Goal: Task Accomplishment & Management: Manage account settings

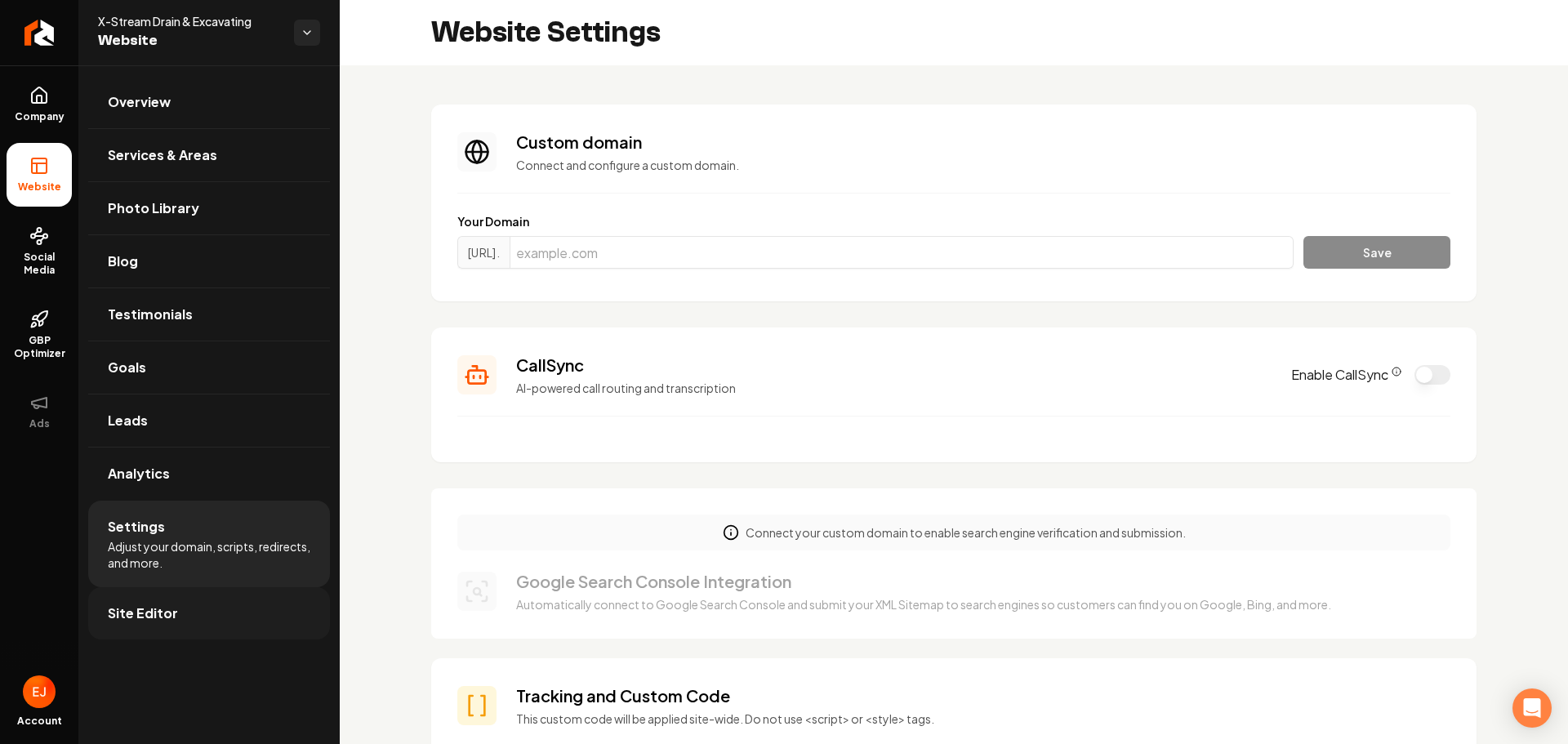
click at [181, 632] on link "Site Editor" at bounding box center [209, 613] width 242 height 52
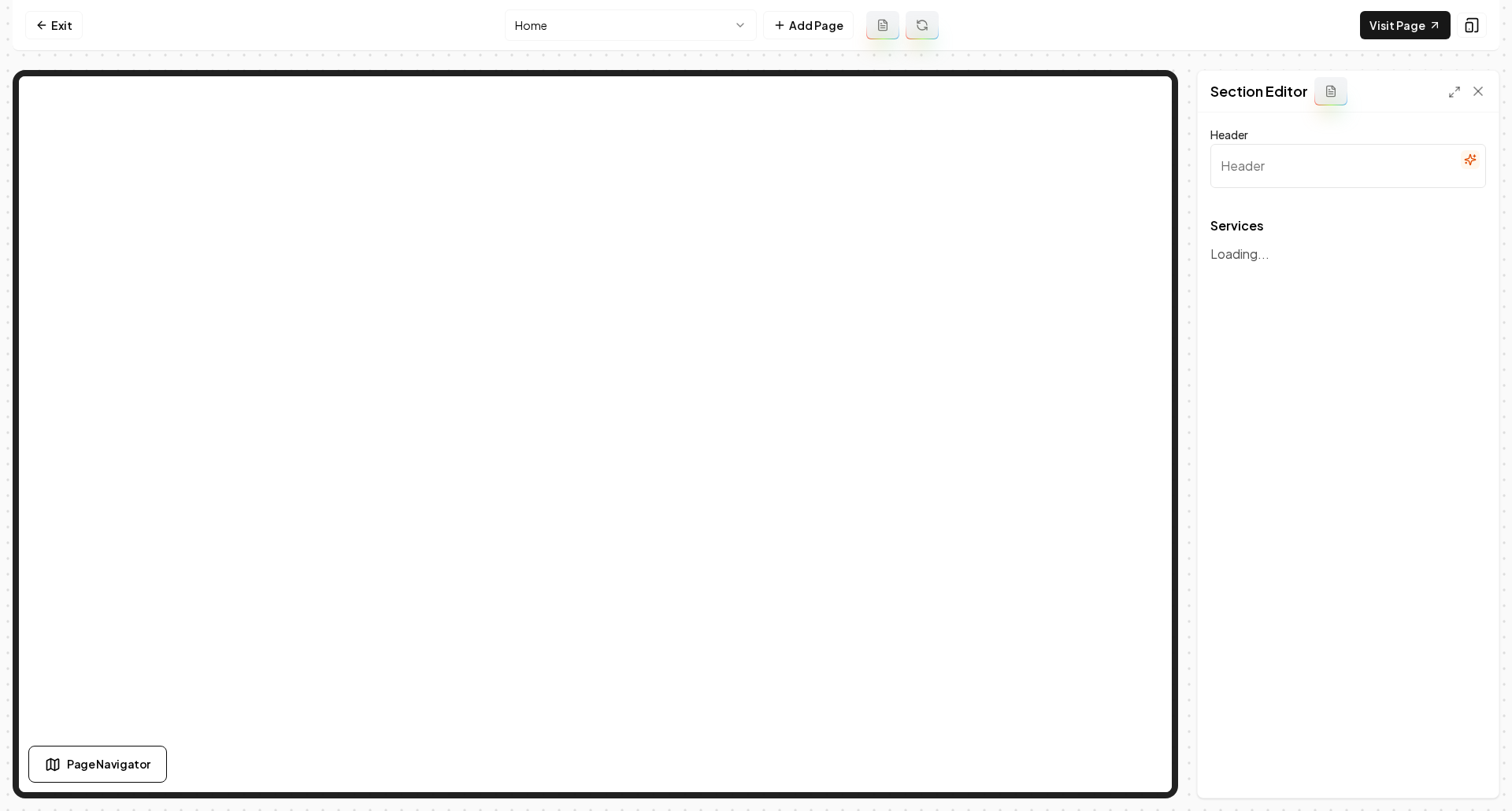
type input "Comprehensive Plumbing & Excavation"
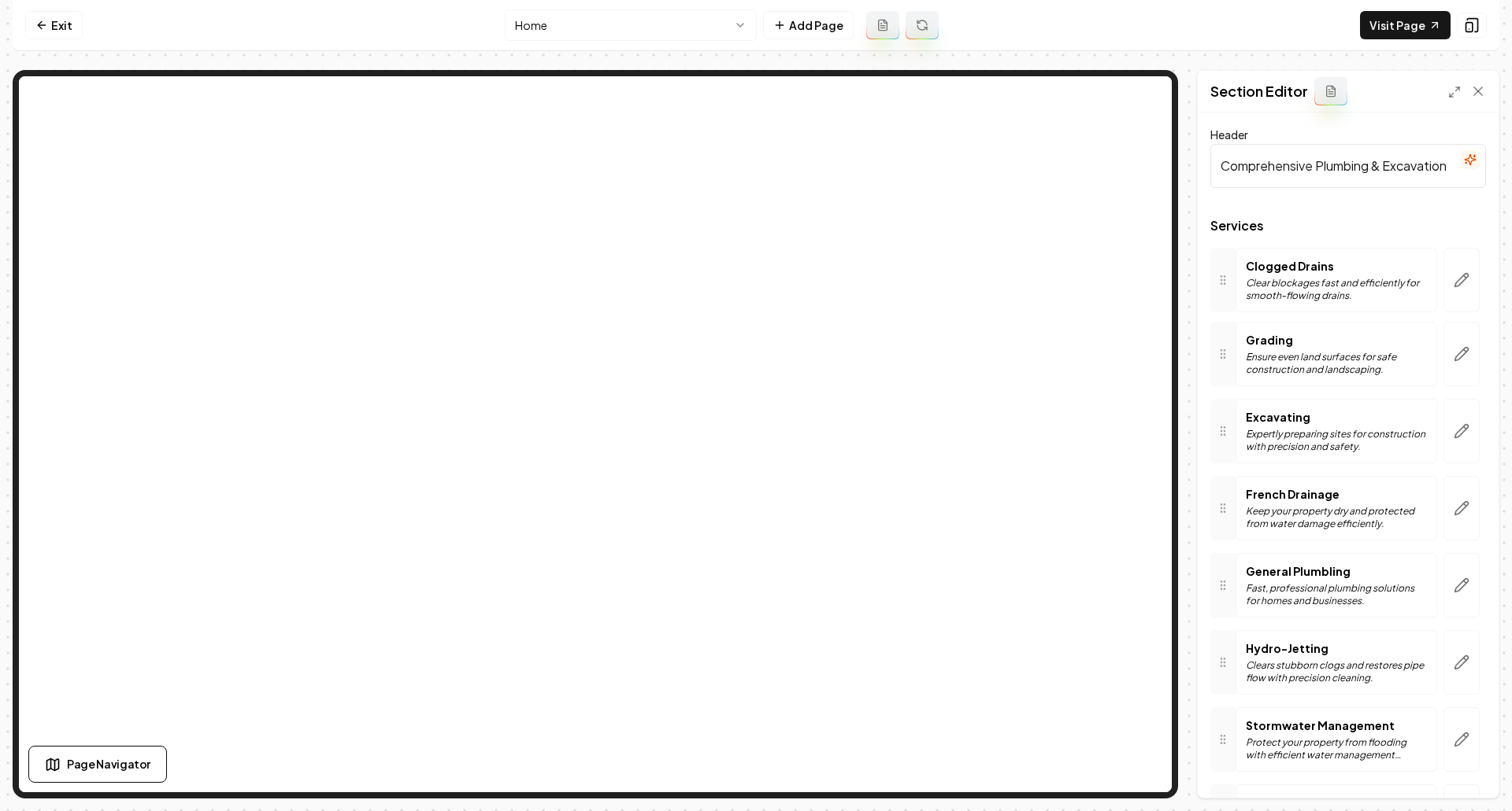
drag, startPoint x: 1223, startPoint y: 589, endPoint x: 1215, endPoint y: 282, distance: 307.1
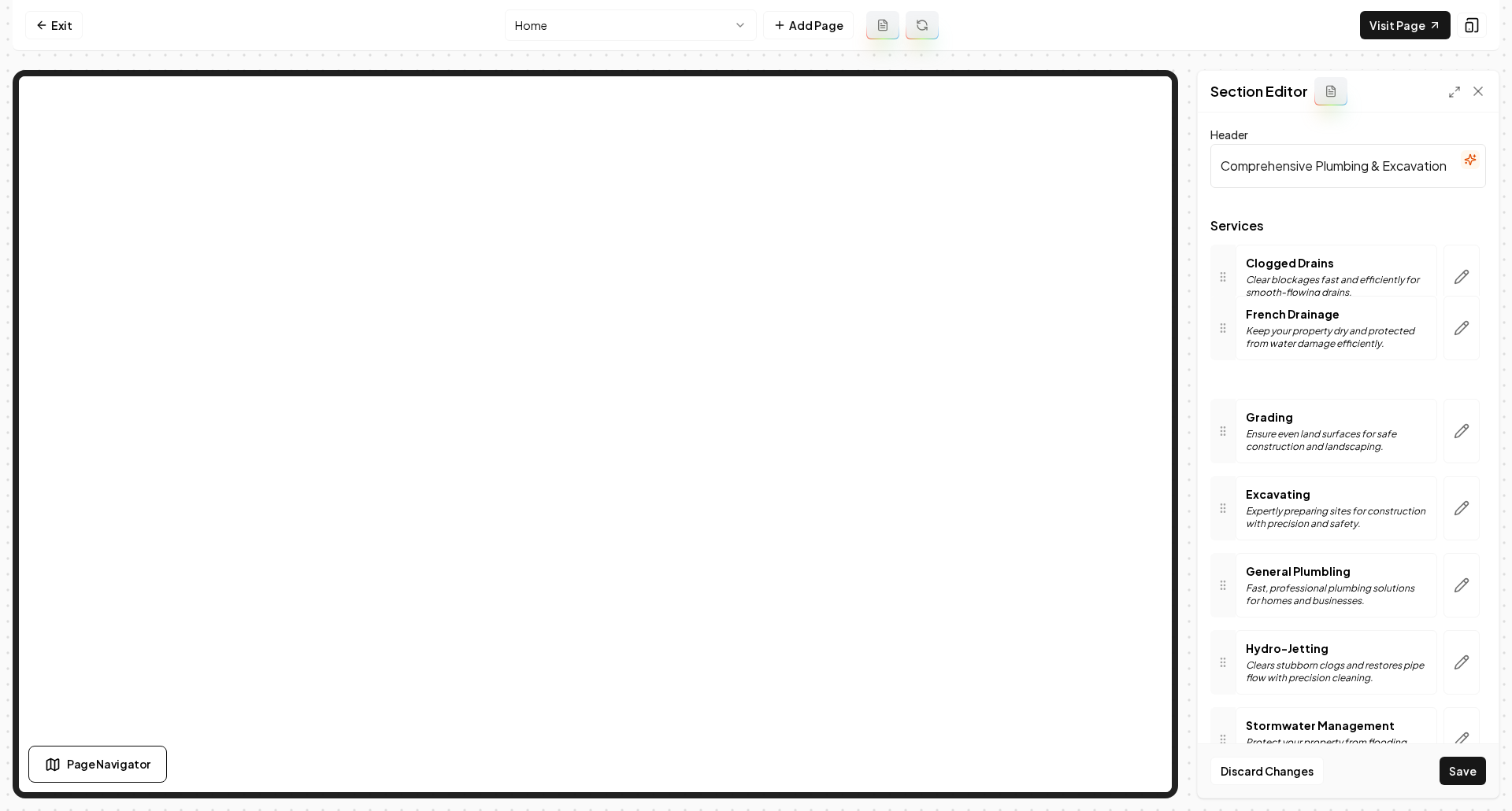
drag, startPoint x: 1226, startPoint y: 508, endPoint x: 1242, endPoint y: 328, distance: 180.7
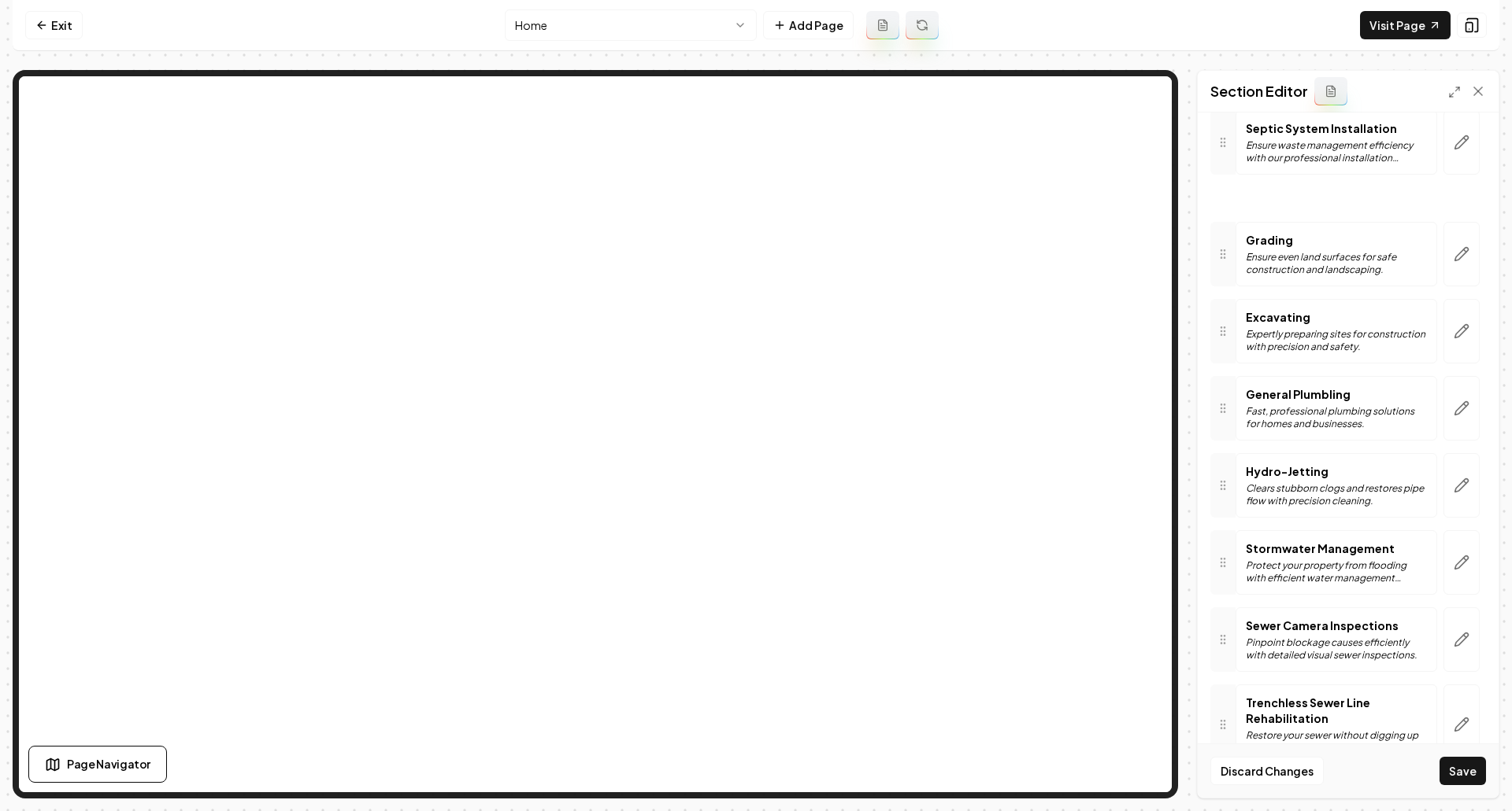
scroll to position [205, 0]
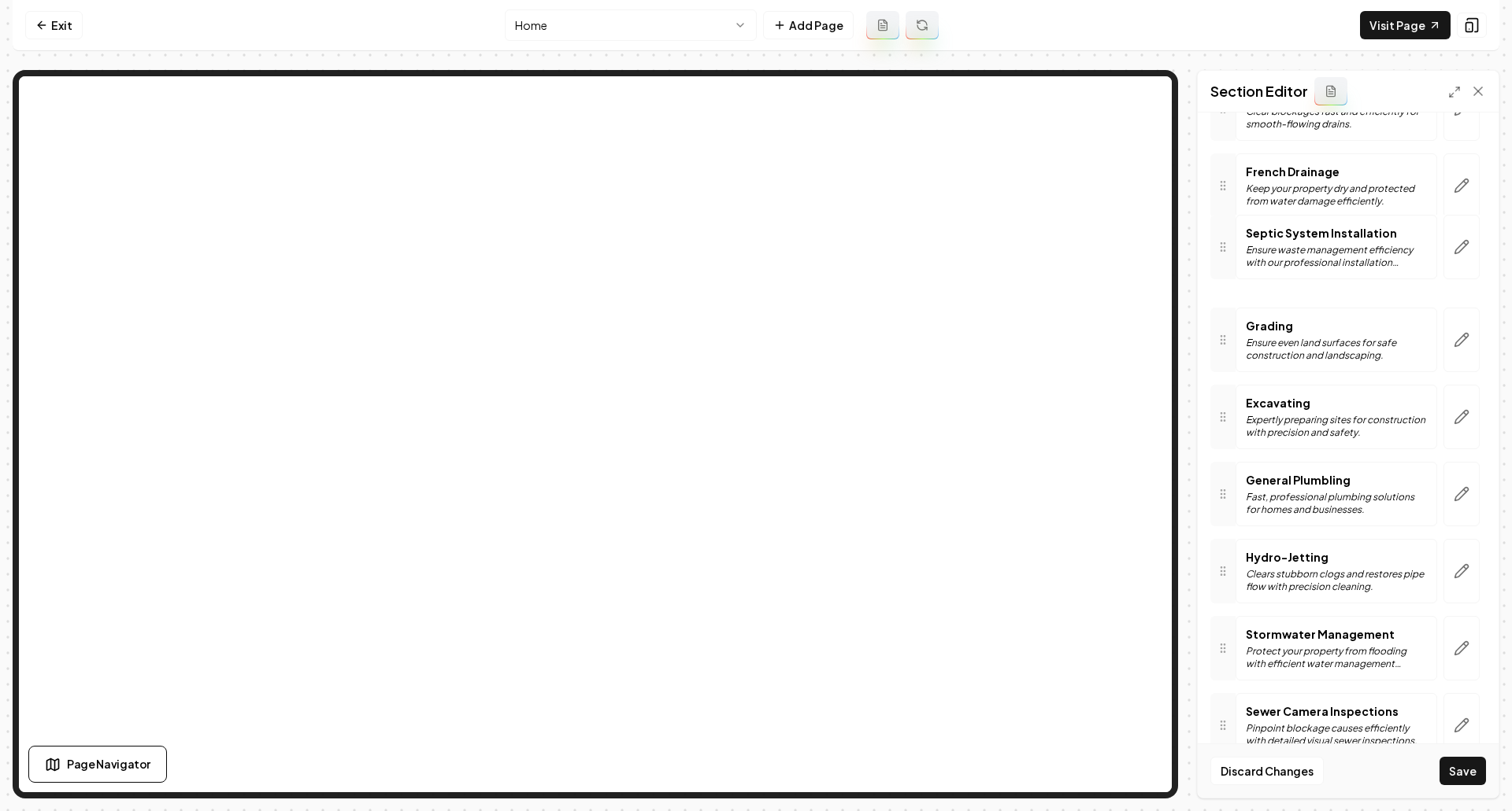
drag, startPoint x: 1227, startPoint y: 683, endPoint x: 1235, endPoint y: 236, distance: 447.1
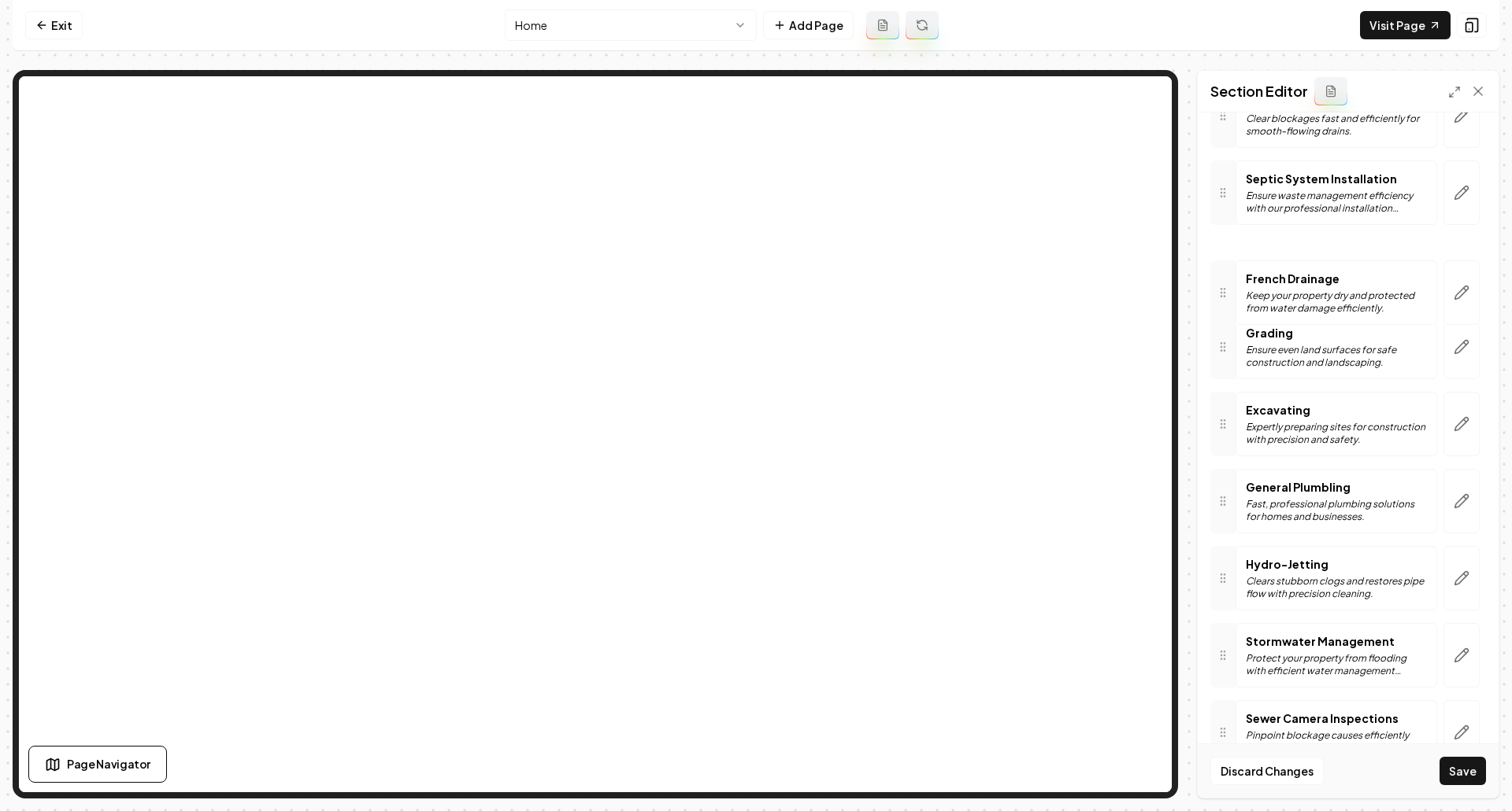
click at [1228, 276] on div at bounding box center [1223, 293] width 25 height 64
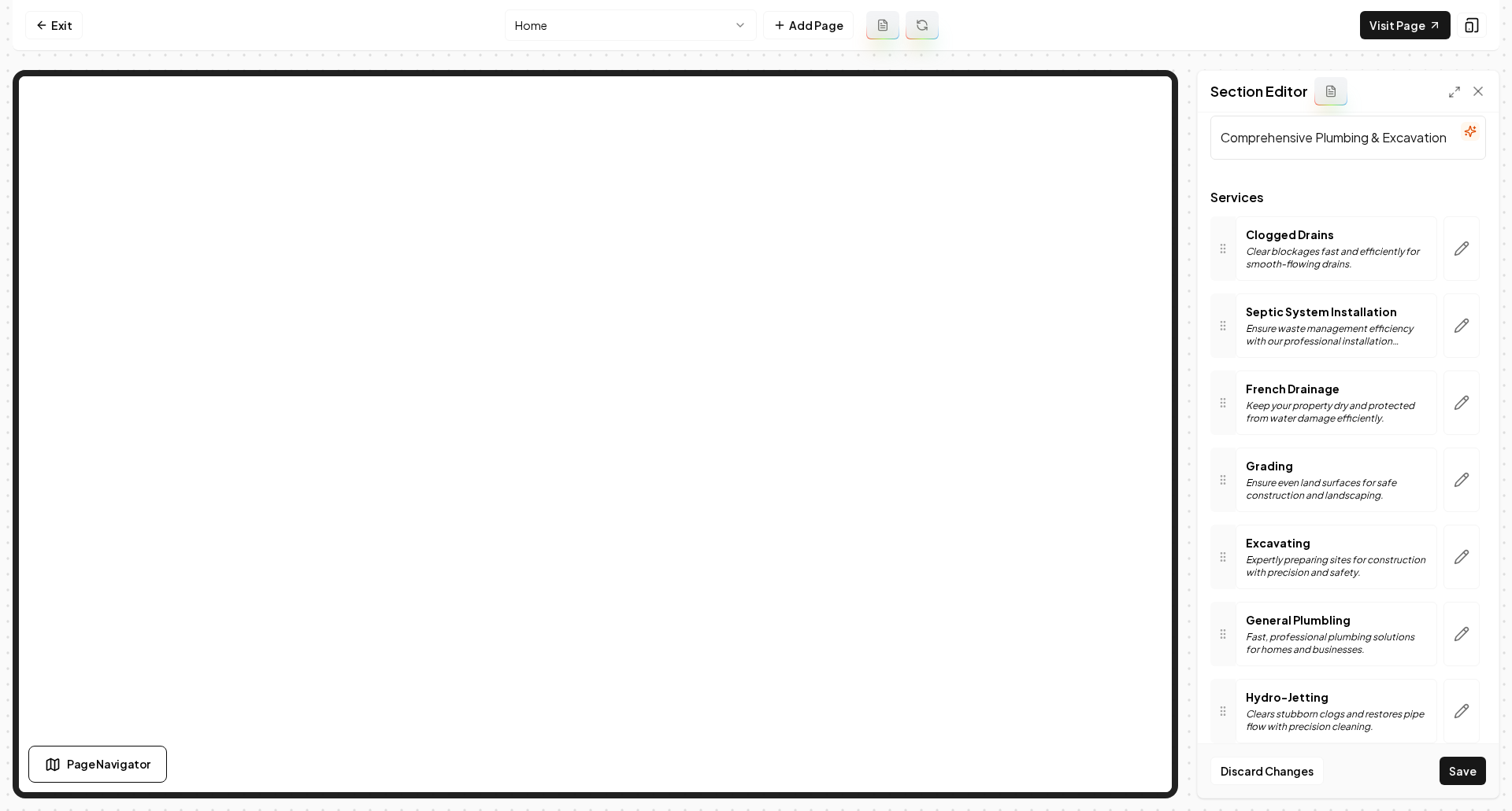
scroll to position [4, 0]
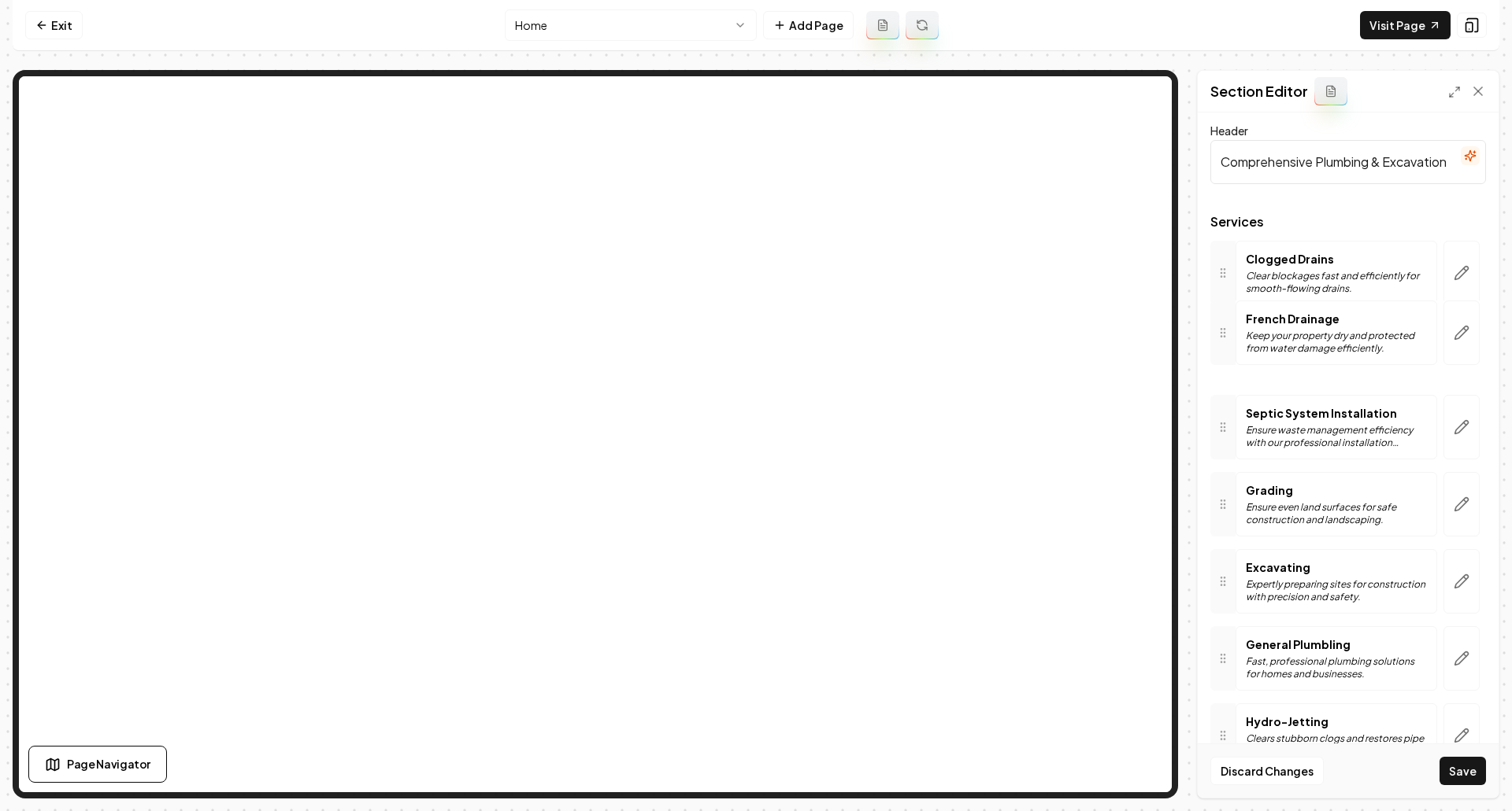
drag, startPoint x: 1227, startPoint y: 426, endPoint x: 1227, endPoint y: 332, distance: 94.0
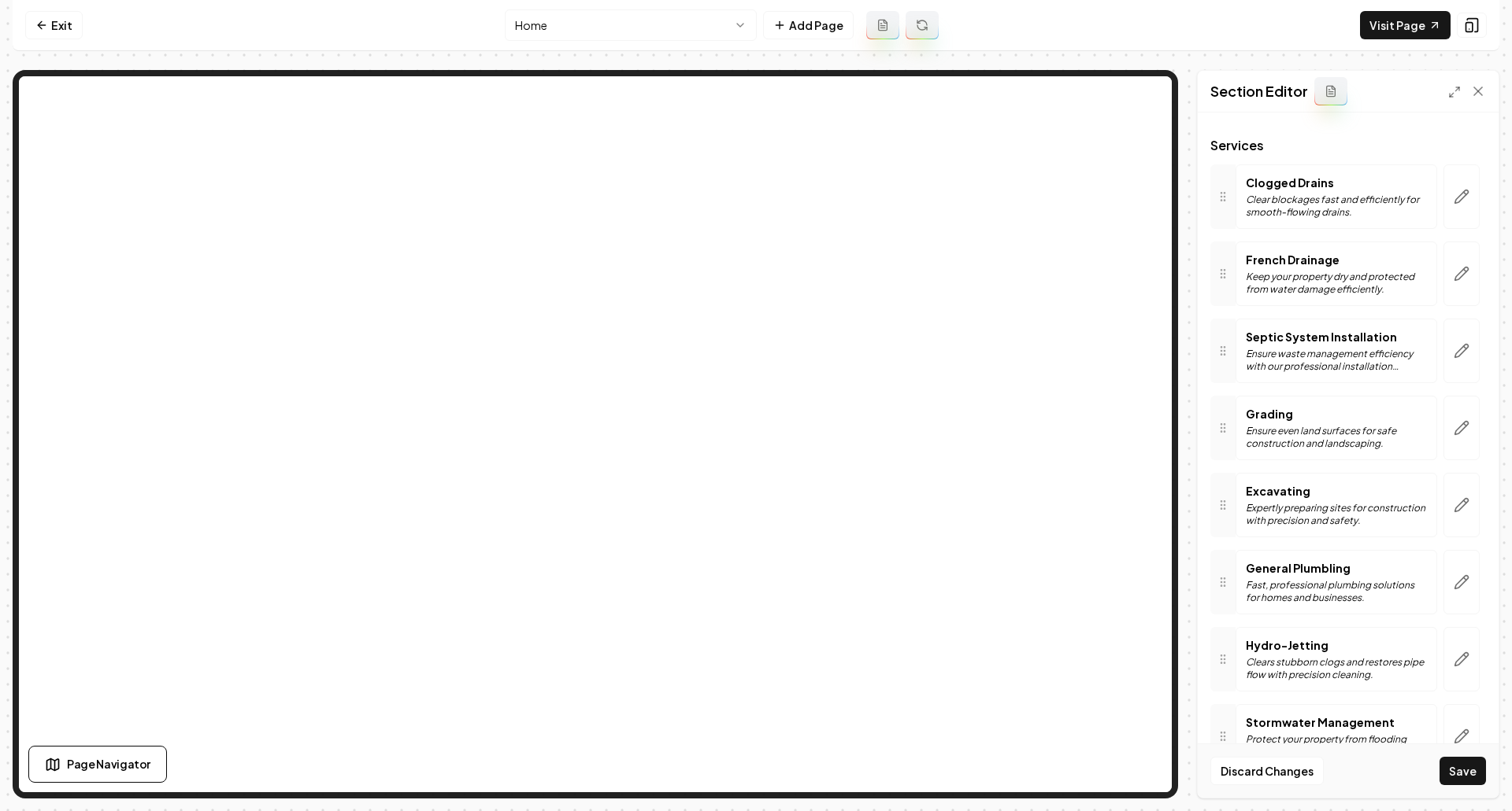
scroll to position [83, 0]
drag, startPoint x: 1222, startPoint y: 586, endPoint x: 1243, endPoint y: 417, distance: 170.3
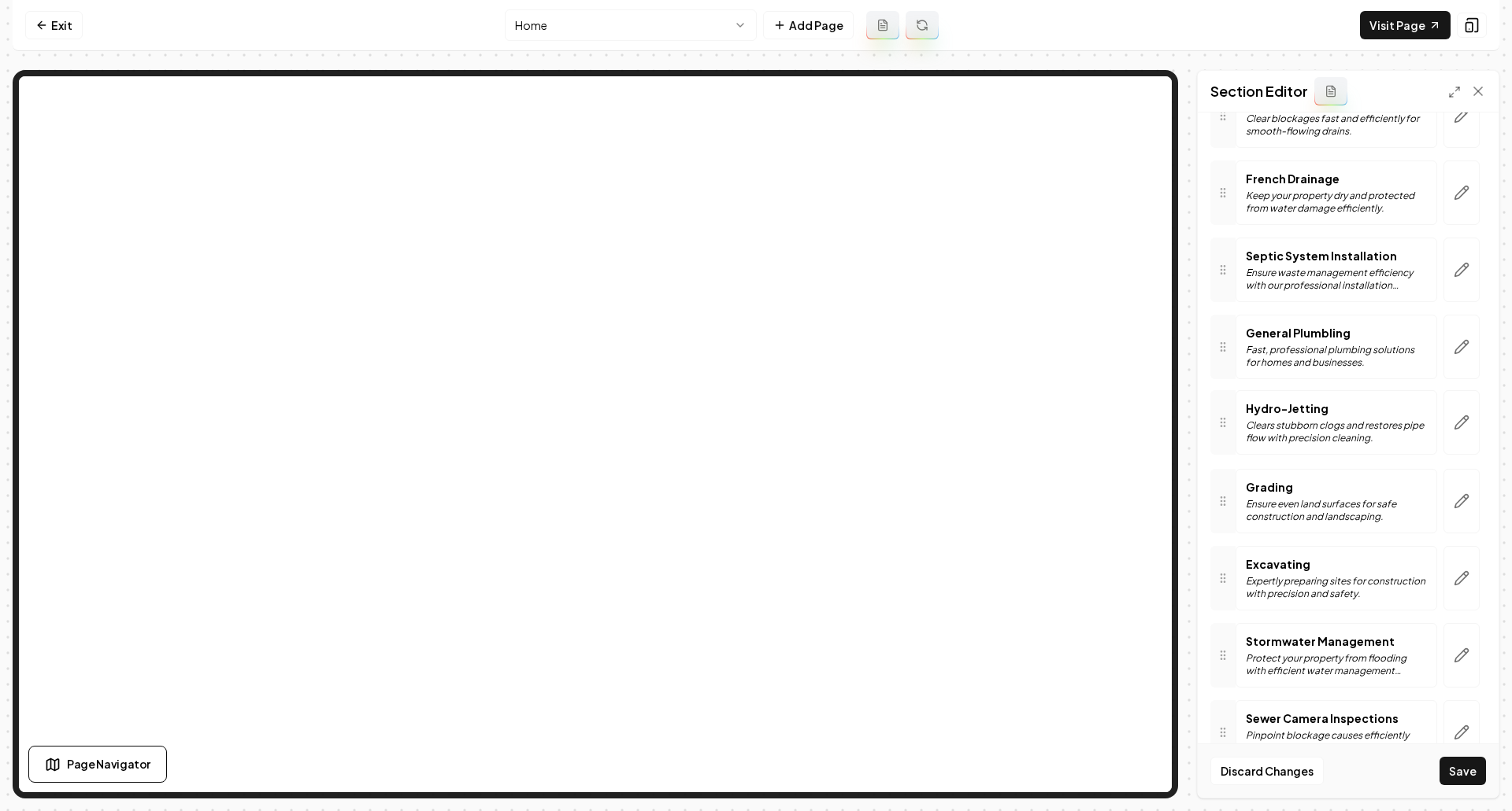
drag, startPoint x: 1232, startPoint y: 576, endPoint x: 1246, endPoint y: 417, distance: 159.6
click at [1453, 351] on icon "button" at bounding box center [1461, 346] width 16 height 16
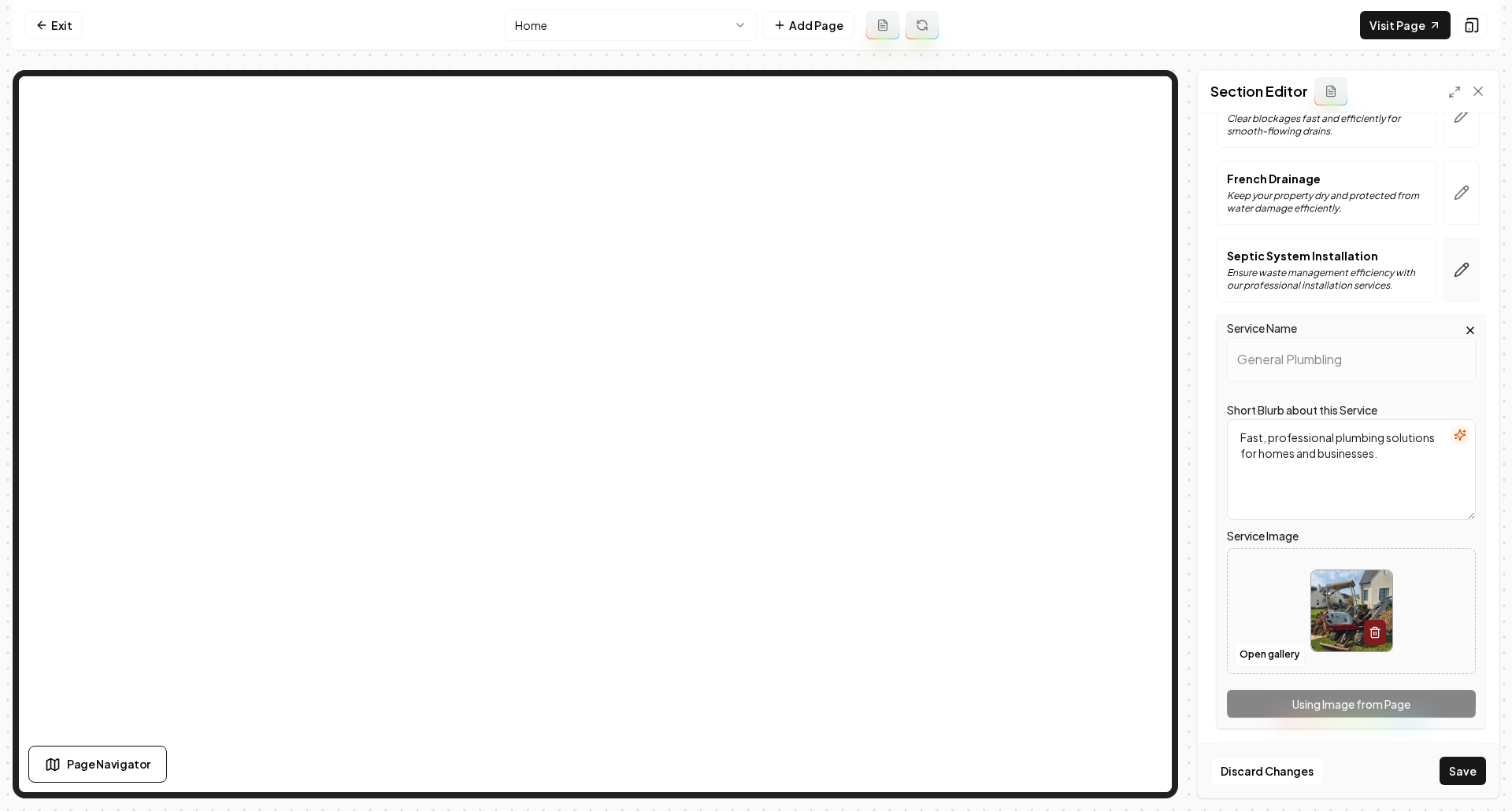
click at [1453, 270] on icon "button" at bounding box center [1461, 270] width 16 height 16
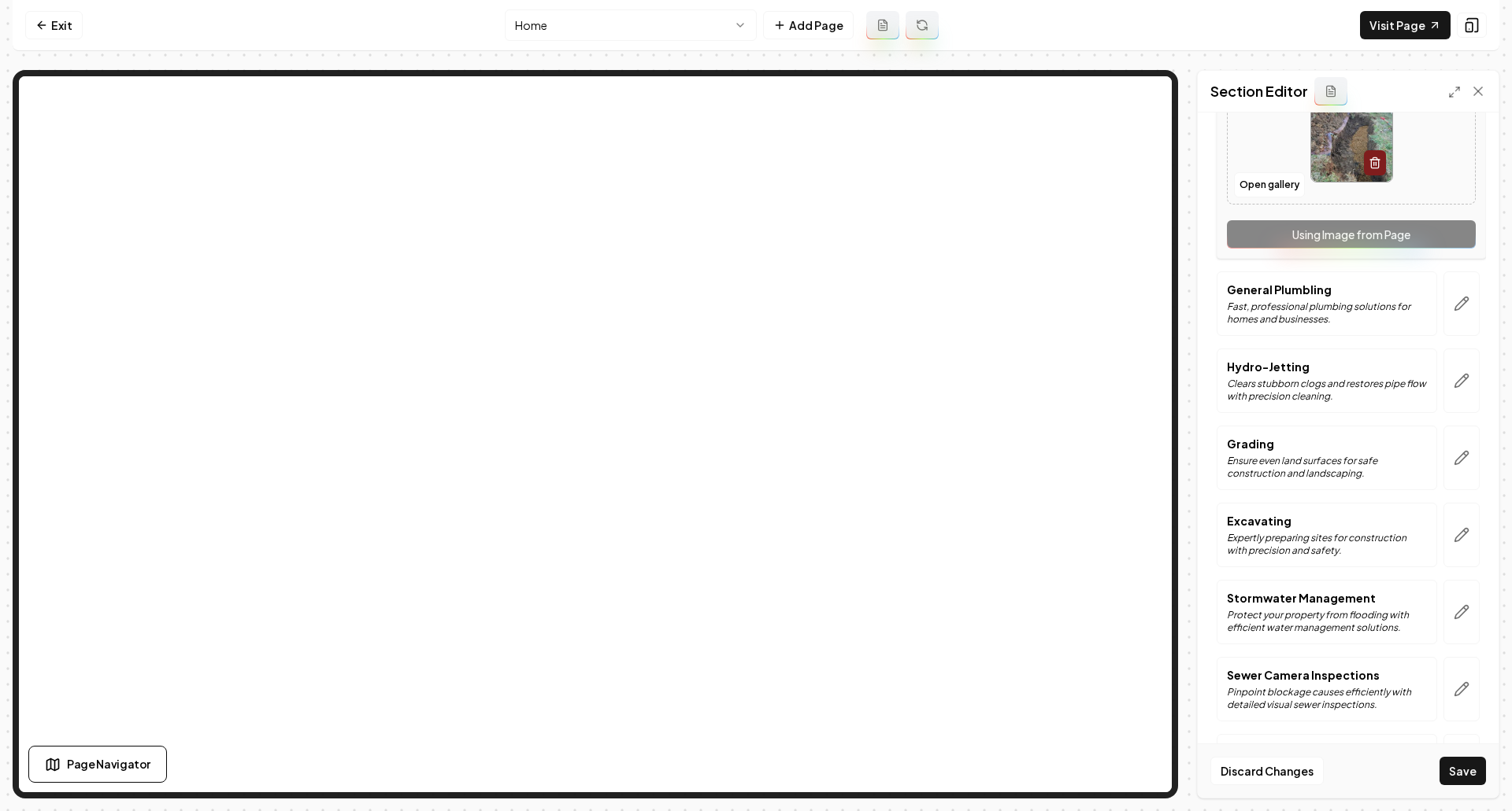
scroll to position [555, 0]
click at [1217, 528] on div "Excavating Expertly preparing sites for construction with precision and safety." at bounding box center [1327, 534] width 221 height 64
click at [1457, 716] on button "Save" at bounding box center [1462, 771] width 46 height 28
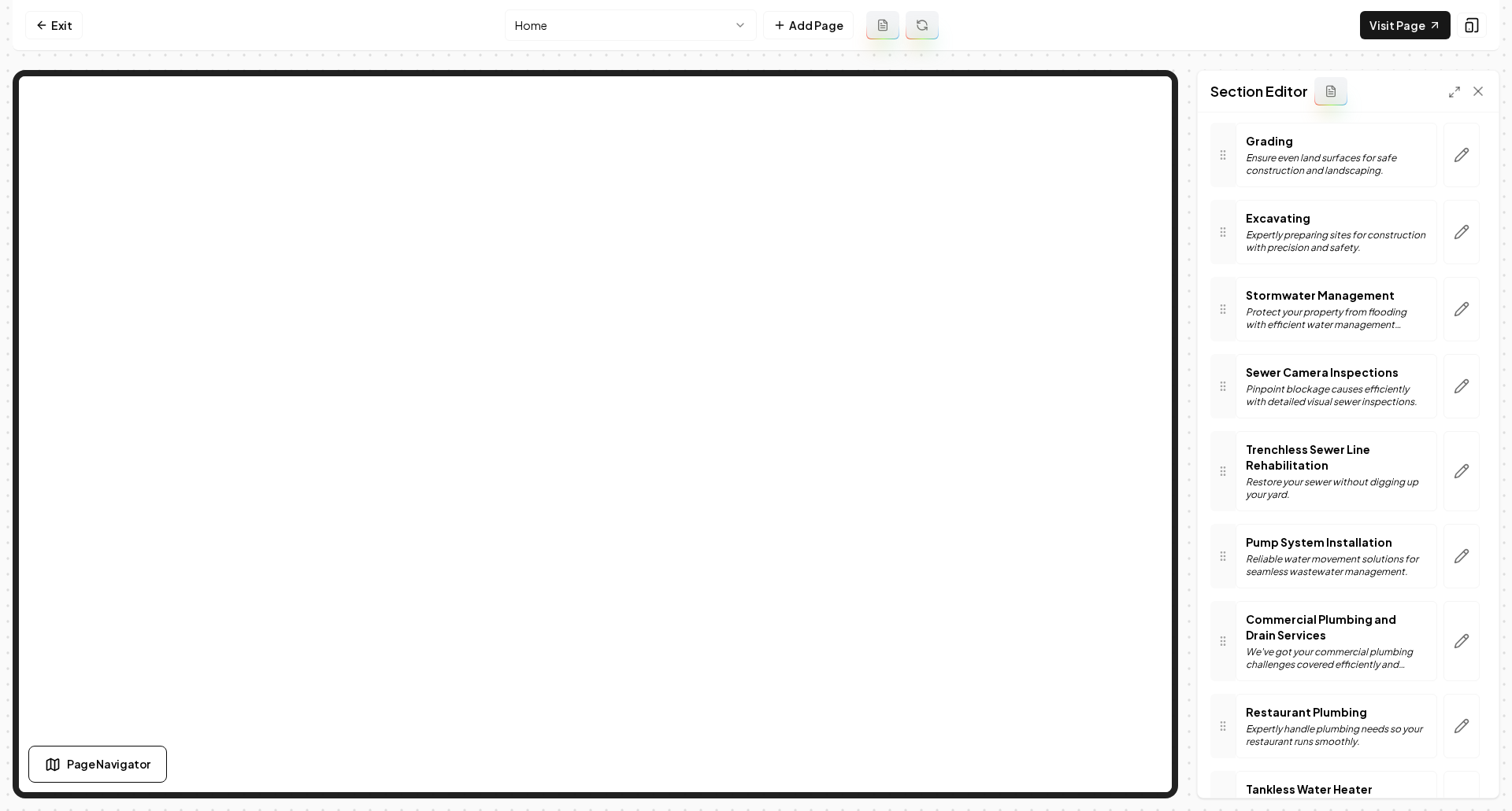
scroll to position [398, 0]
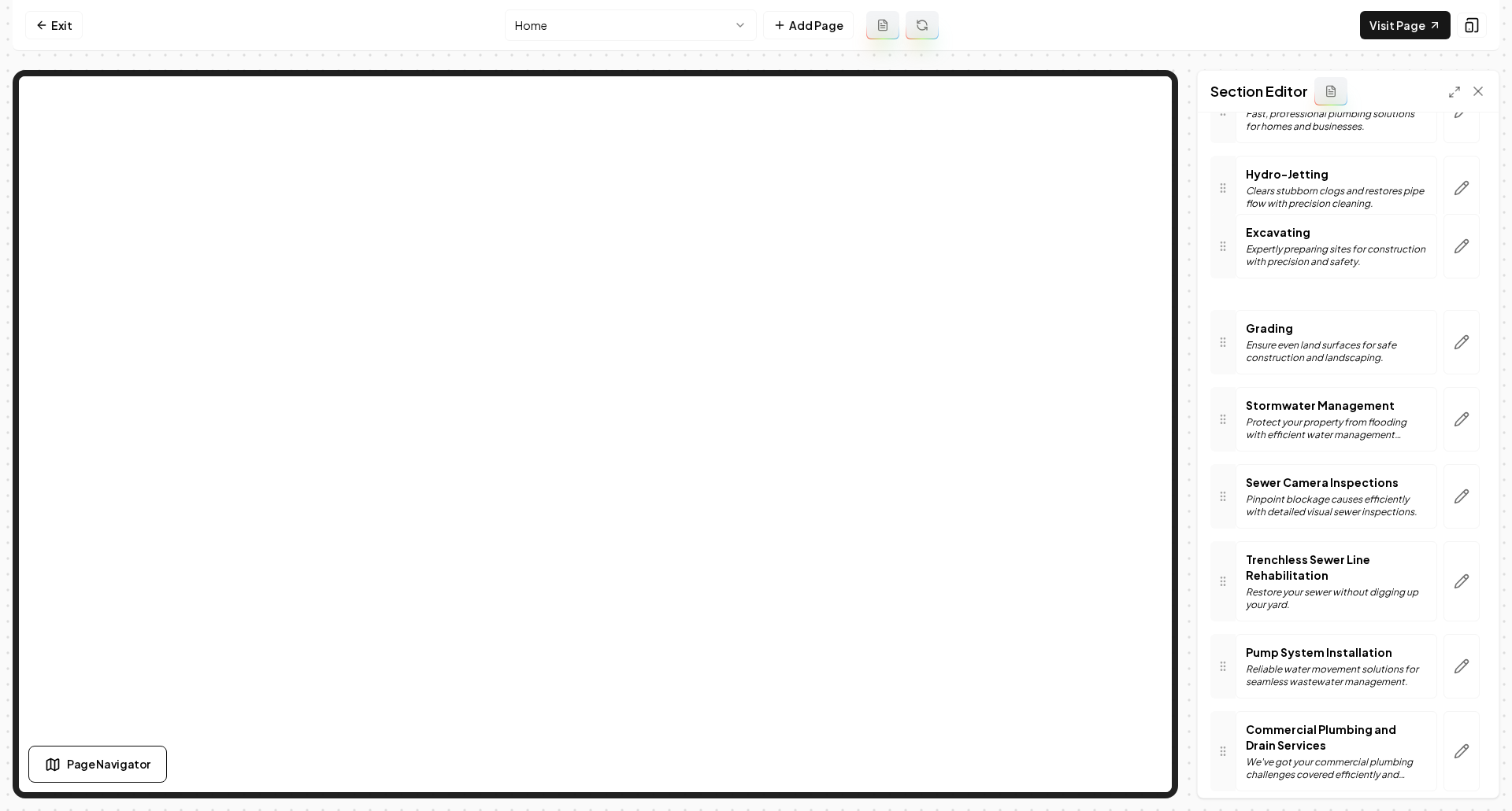
drag, startPoint x: 1218, startPoint y: 346, endPoint x: 1231, endPoint y: 250, distance: 96.9
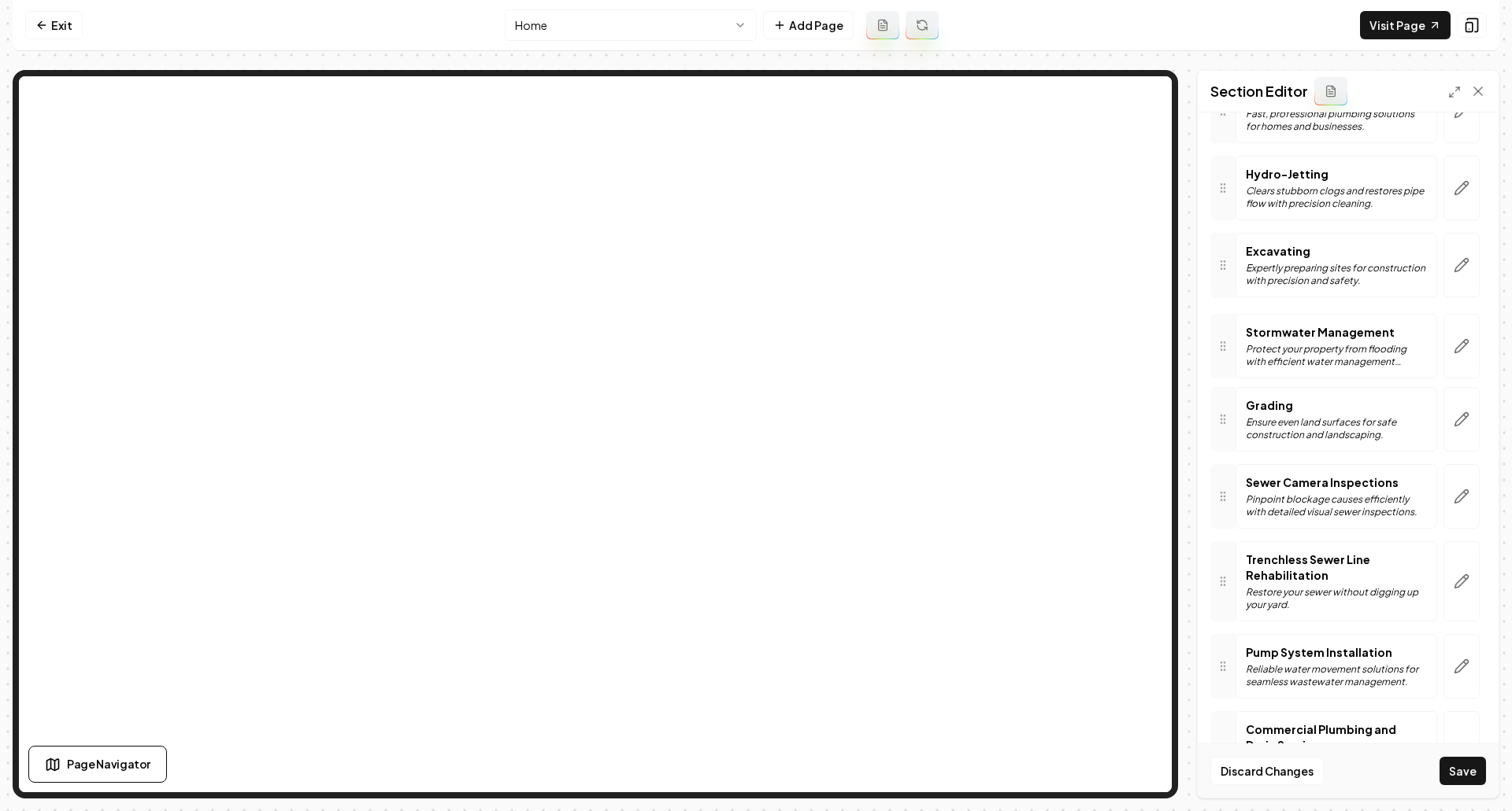
drag, startPoint x: 1229, startPoint y: 427, endPoint x: 1240, endPoint y: 335, distance: 92.7
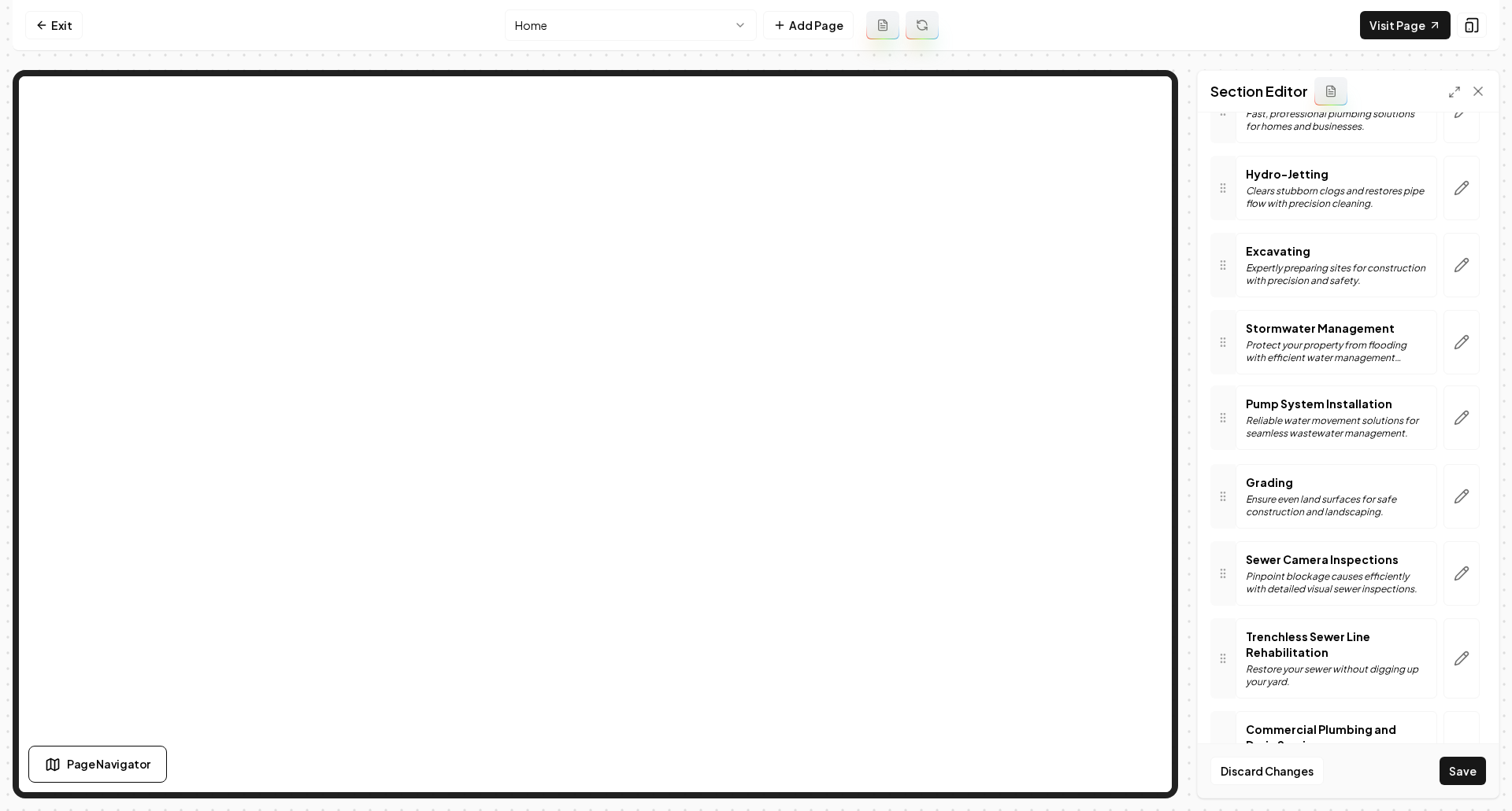
drag, startPoint x: 1232, startPoint y: 668, endPoint x: 1239, endPoint y: 419, distance: 249.1
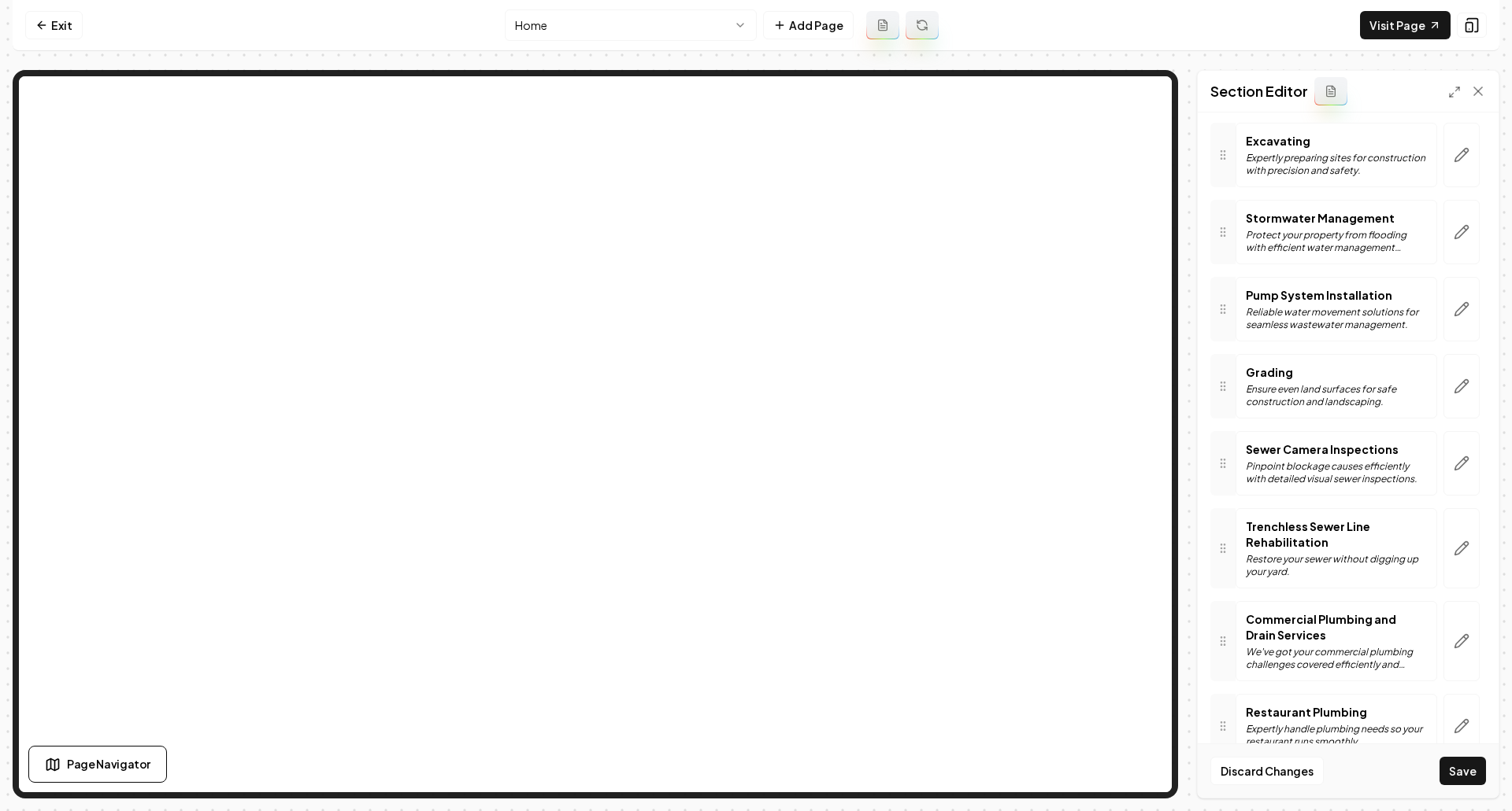
scroll to position [555, 0]
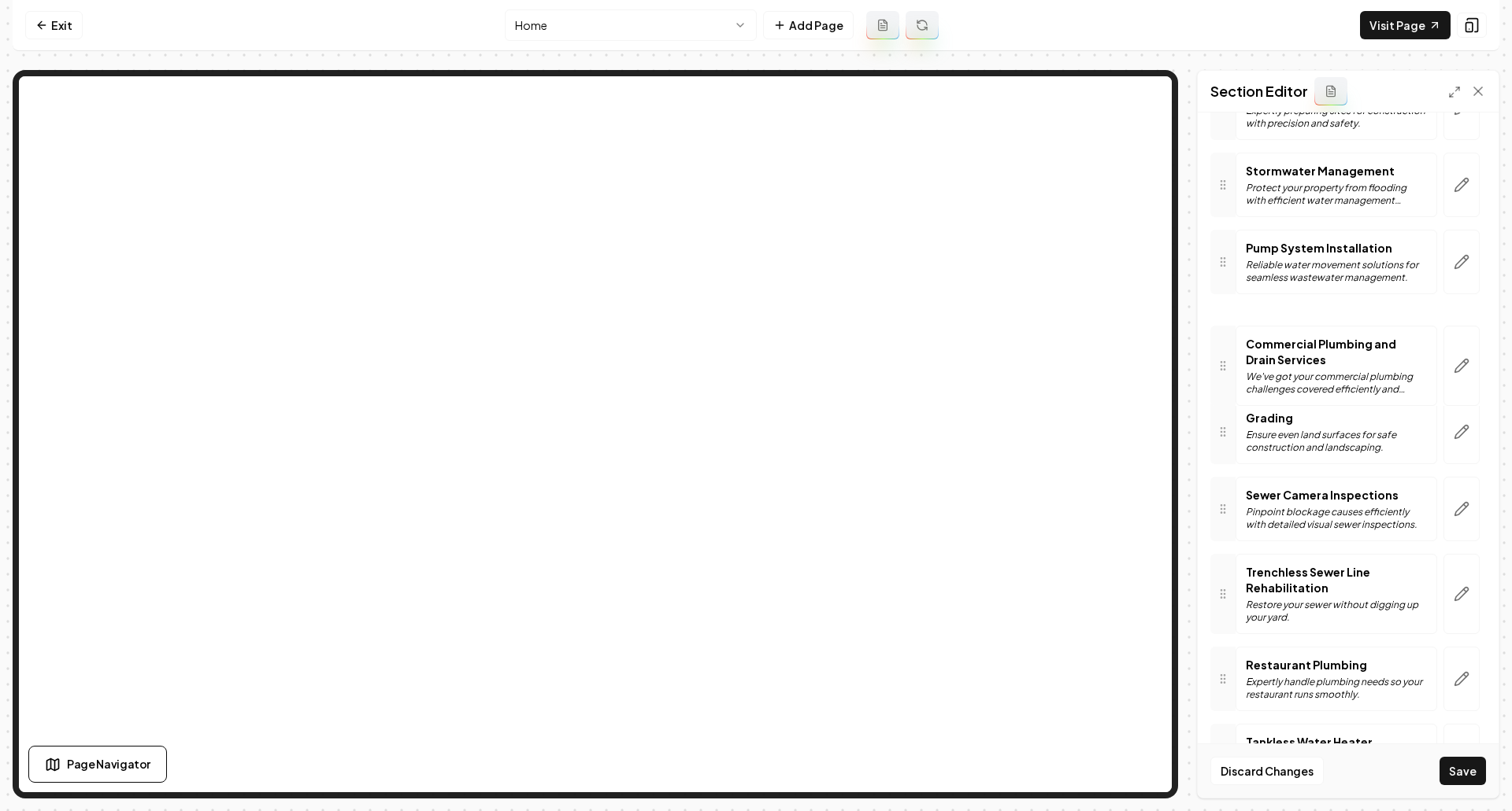
drag, startPoint x: 1219, startPoint y: 608, endPoint x: 1224, endPoint y: 369, distance: 239.1
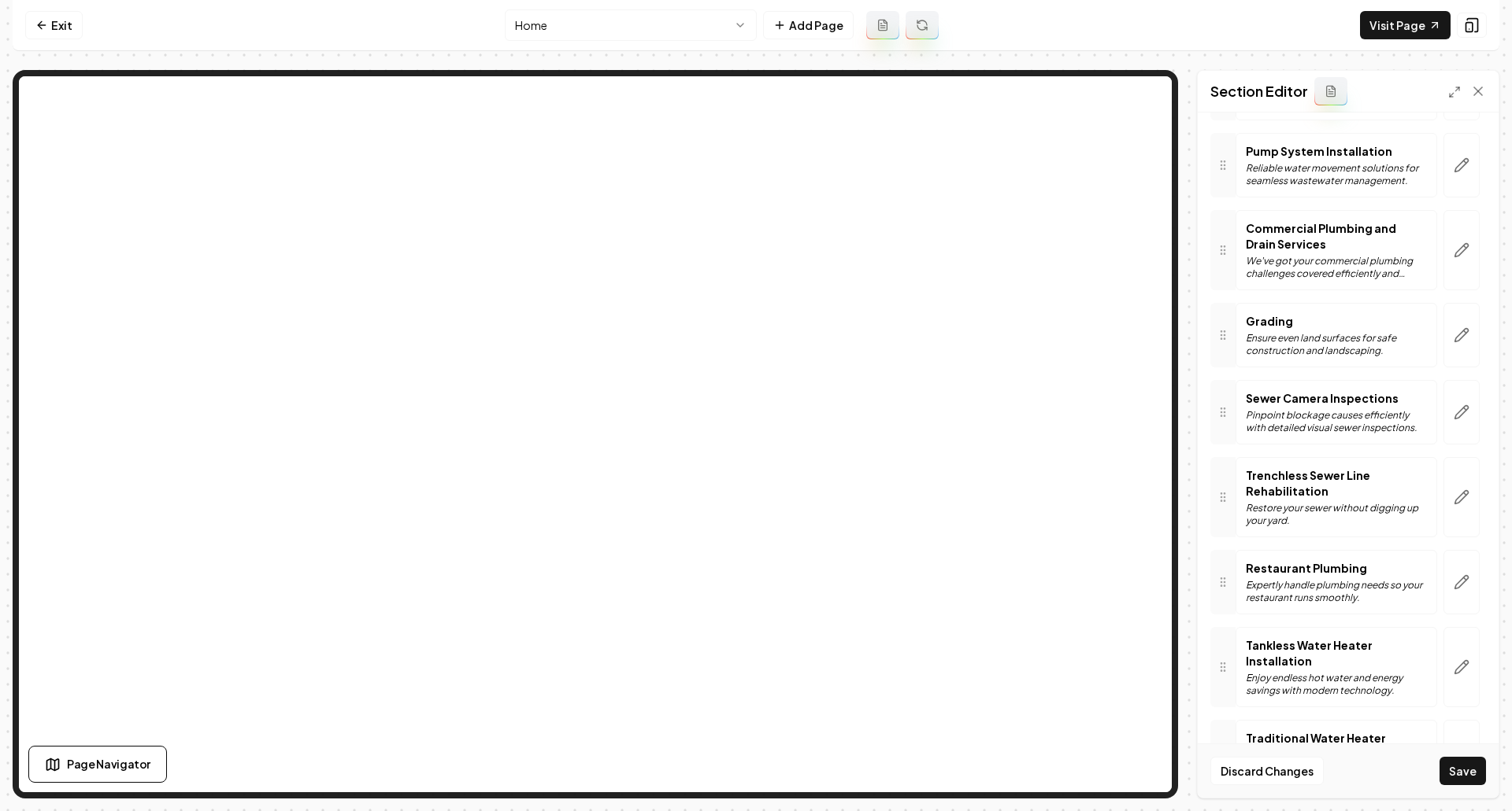
scroll to position [712, 0]
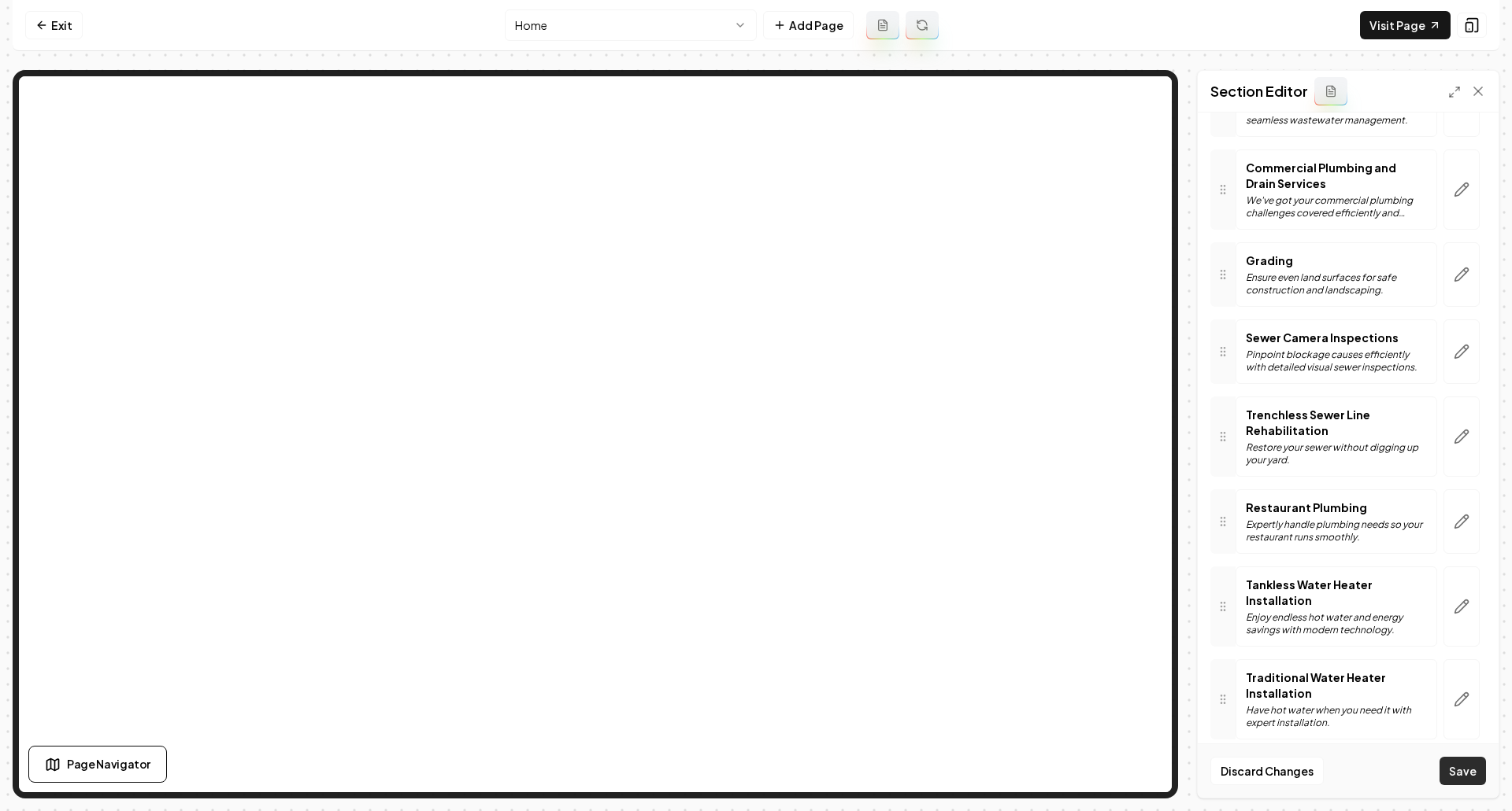
click at [1468, 716] on button "Save" at bounding box center [1462, 771] width 46 height 28
click at [75, 26] on link "Exit" at bounding box center [53, 25] width 57 height 28
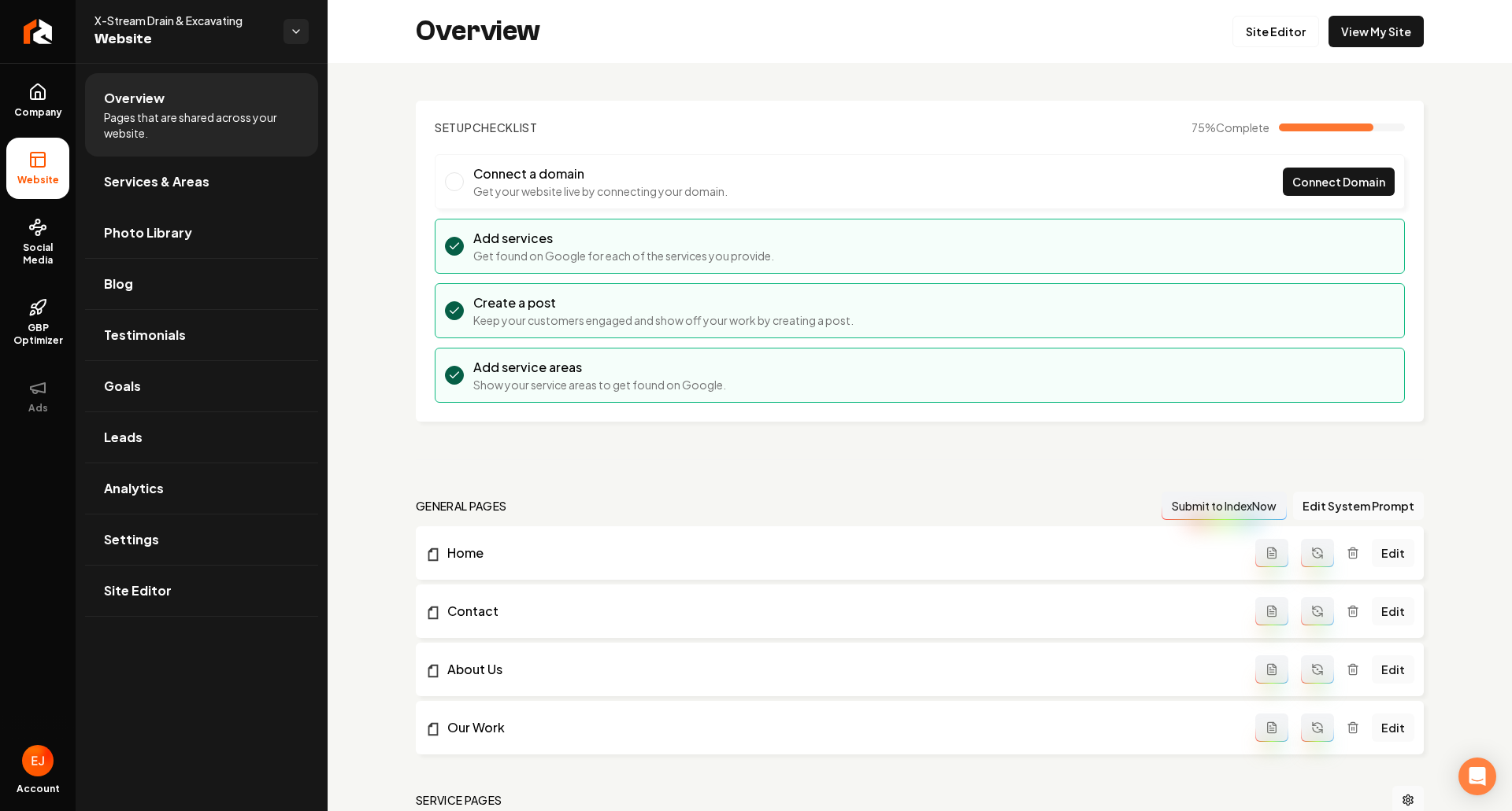
drag, startPoint x: 182, startPoint y: 191, endPoint x: 195, endPoint y: 206, distance: 19.8
click at [181, 191] on link "Services & Areas" at bounding box center [202, 181] width 233 height 50
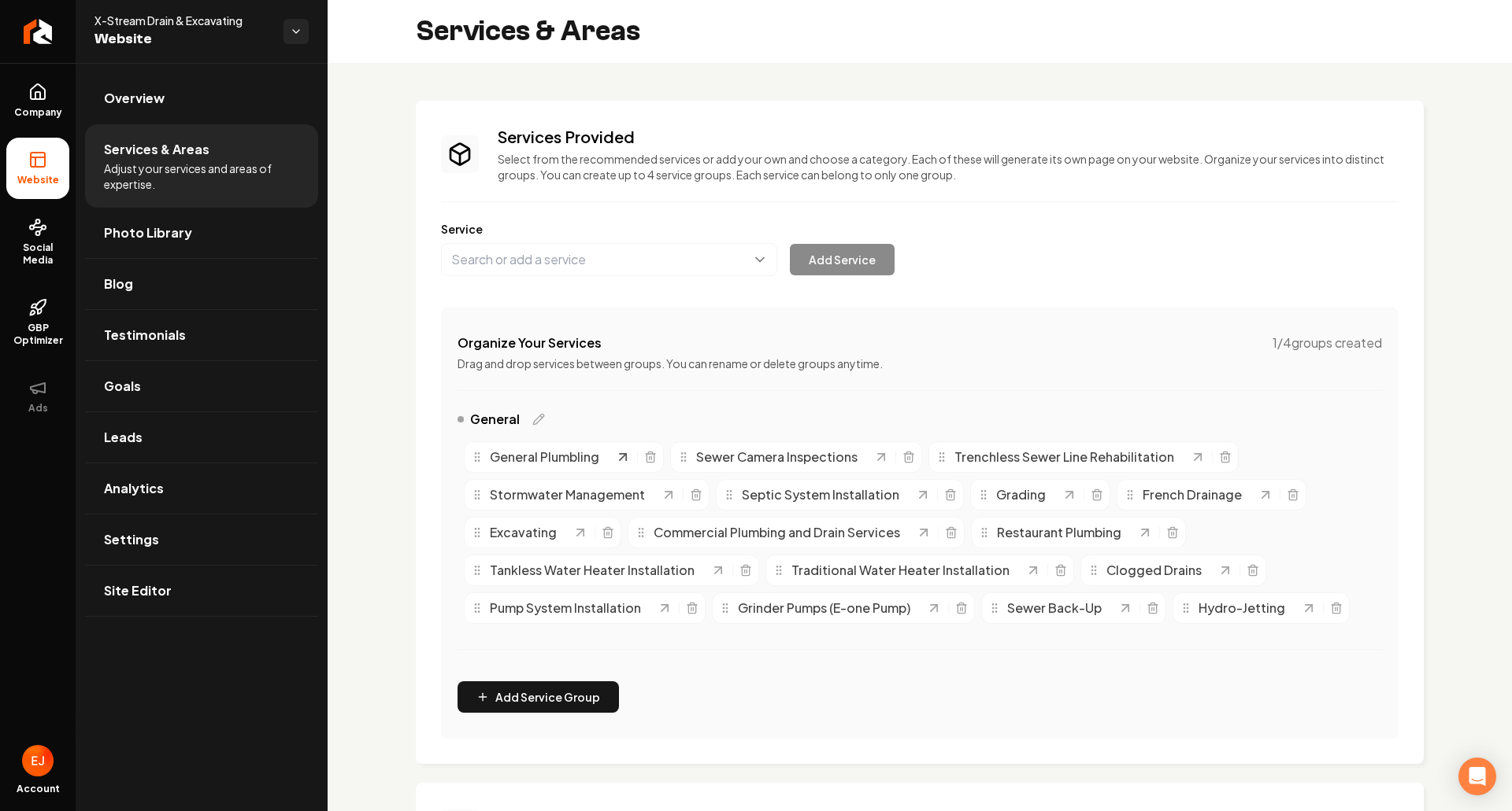
click at [620, 458] on icon "Main content area" at bounding box center [622, 457] width 16 height 16
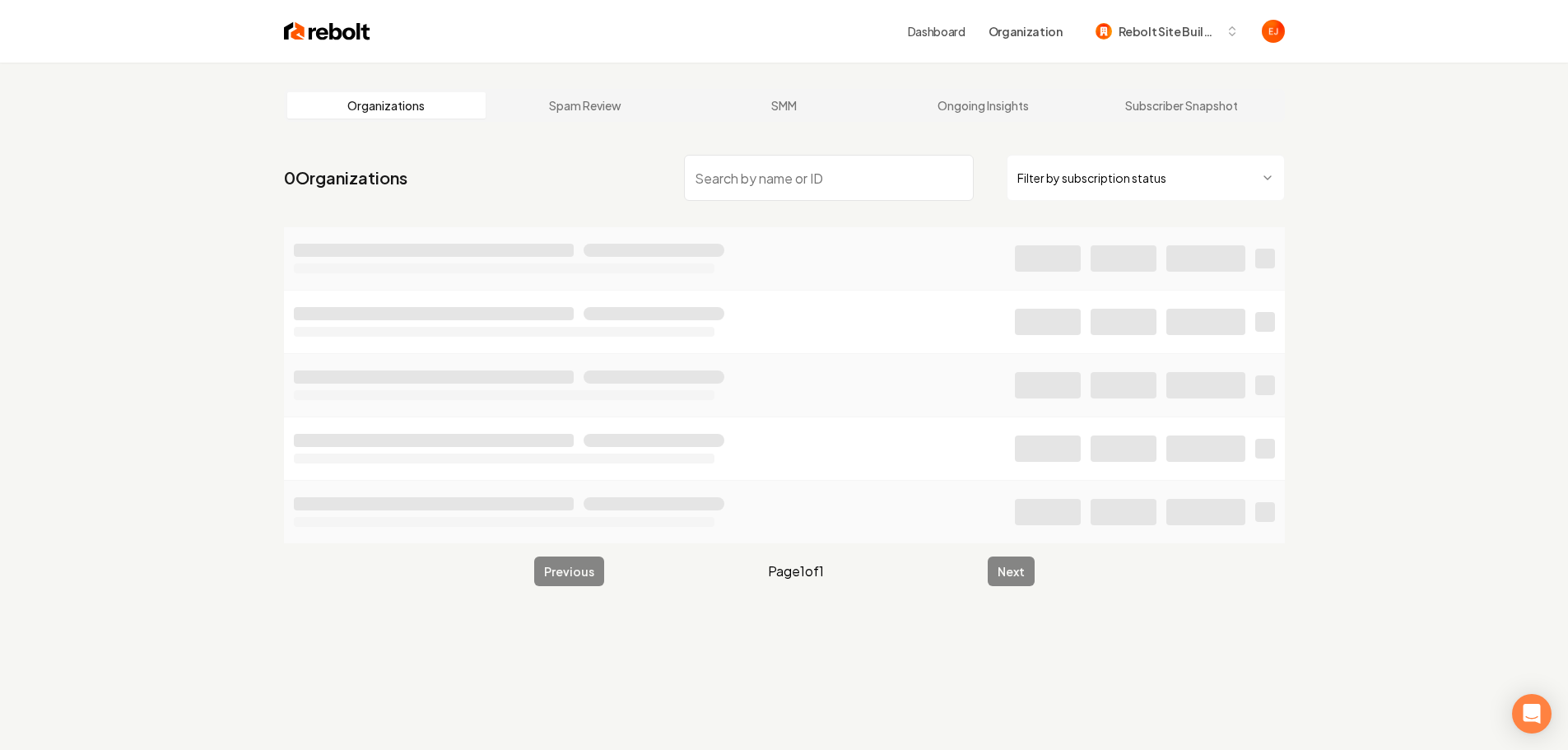
click at [807, 170] on input "search" at bounding box center [829, 177] width 290 height 46
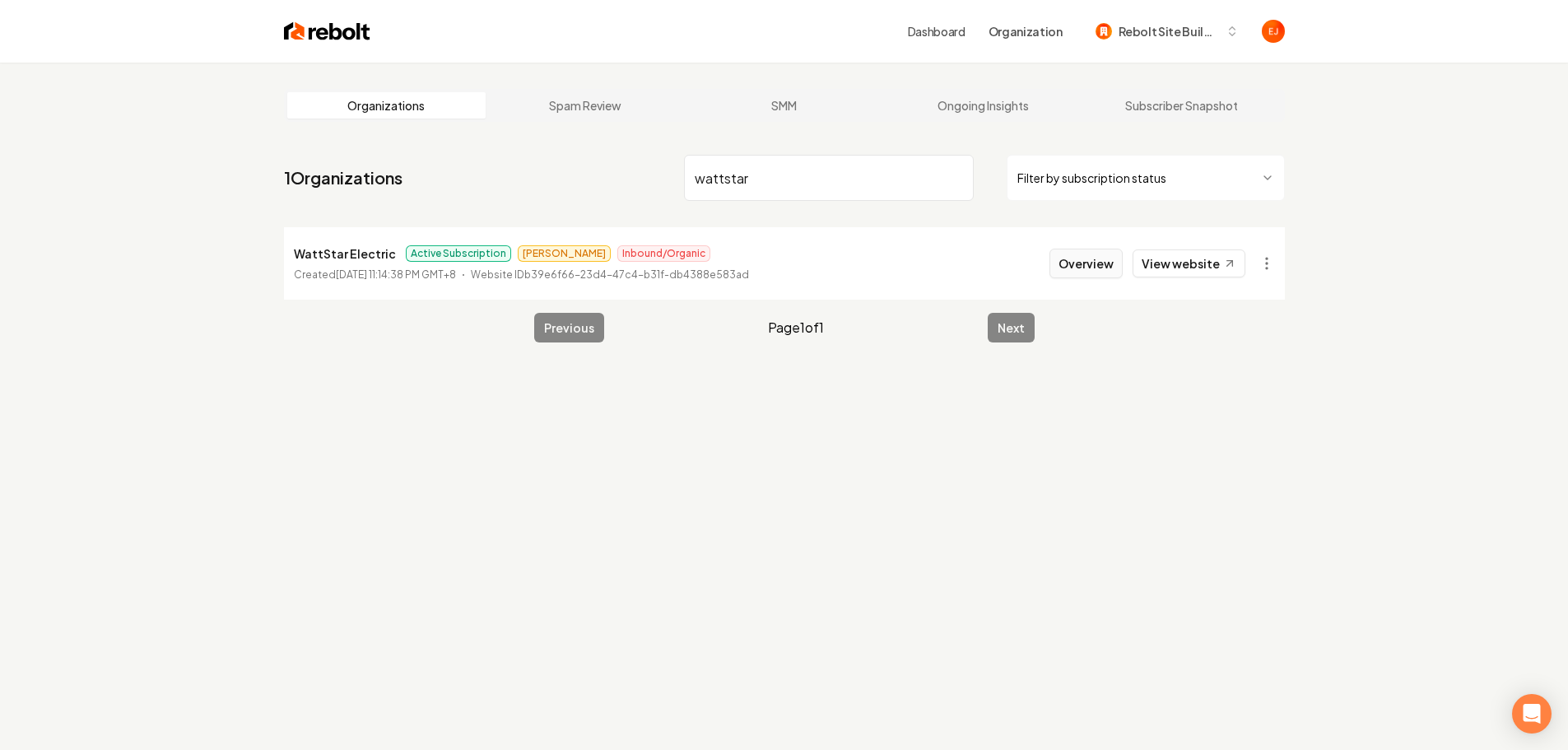
type input "wattstar"
click at [1071, 266] on button "Overview" at bounding box center [1086, 263] width 74 height 29
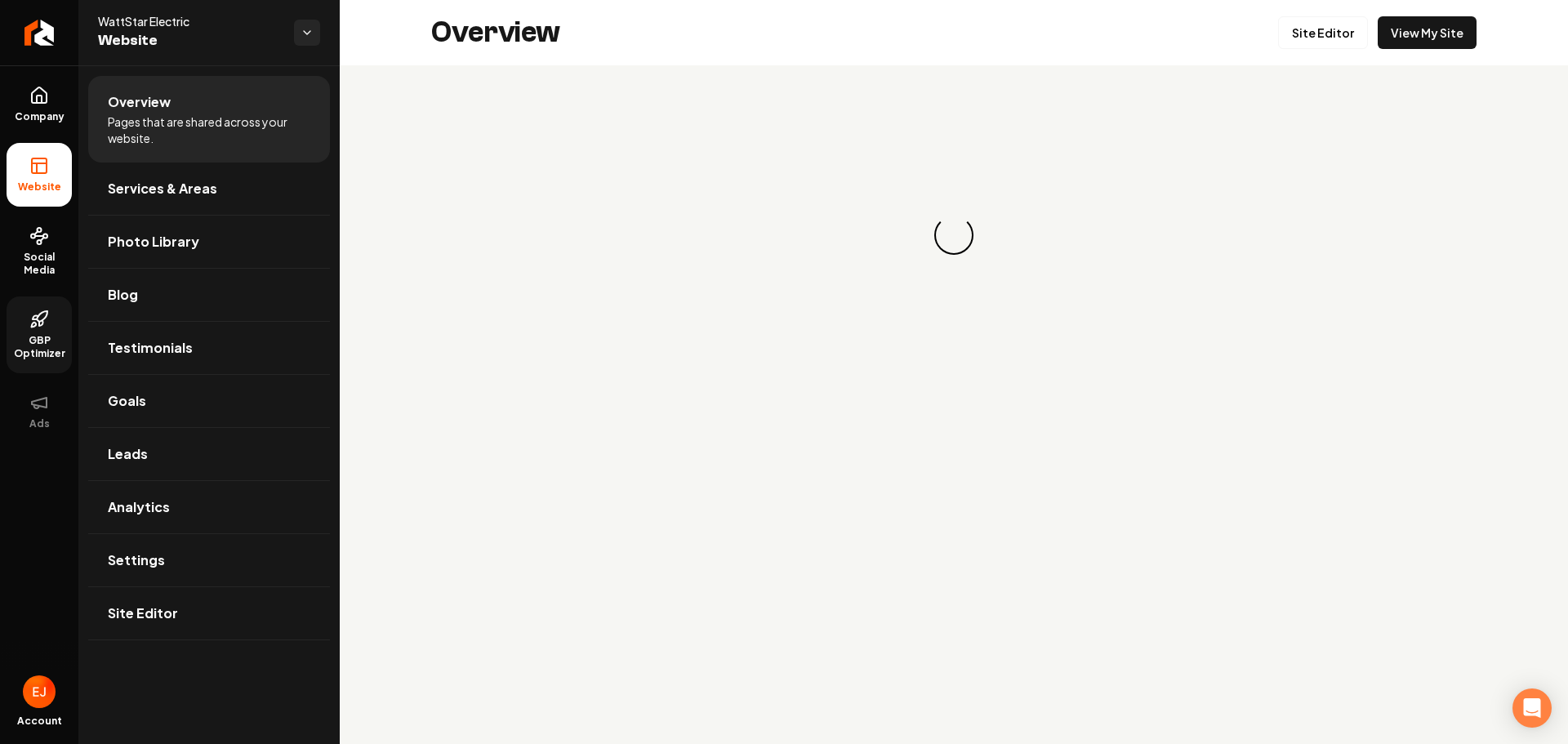
click at [31, 351] on span "GBP Optimizer" at bounding box center [39, 347] width 65 height 26
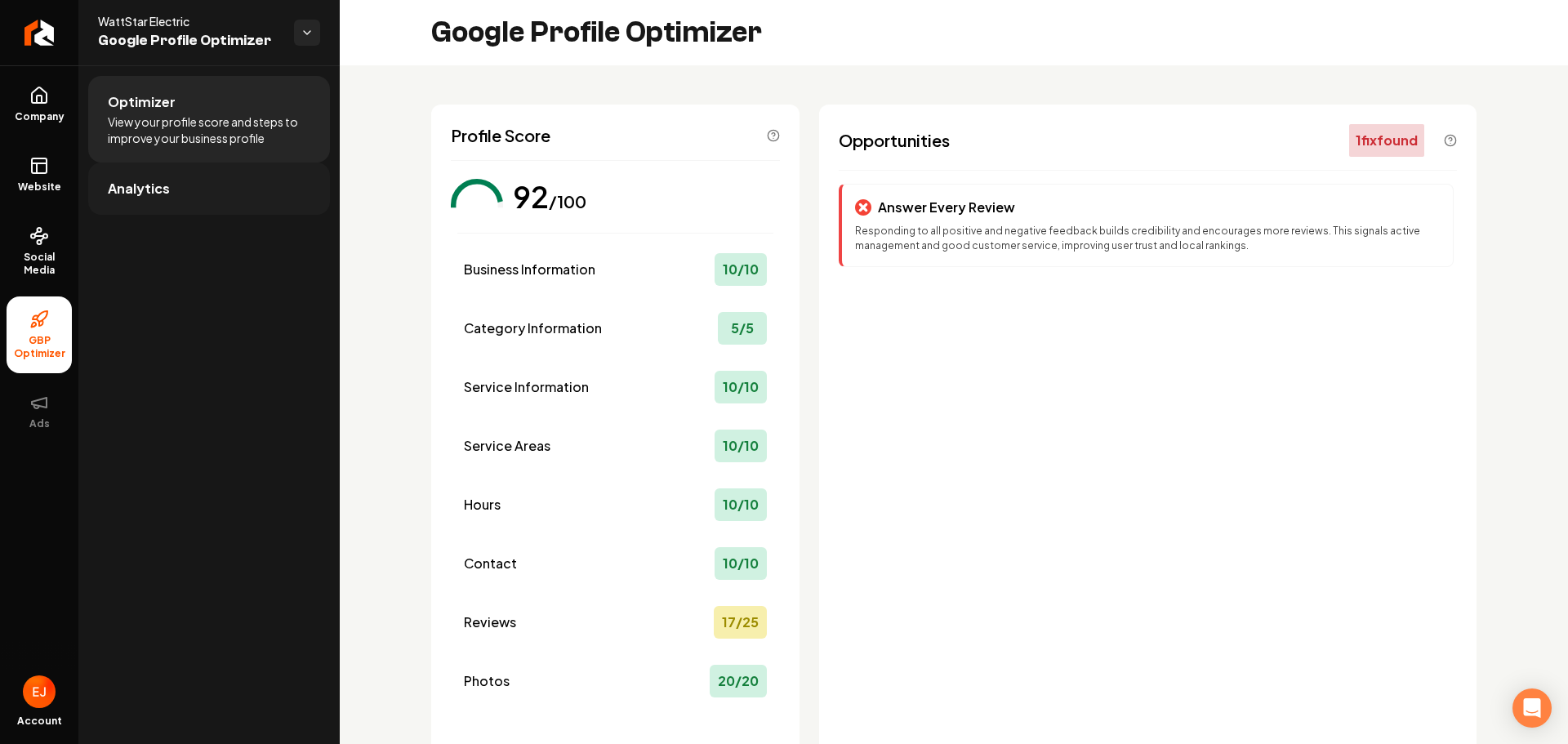
click at [215, 194] on link "Analytics" at bounding box center [209, 188] width 242 height 52
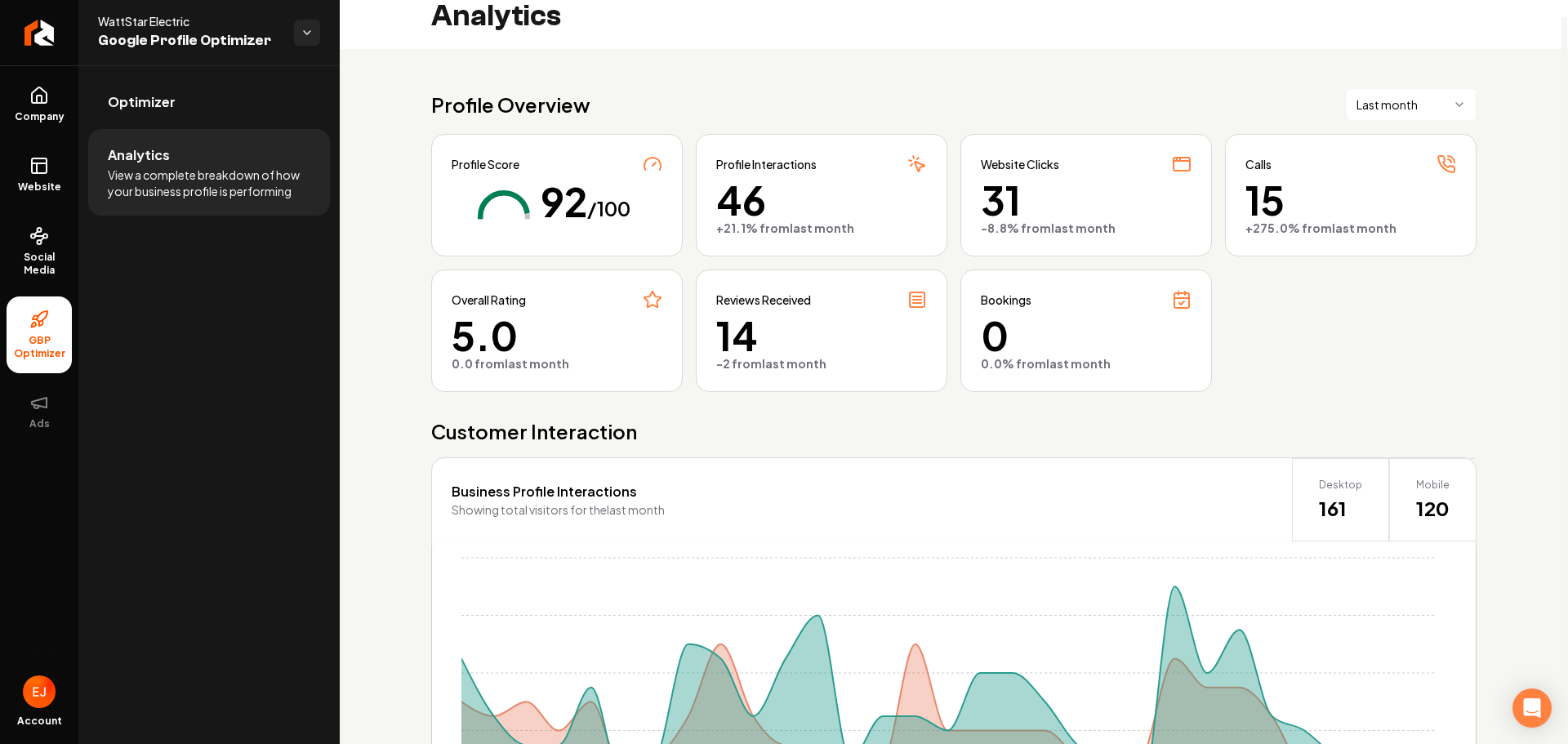
scroll to position [32, 0]
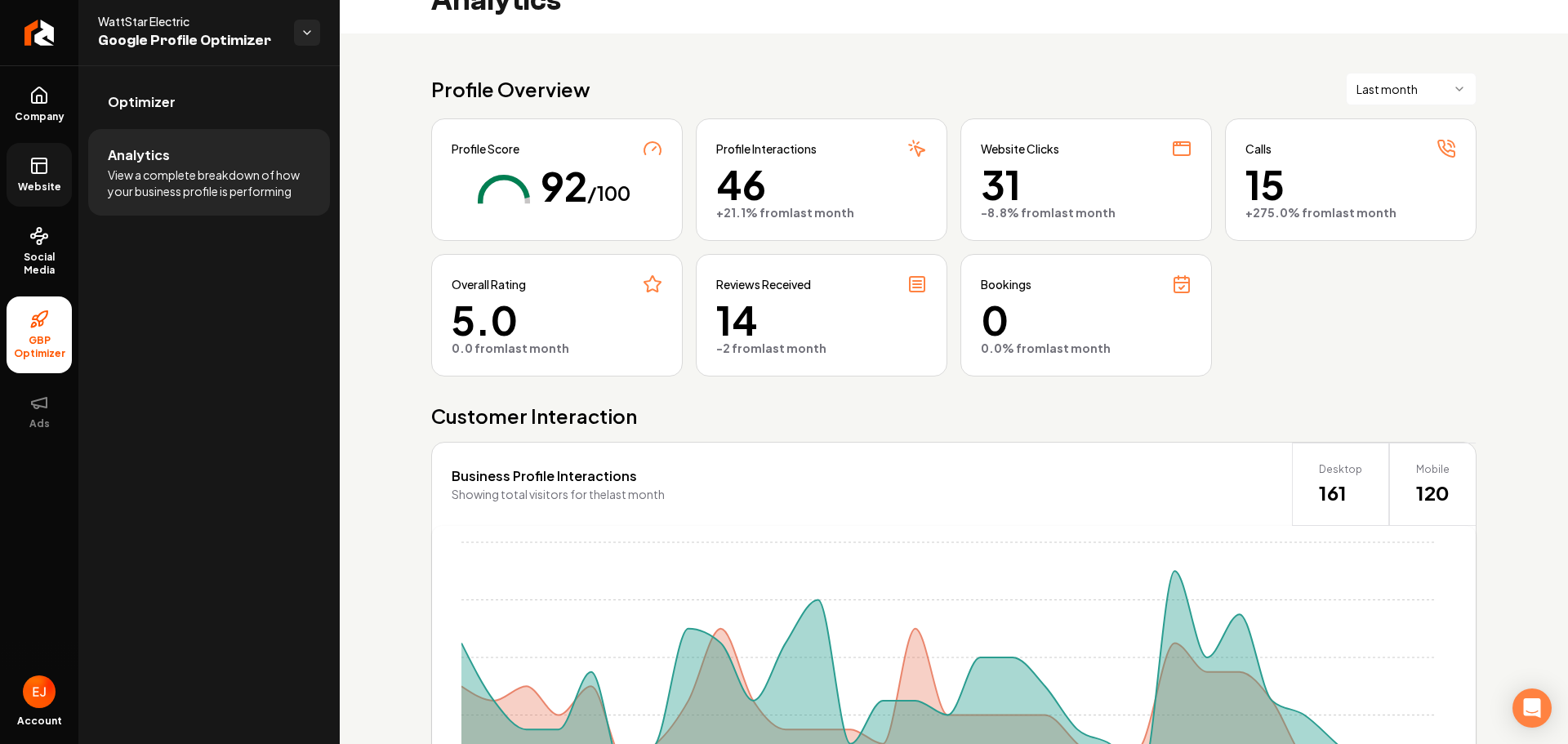
click at [43, 178] on link "Website" at bounding box center [39, 175] width 65 height 64
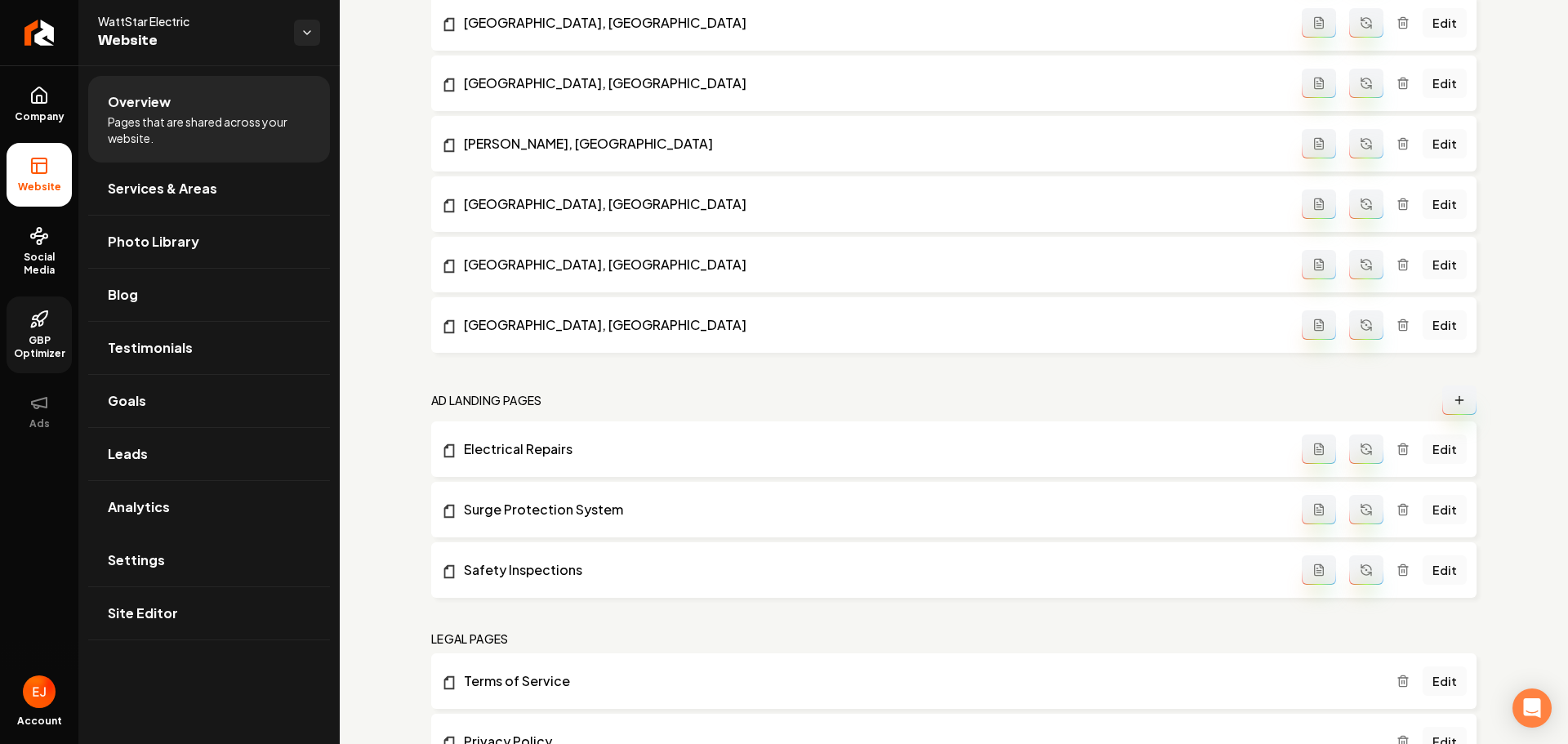
scroll to position [2067, 0]
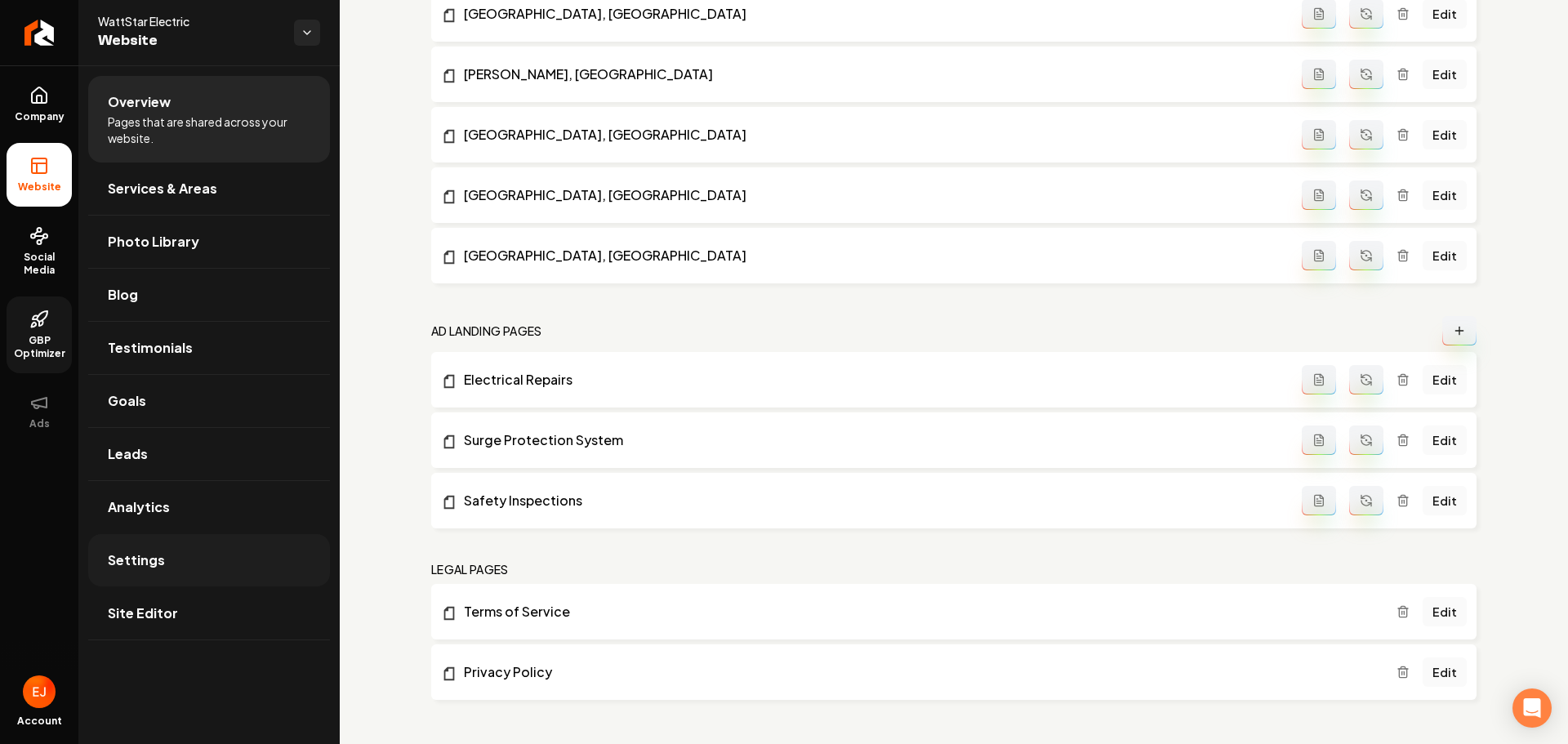
click at [174, 570] on link "Settings" at bounding box center [209, 560] width 242 height 52
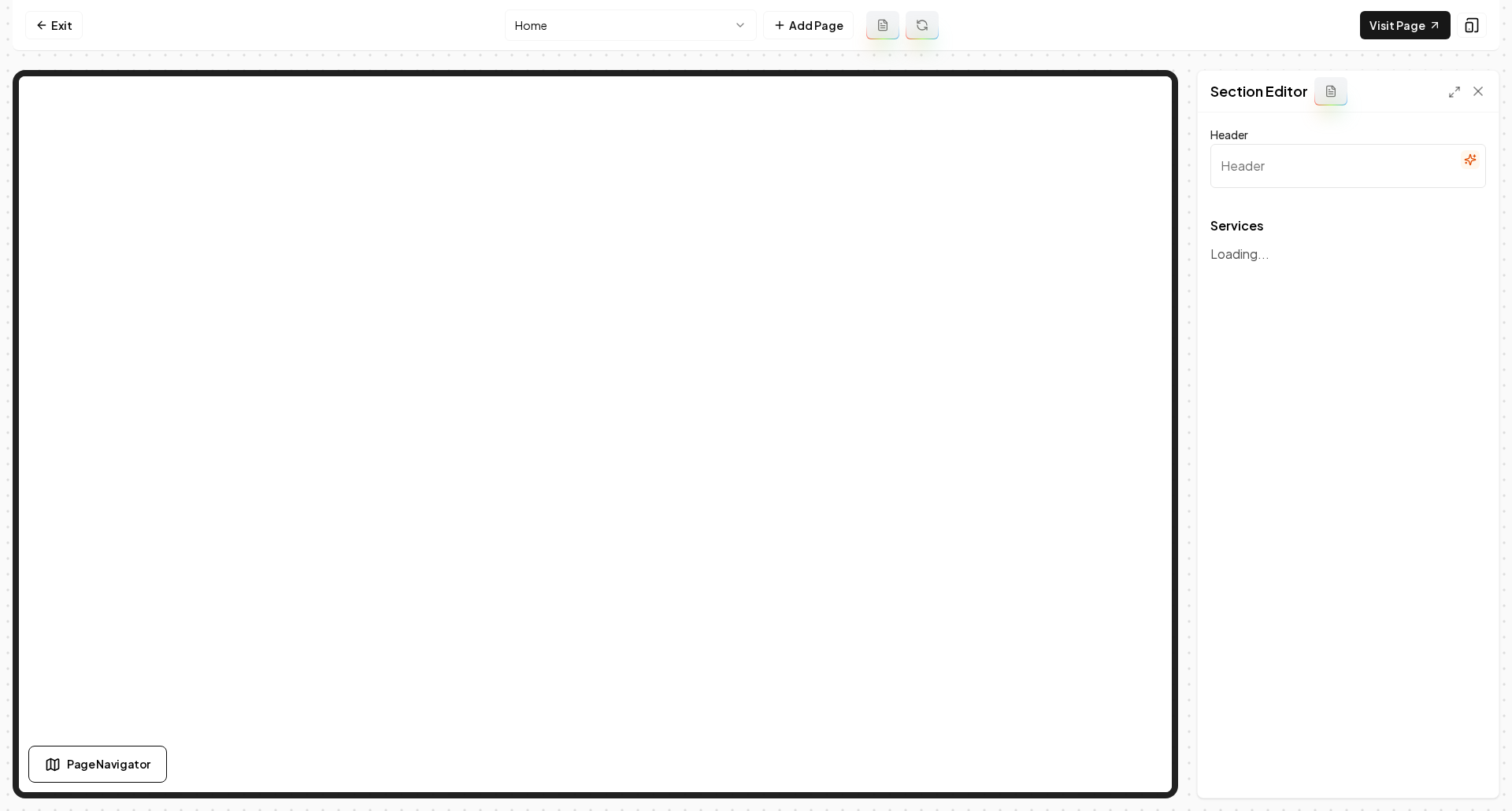
type input "Comprehensive Plumbing & Excavation"
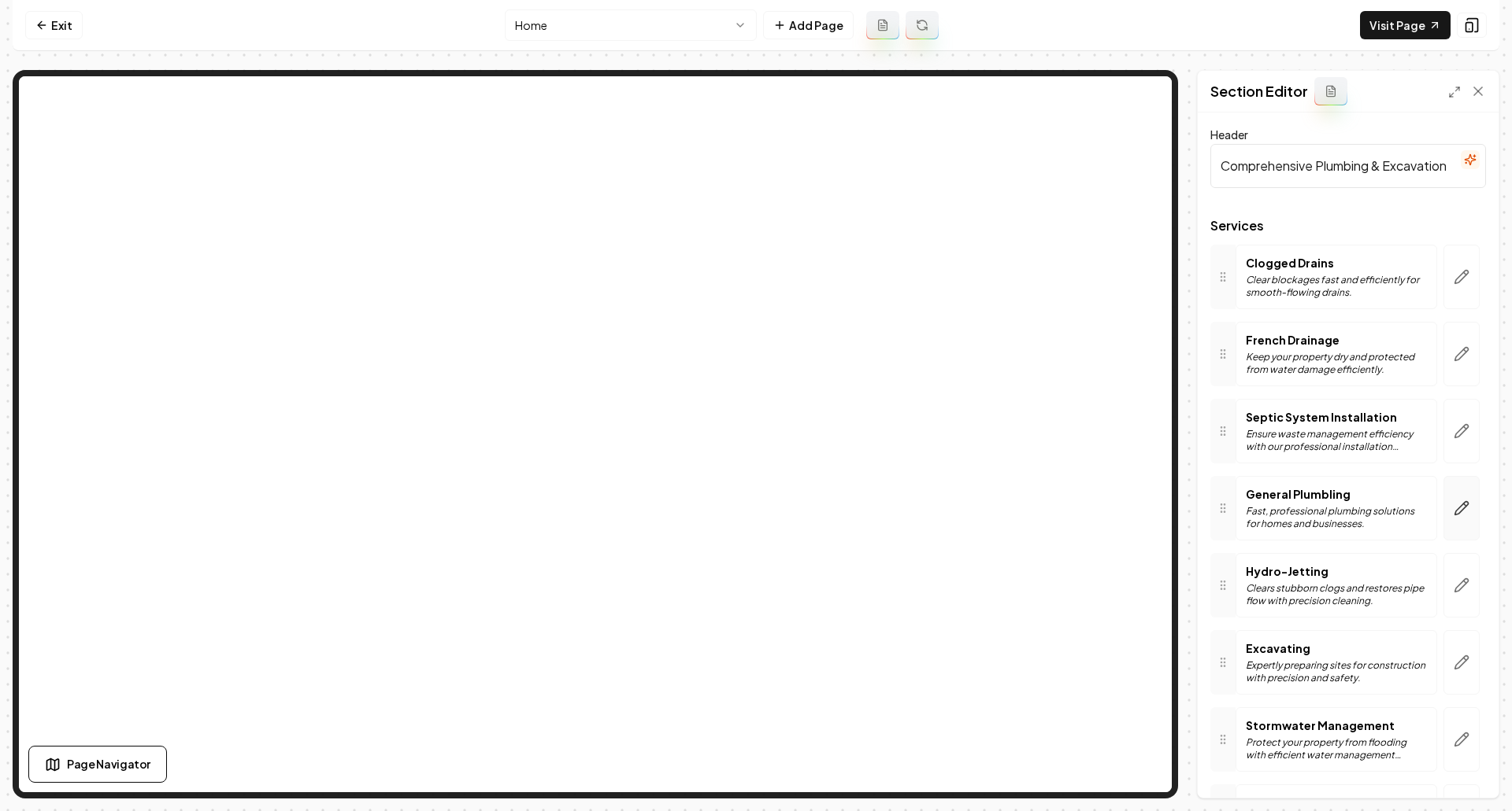
click at [1457, 518] on button "button" at bounding box center [1462, 508] width 36 height 64
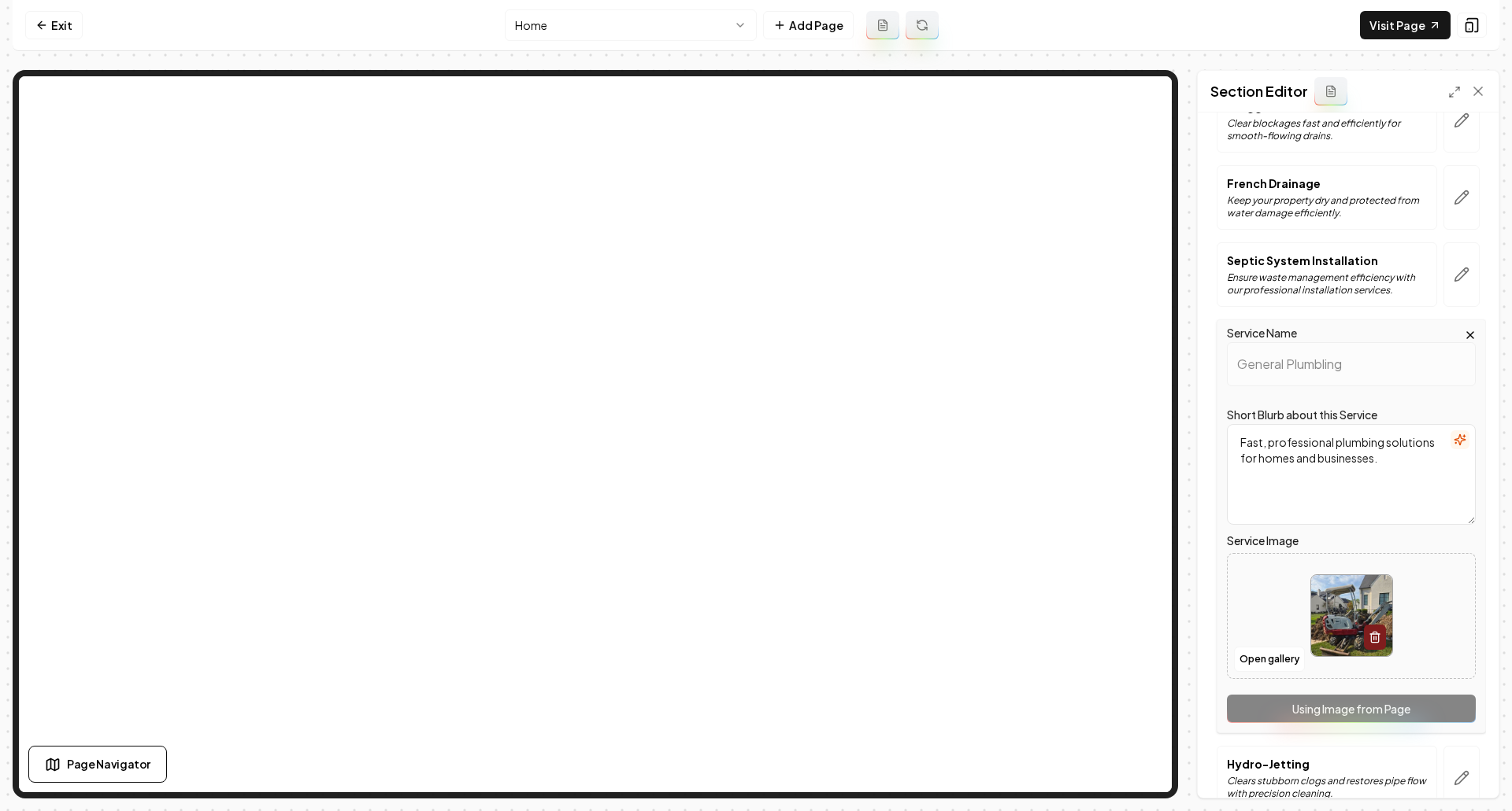
scroll to position [157, 0]
click at [1291, 662] on button "Open gallery" at bounding box center [1270, 659] width 71 height 25
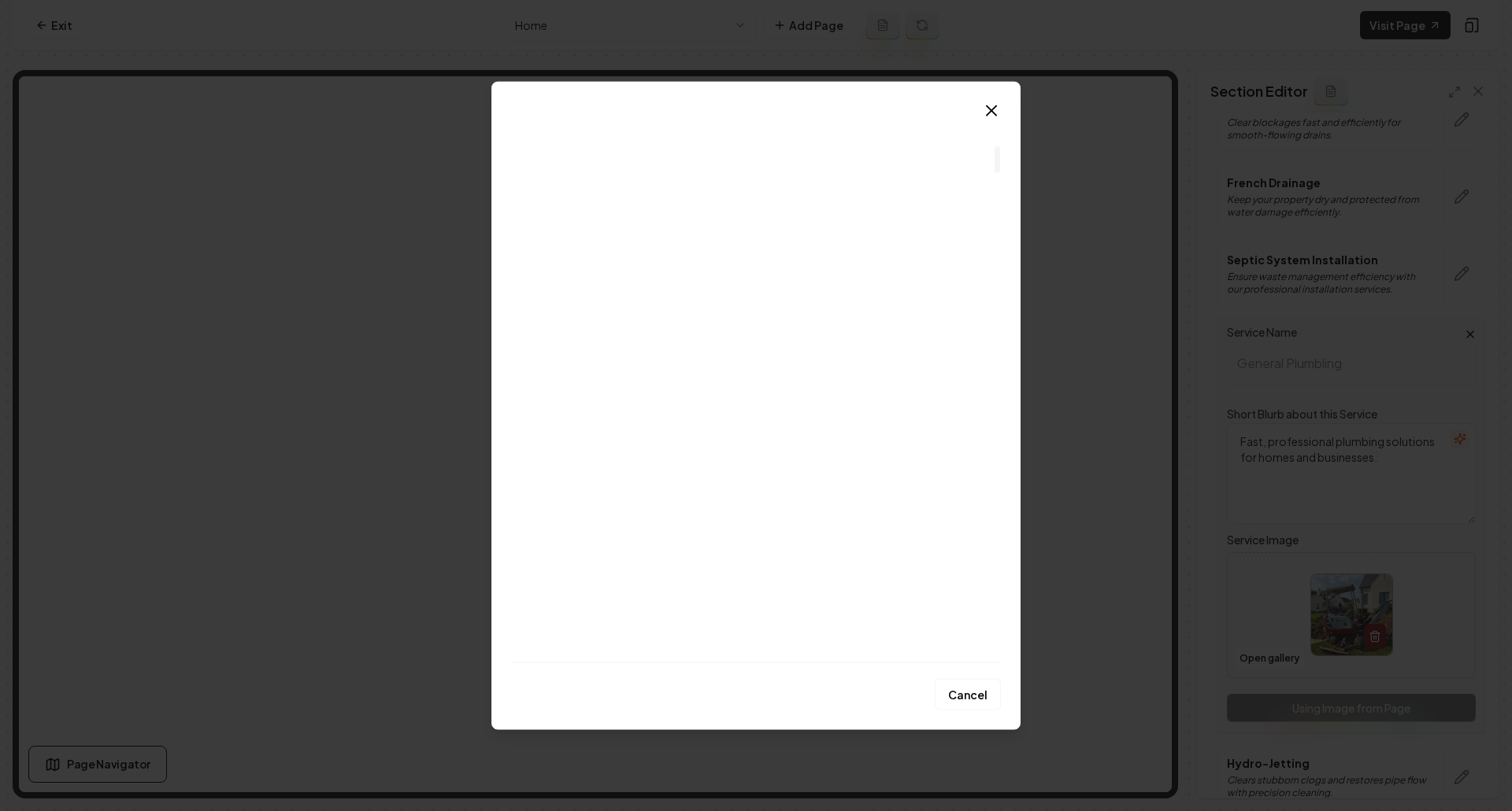
scroll to position [708, 0]
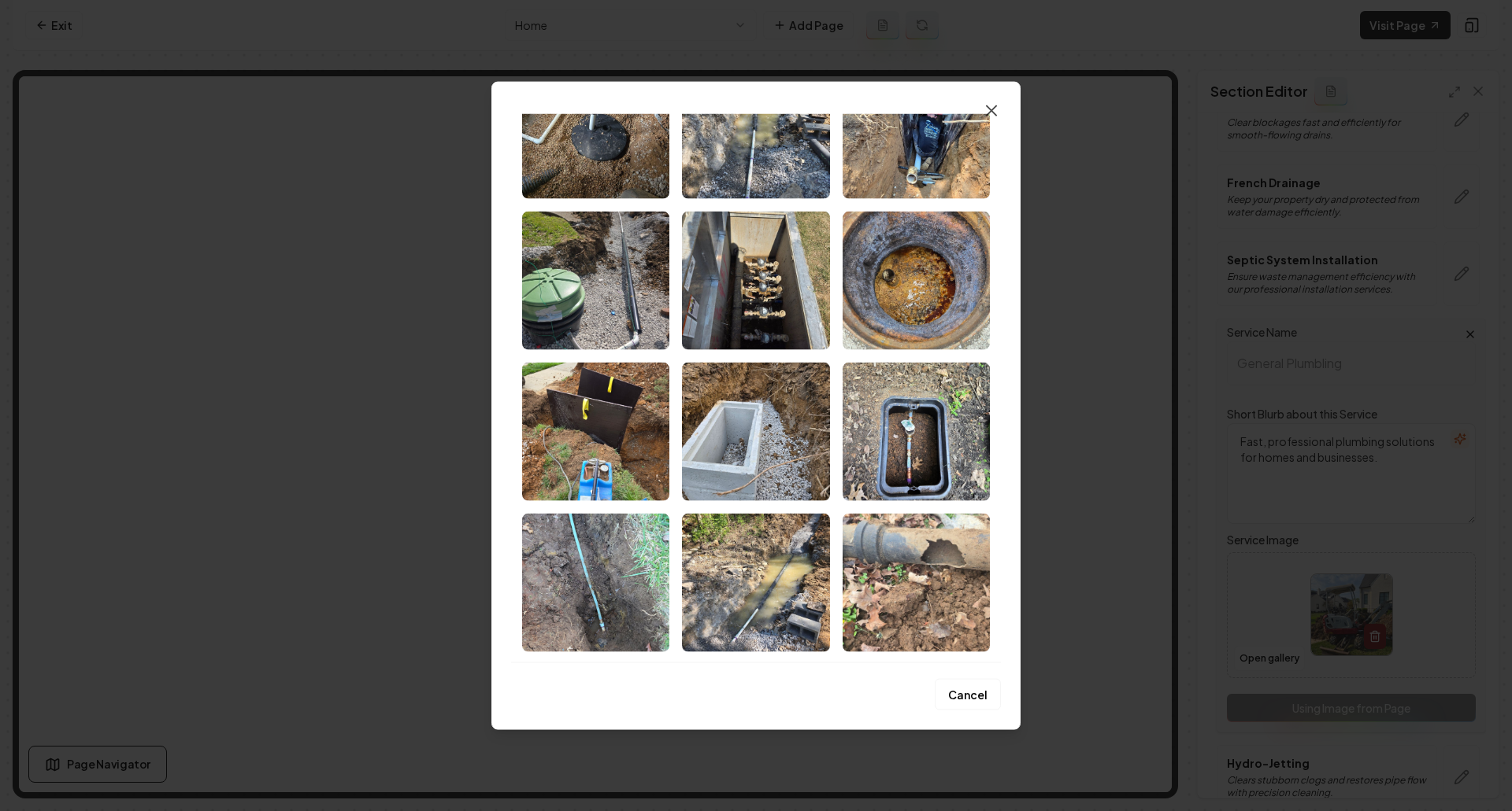
click at [998, 113] on icon "button" at bounding box center [991, 110] width 19 height 19
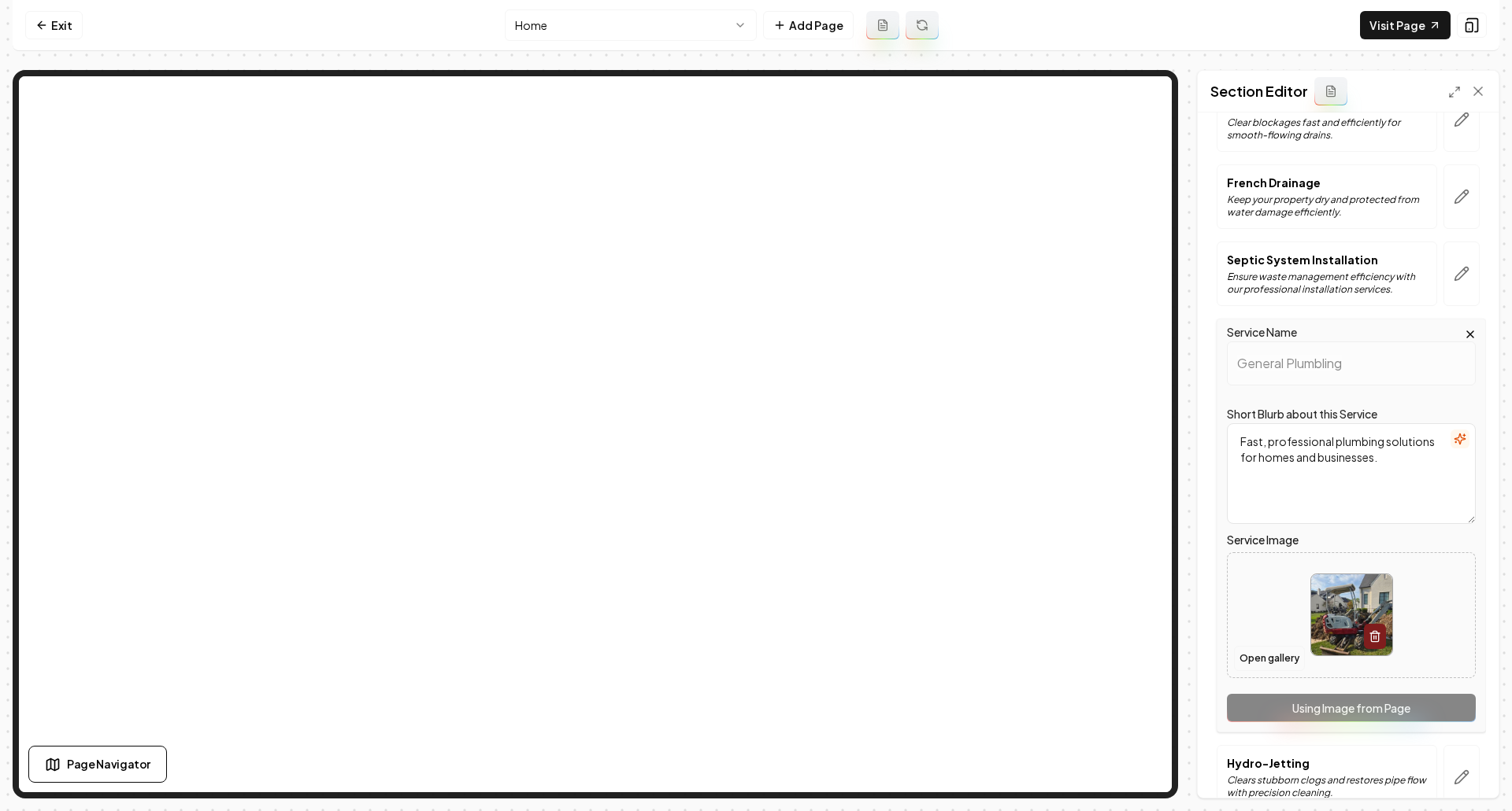
click at [1267, 657] on button "Open gallery" at bounding box center [1270, 659] width 71 height 25
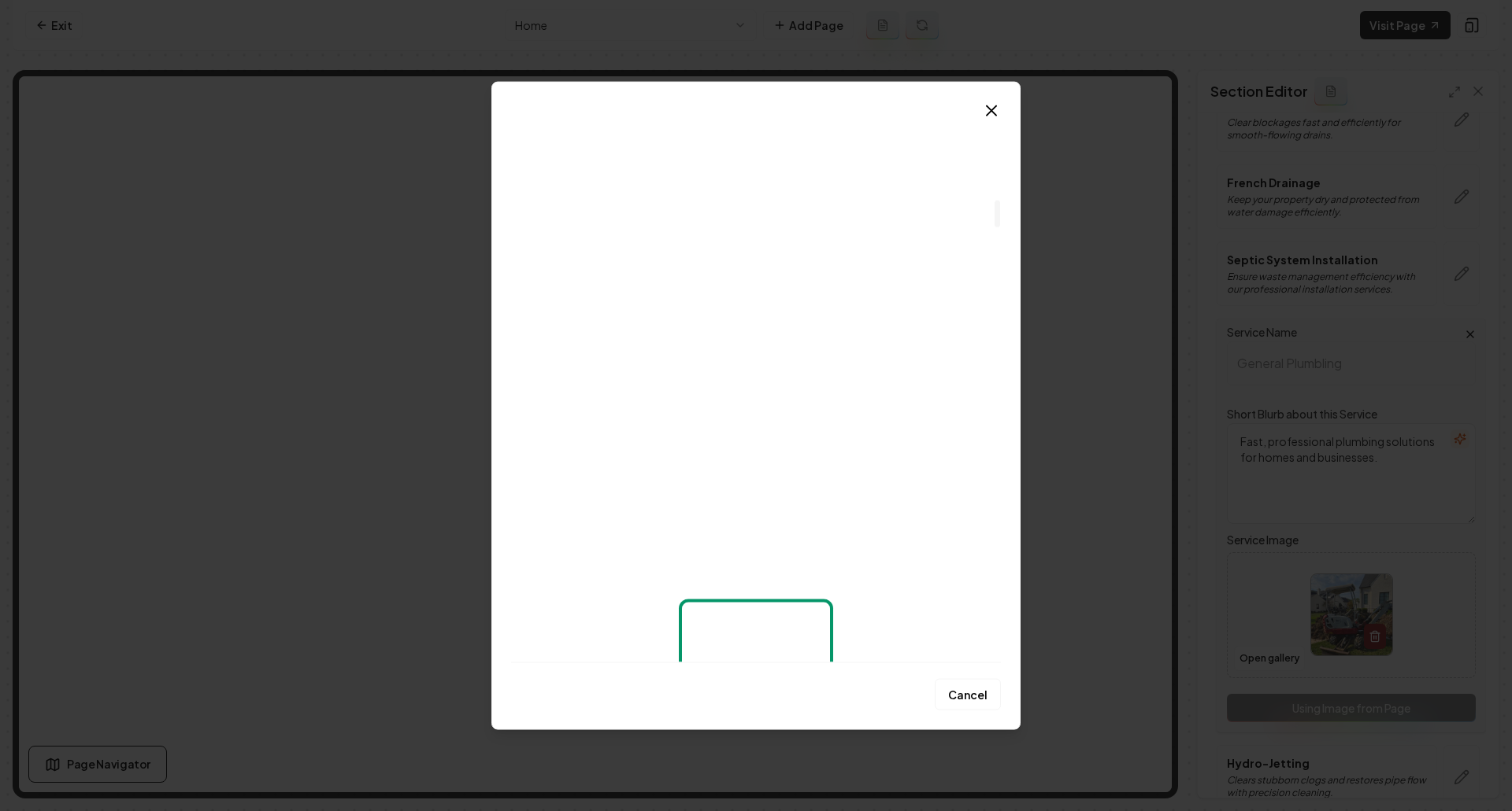
scroll to position [2046, 0]
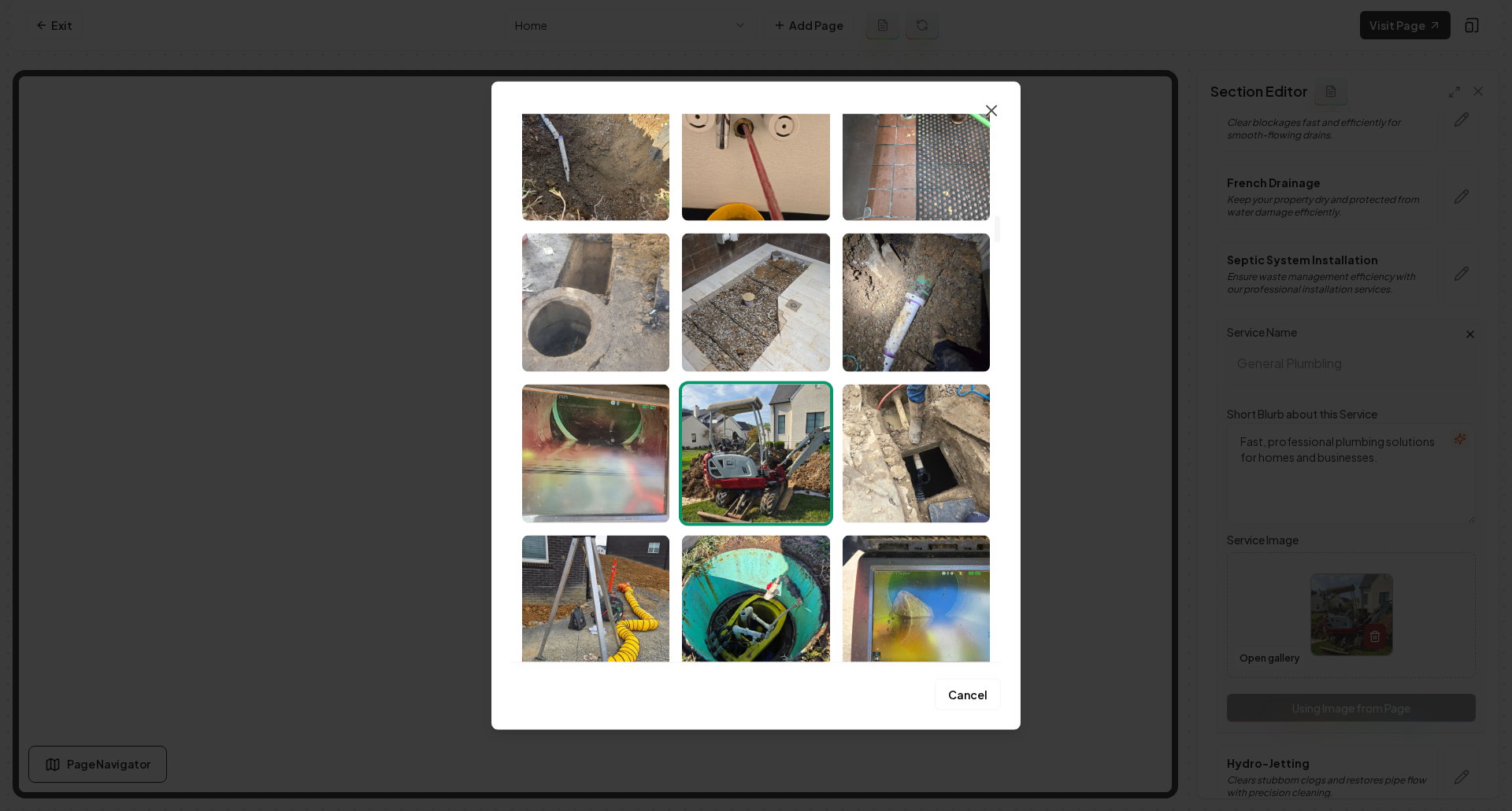
click at [990, 111] on icon "button" at bounding box center [991, 110] width 9 height 9
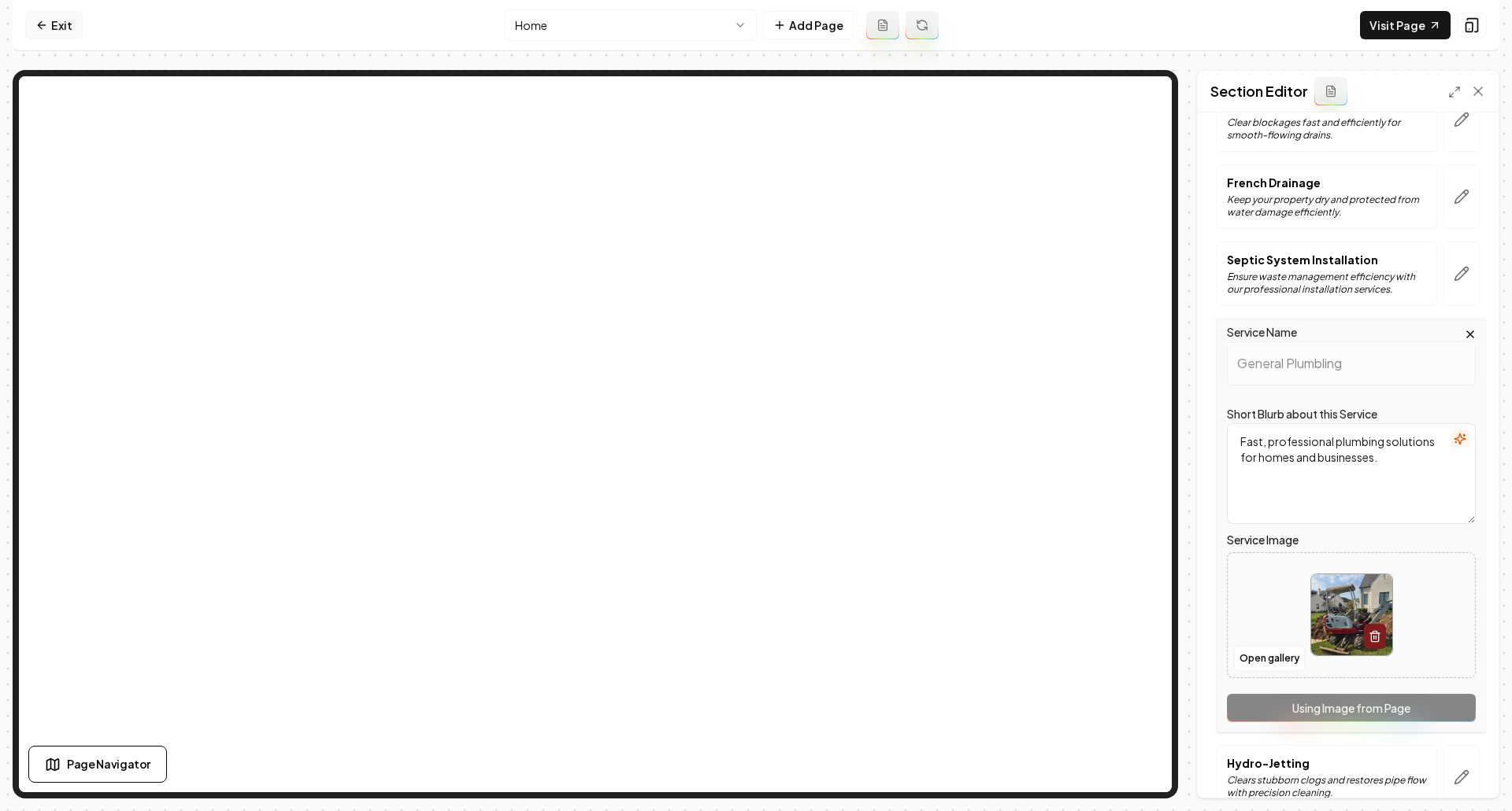
click at [41, 22] on icon at bounding box center [41, 25] width 12 height 12
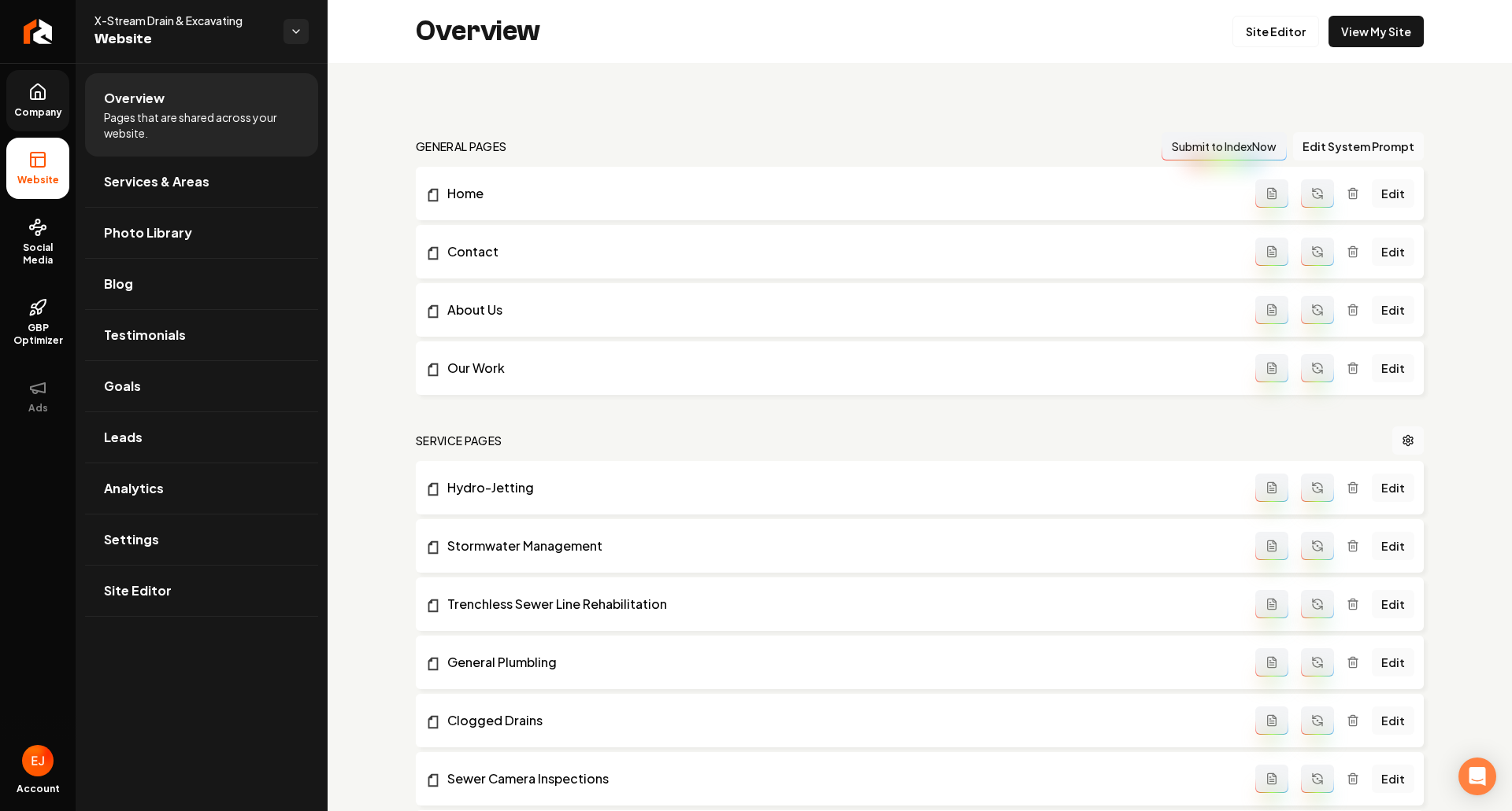
click at [48, 109] on span "Company" at bounding box center [38, 112] width 60 height 12
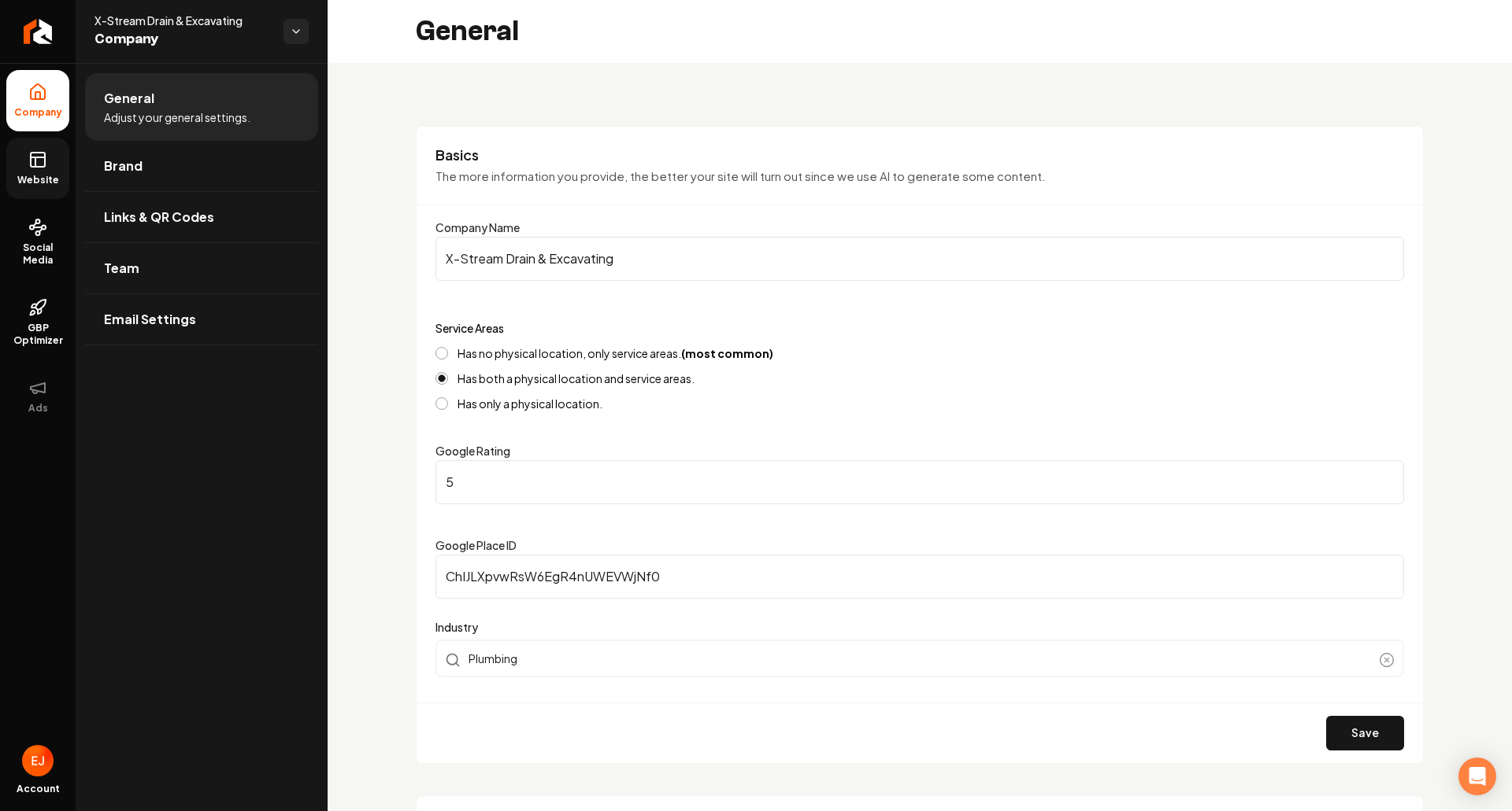
click at [32, 149] on link "Website" at bounding box center [38, 169] width 63 height 61
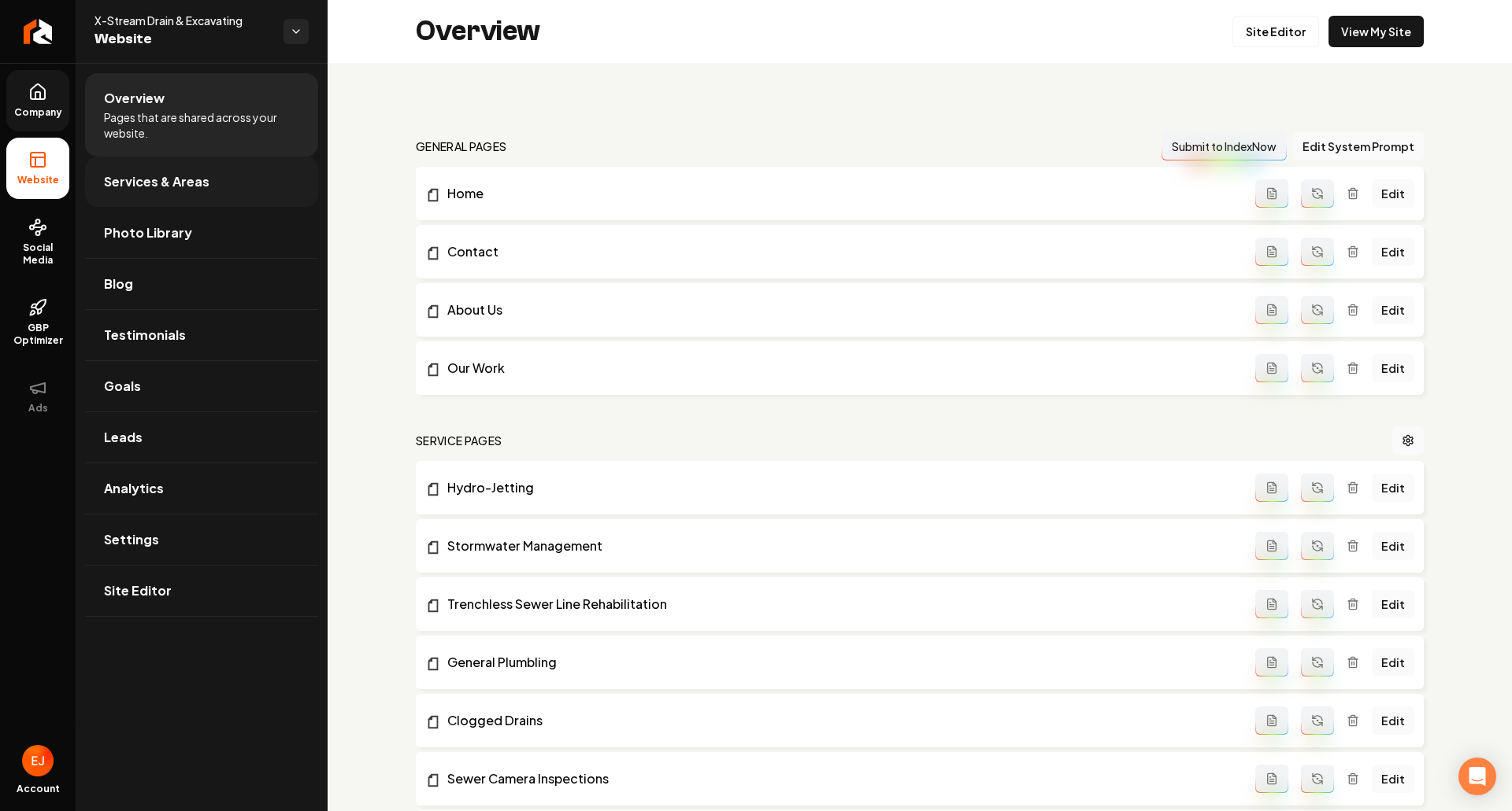
click at [156, 197] on link "Services & Areas" at bounding box center [202, 181] width 233 height 50
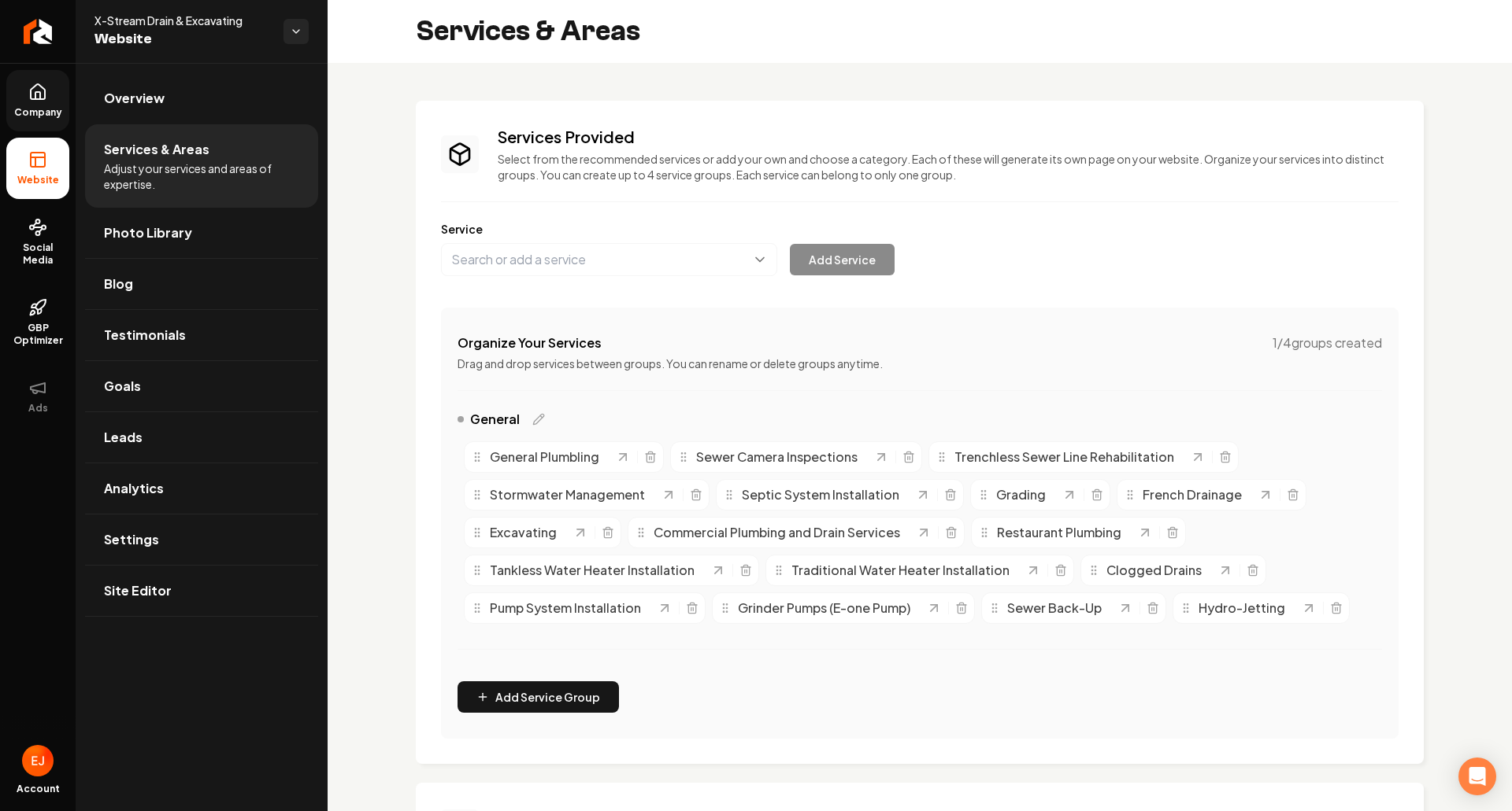
click at [574, 466] on span "General Plumbling" at bounding box center [544, 457] width 109 height 19
click at [576, 461] on span "General Plumbling" at bounding box center [544, 457] width 109 height 19
click at [591, 252] on button "Main content area" at bounding box center [609, 260] width 336 height 33
type input "General Plumbing"
click at [848, 270] on button "Add Service" at bounding box center [842, 260] width 105 height 31
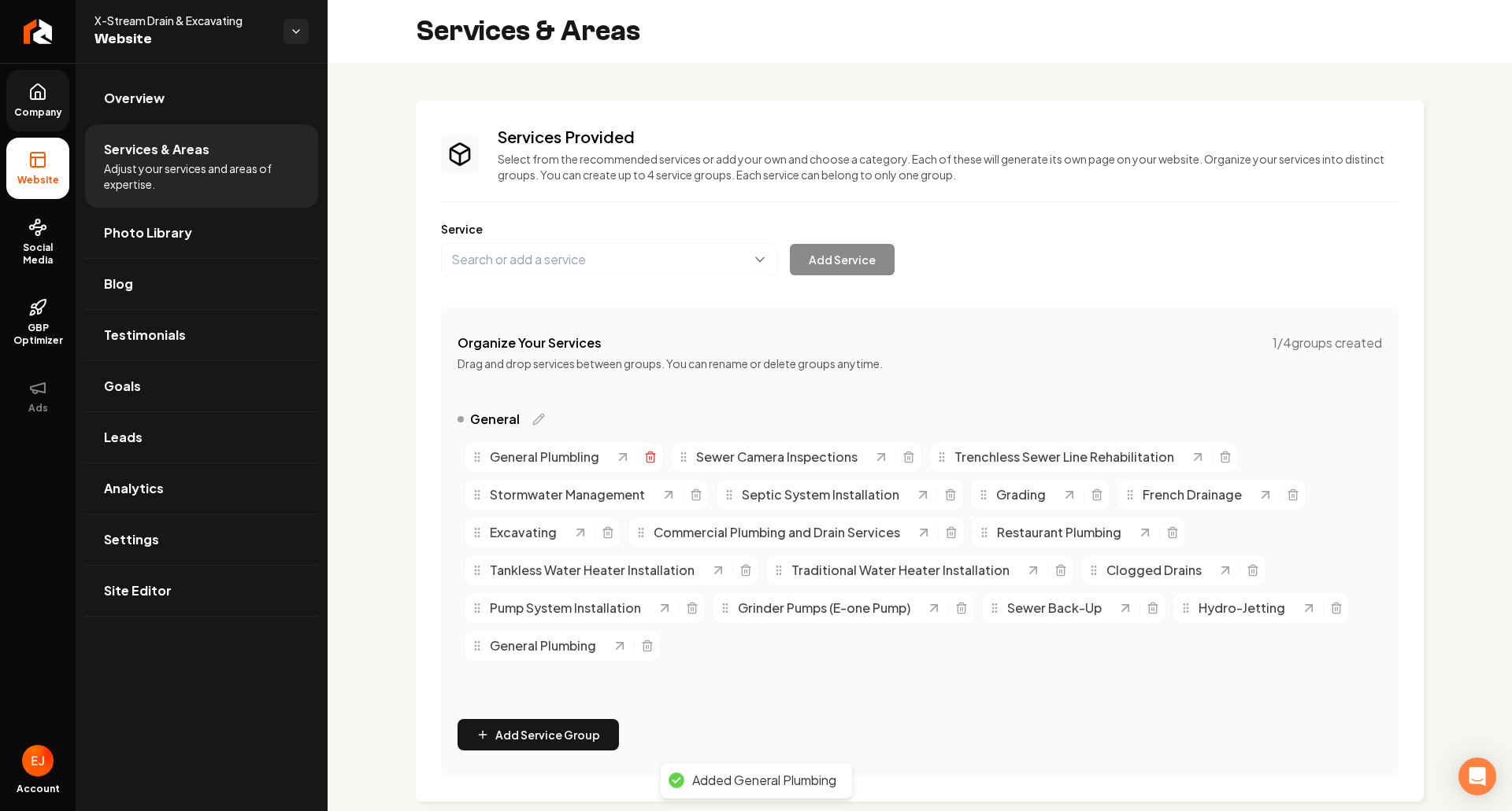
click at [649, 456] on icon "Main content area" at bounding box center [650, 456] width 12 height 12
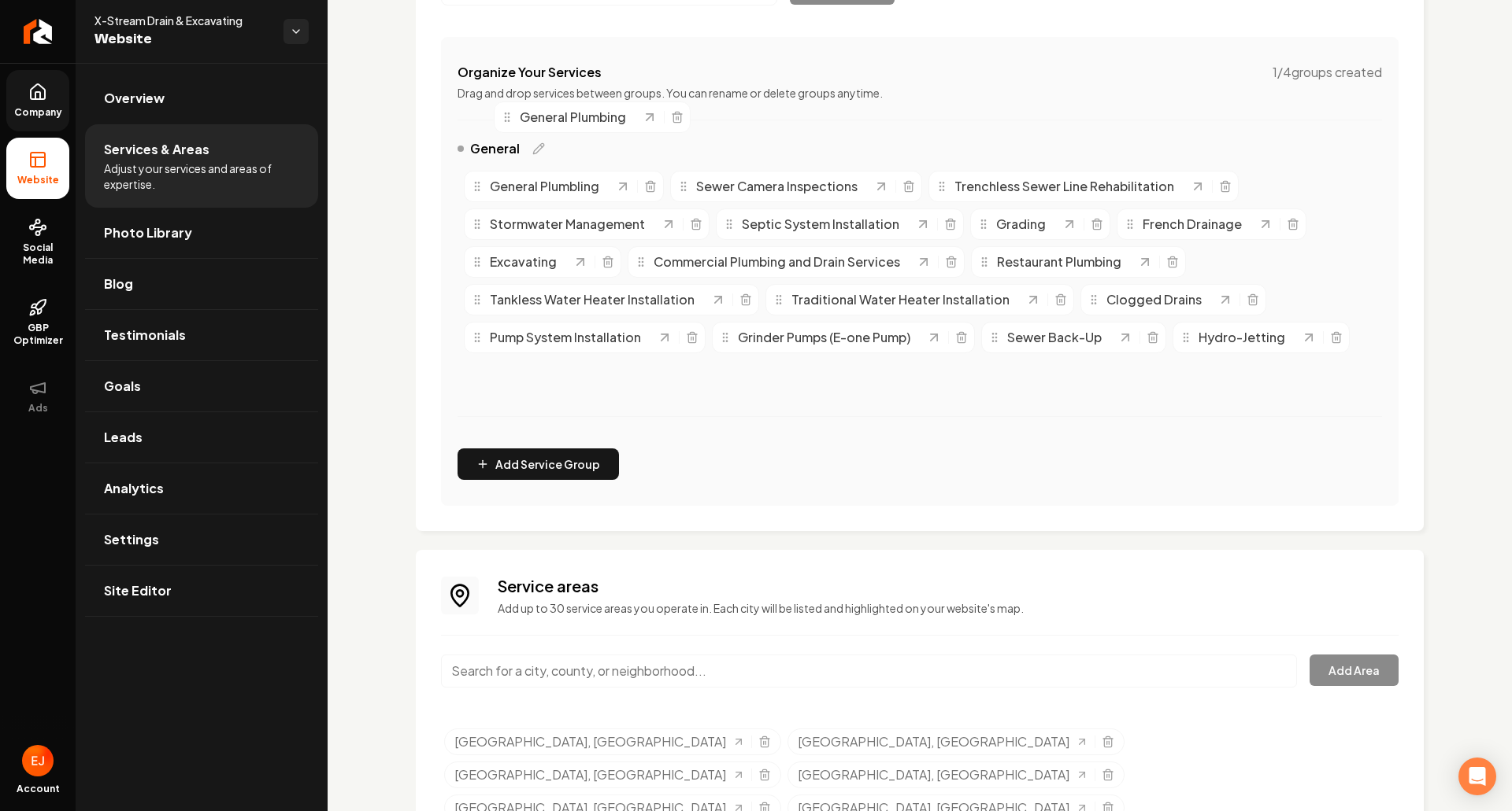
scroll to position [251, 0]
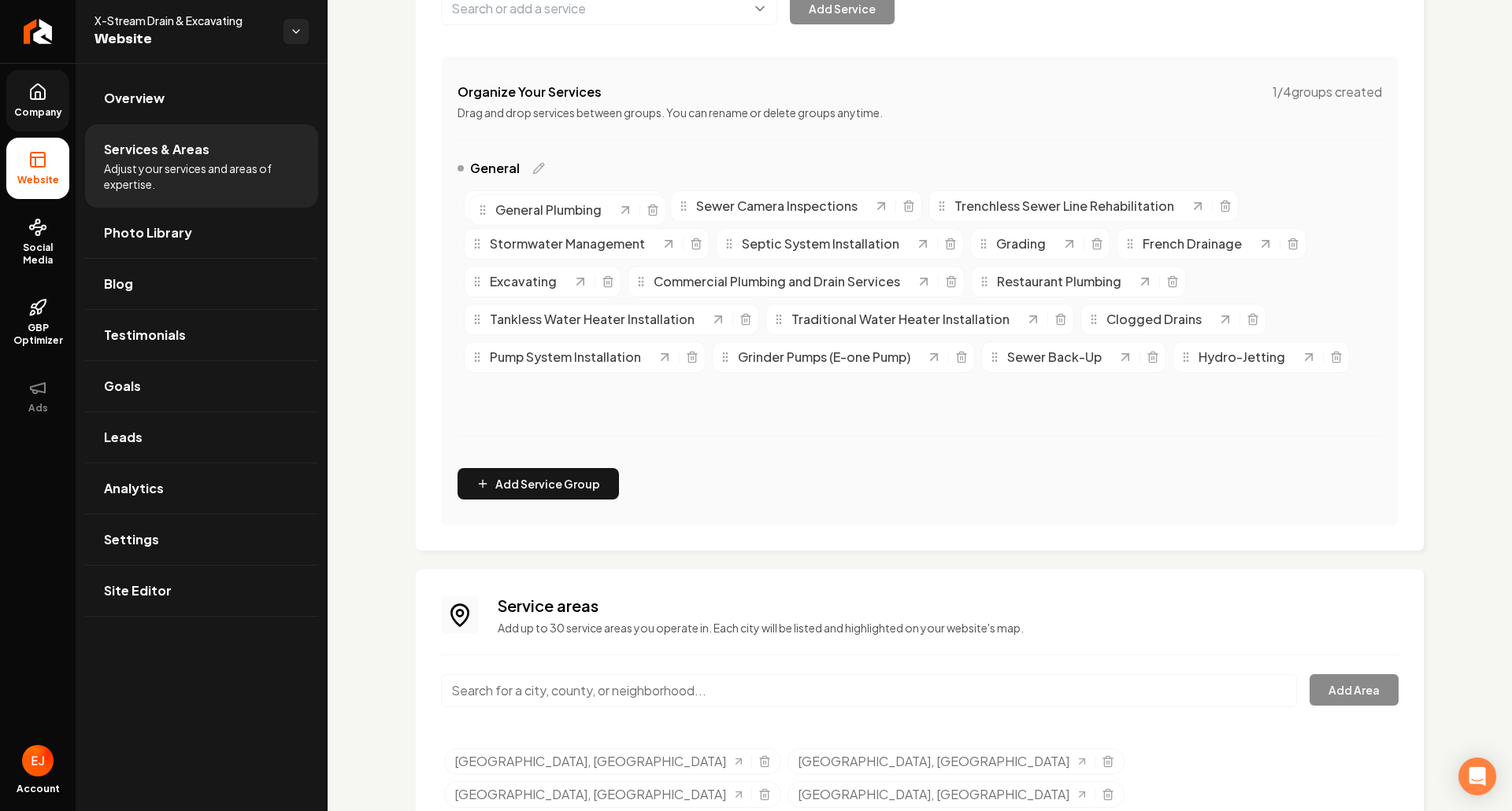
drag, startPoint x: 480, startPoint y: 265, endPoint x: 484, endPoint y: 211, distance: 54.1
click at [484, 211] on icon "Main content area" at bounding box center [482, 210] width 12 height 12
click at [161, 100] on span "Overview" at bounding box center [134, 98] width 60 height 19
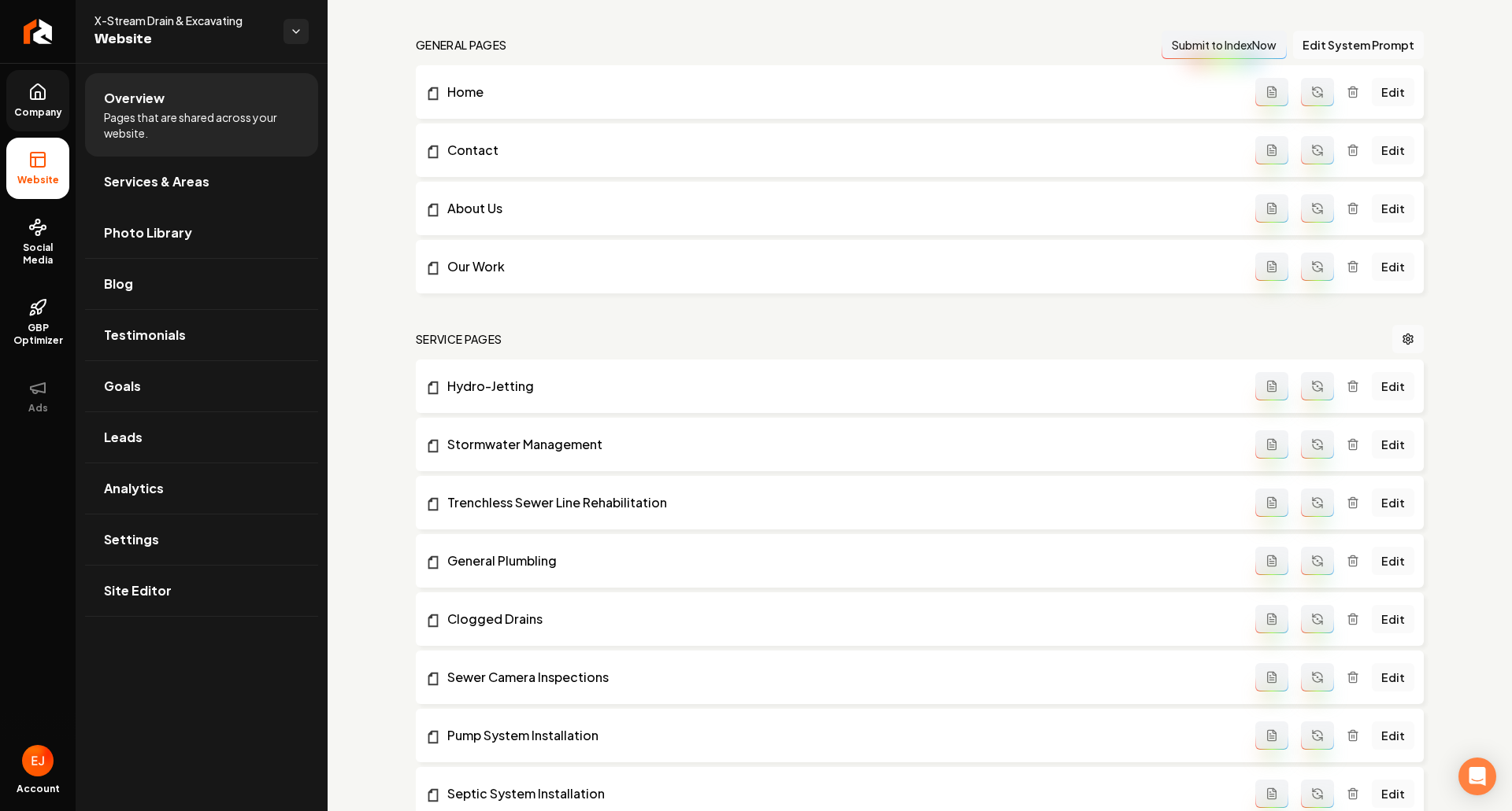
scroll to position [180, 0]
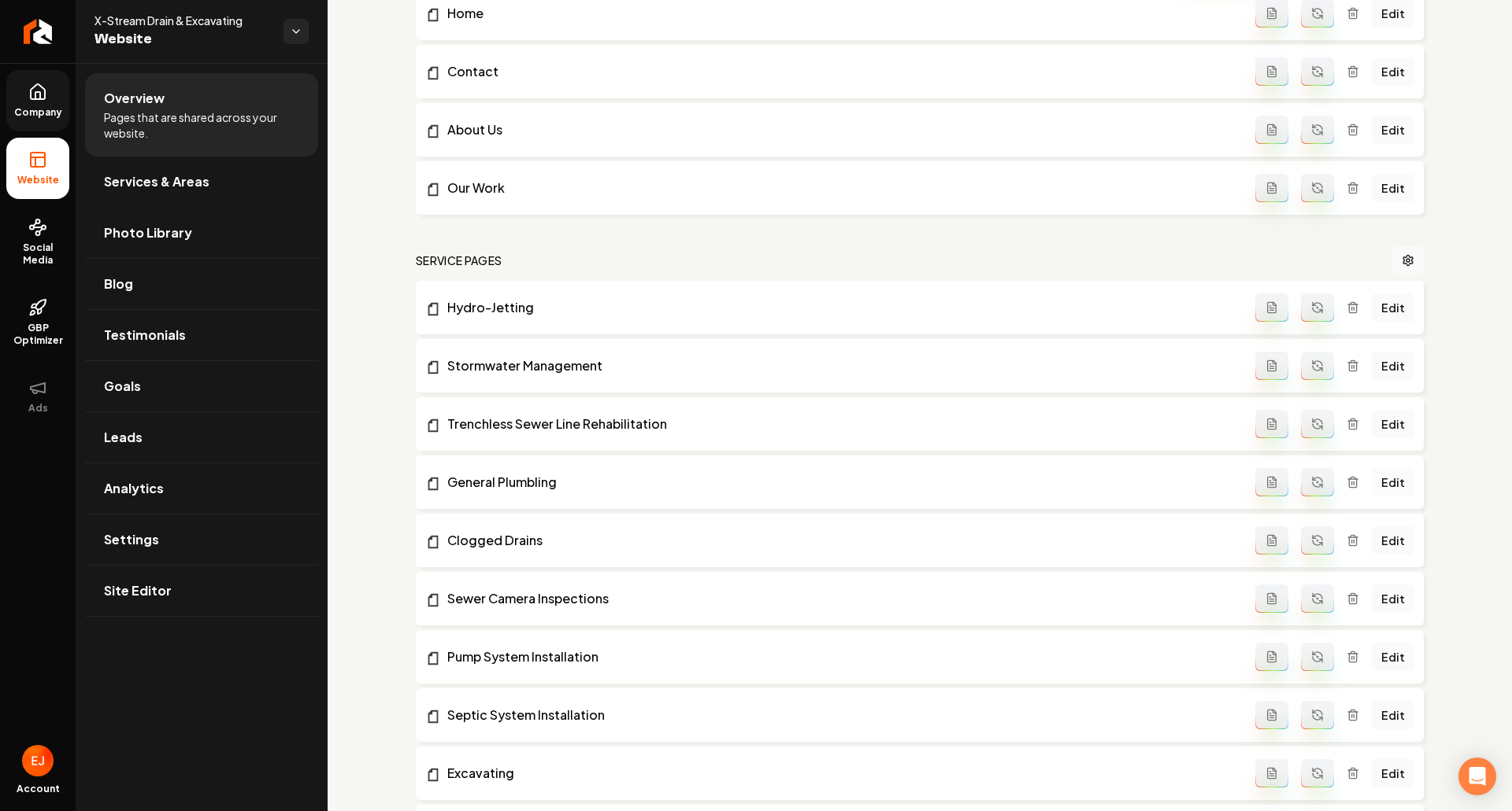
click at [1383, 480] on link "Edit" at bounding box center [1392, 482] width 42 height 28
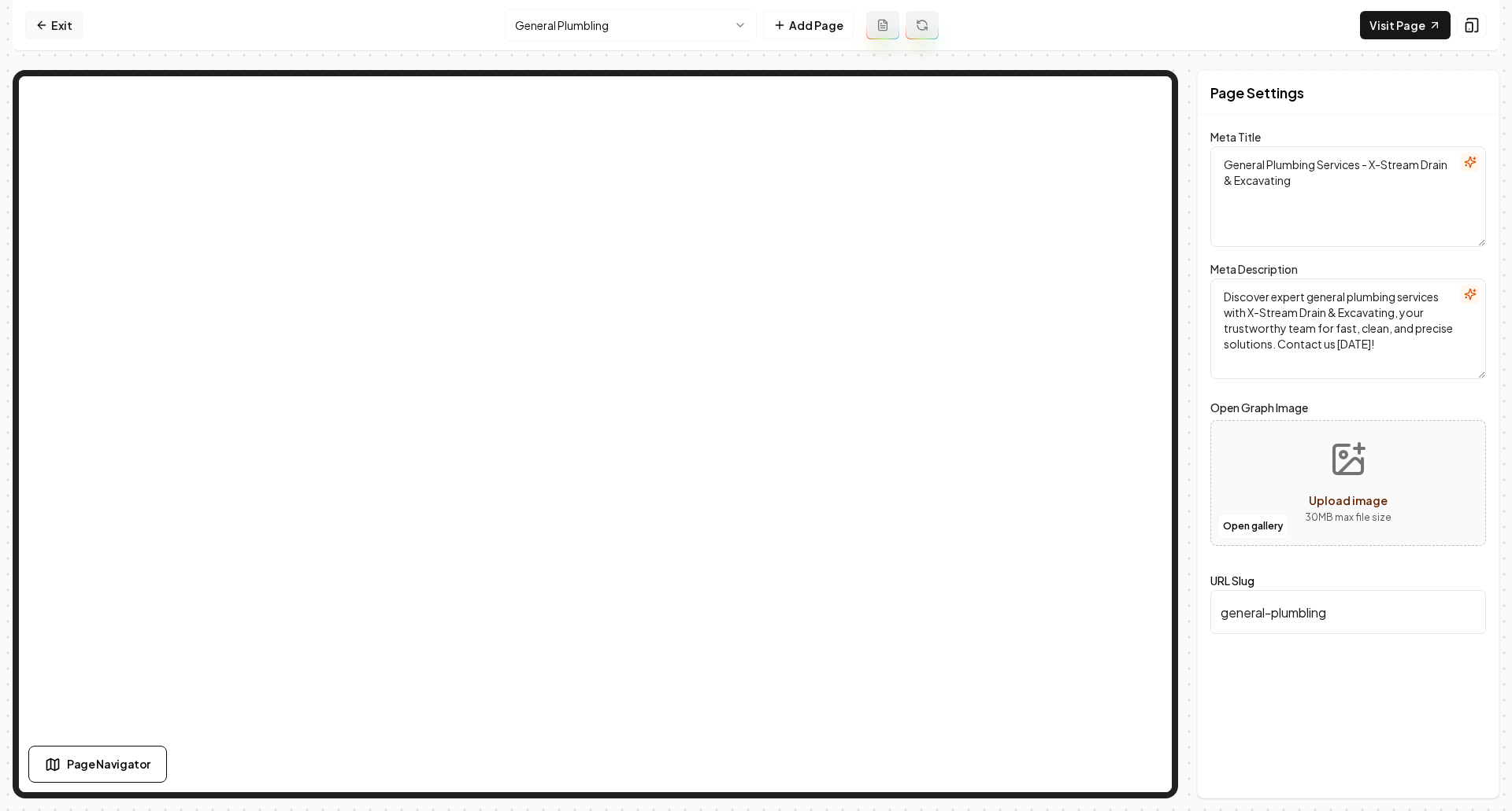
click at [61, 20] on link "Exit" at bounding box center [53, 25] width 57 height 28
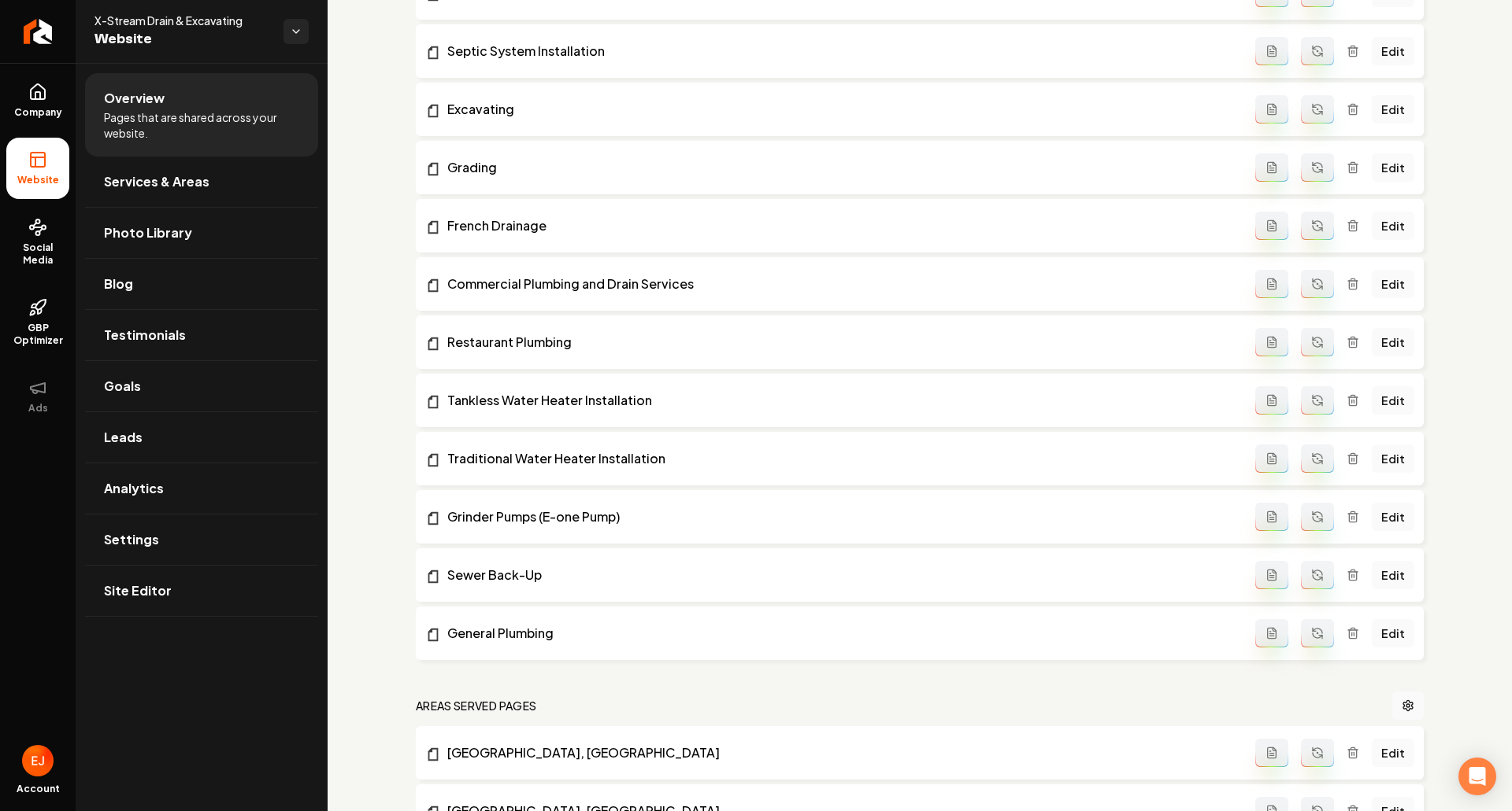
scroll to position [1023, 0]
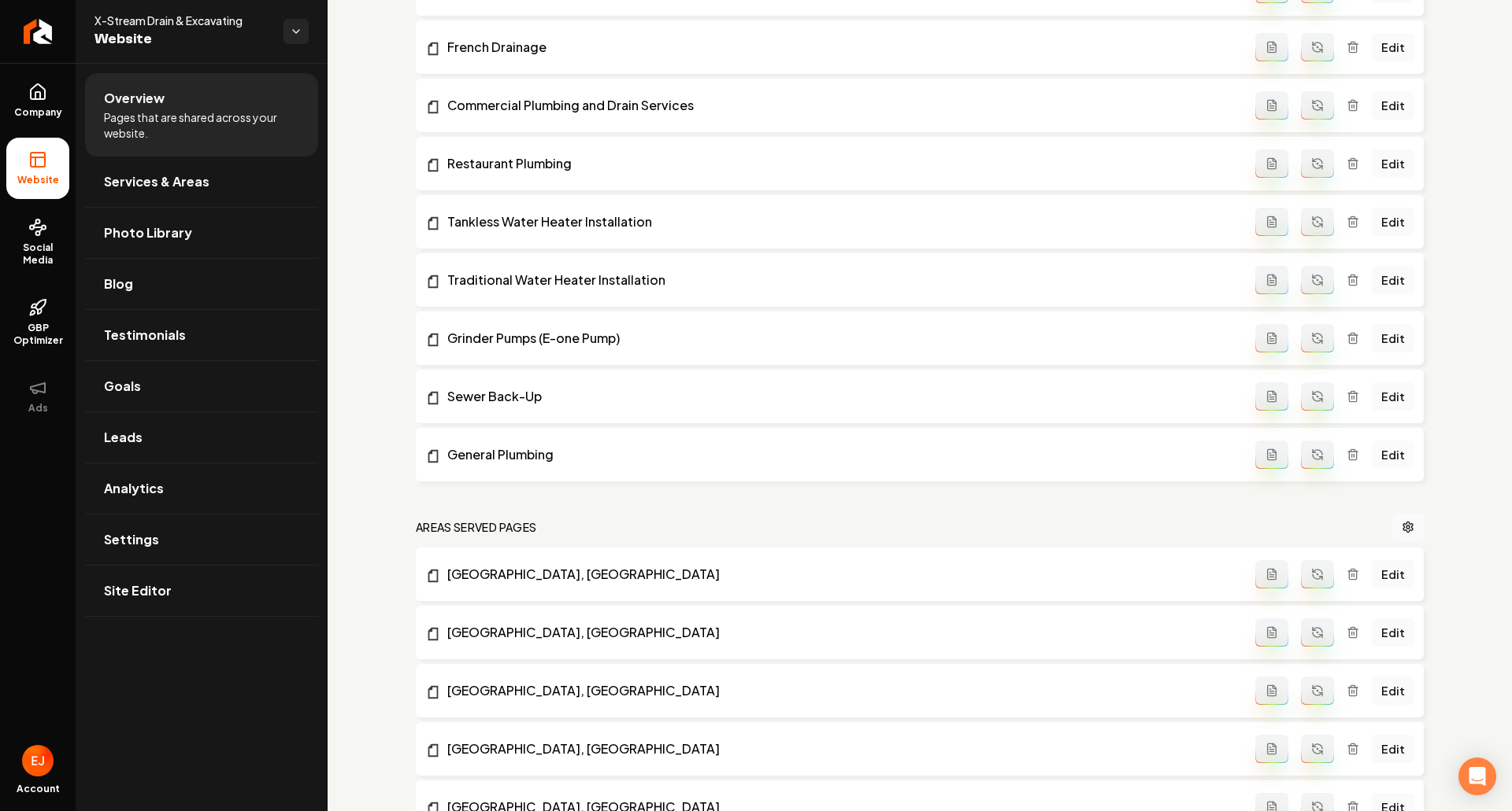
click at [1380, 458] on link "Edit" at bounding box center [1392, 455] width 42 height 28
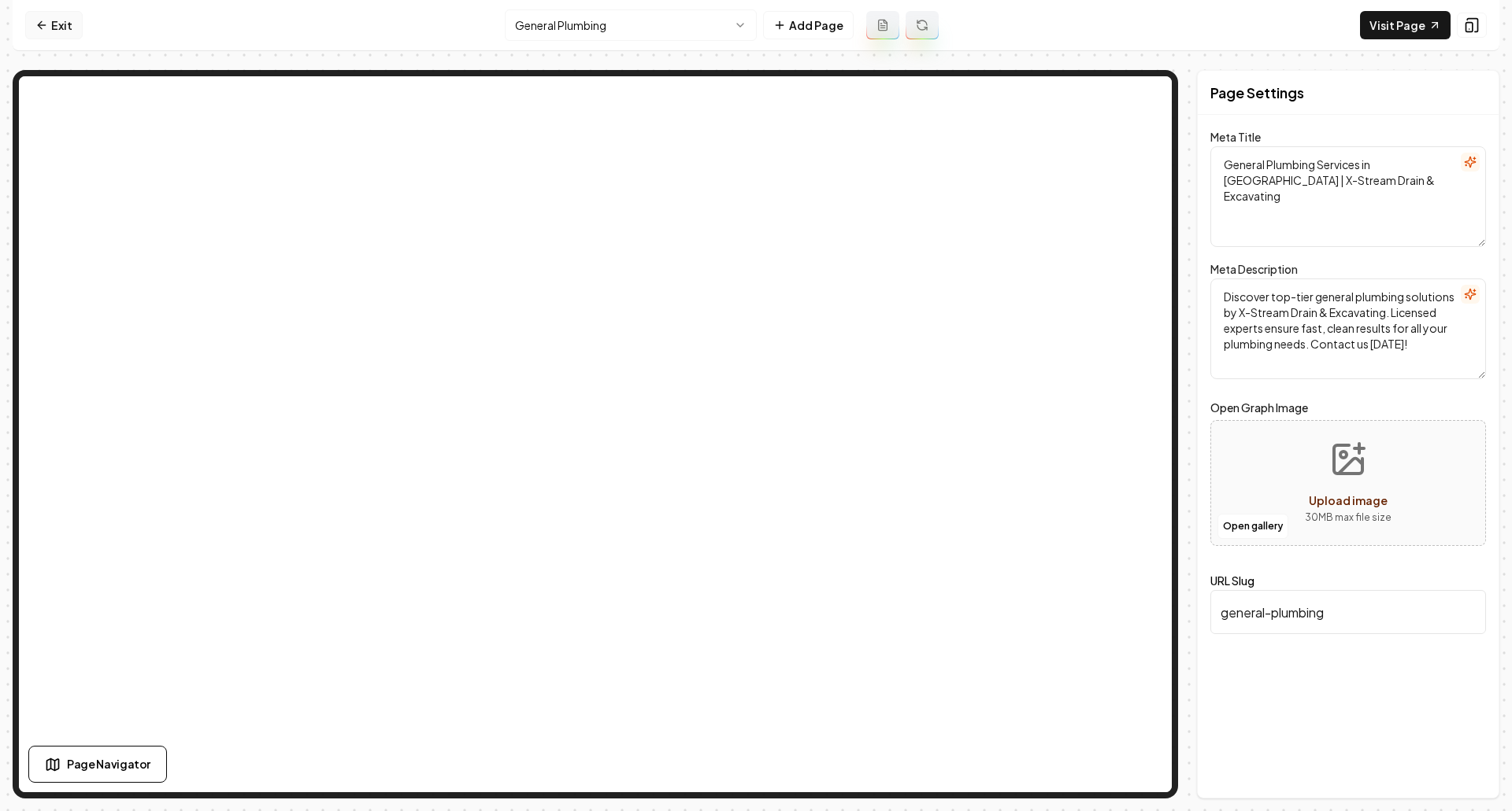
click at [46, 31] on icon at bounding box center [41, 25] width 12 height 12
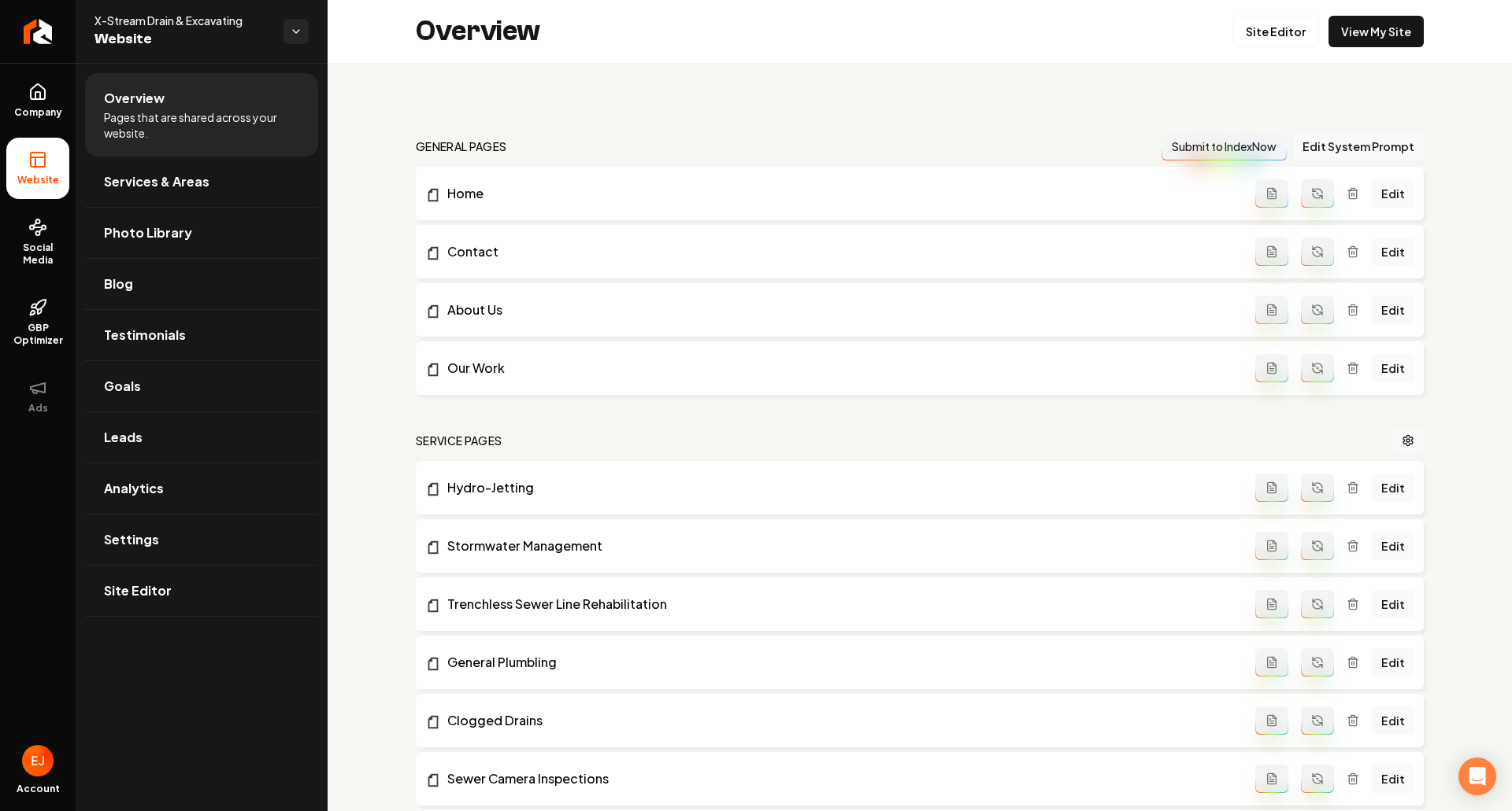
click at [1352, 667] on div "Edit" at bounding box center [1334, 662] width 159 height 28
click at [1350, 666] on icon "Main content area" at bounding box center [1352, 662] width 12 height 12
click at [137, 589] on span "Site Editor" at bounding box center [138, 590] width 68 height 19
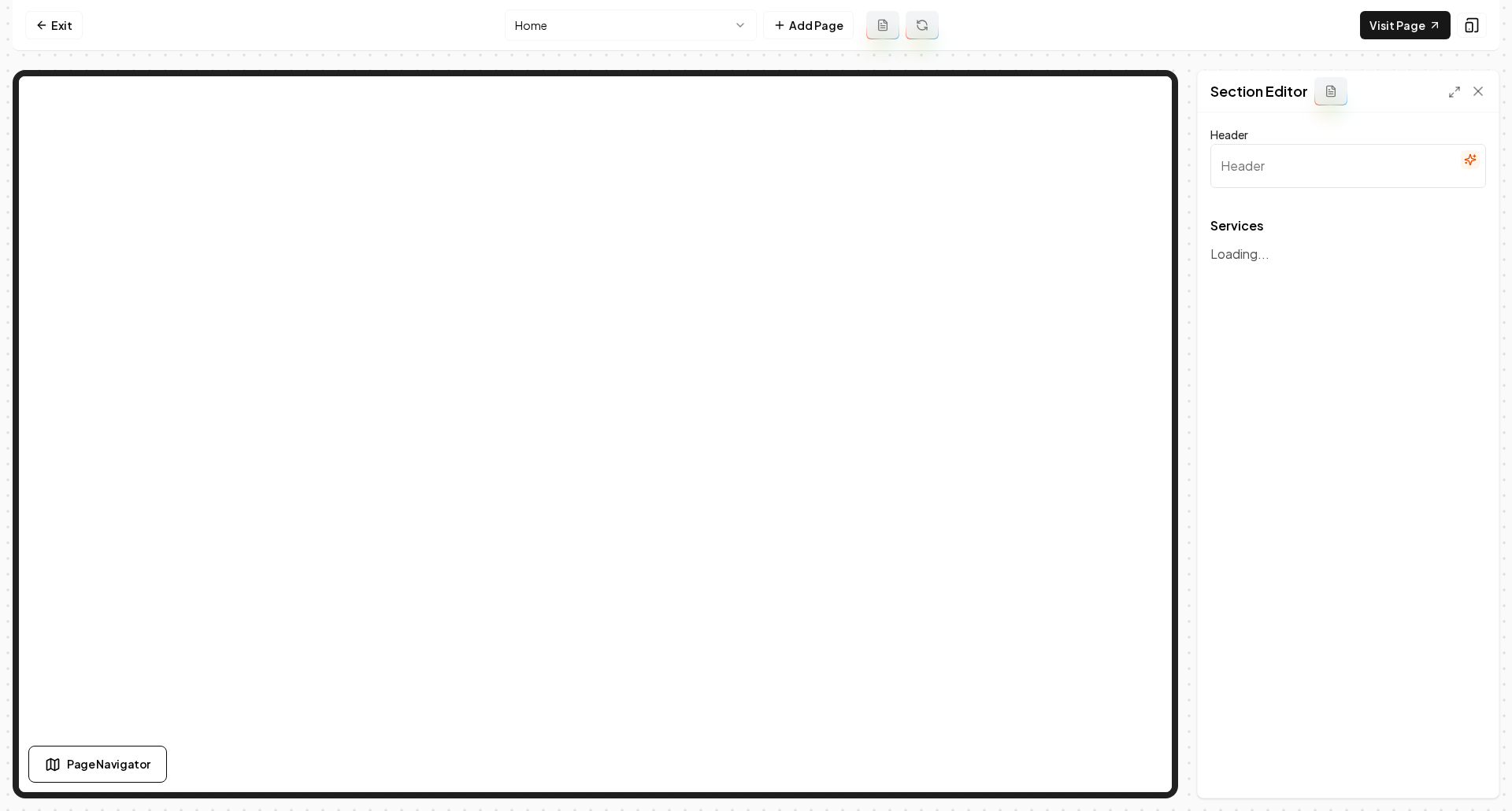
type input "Comprehensive Plumbing & Excavation"
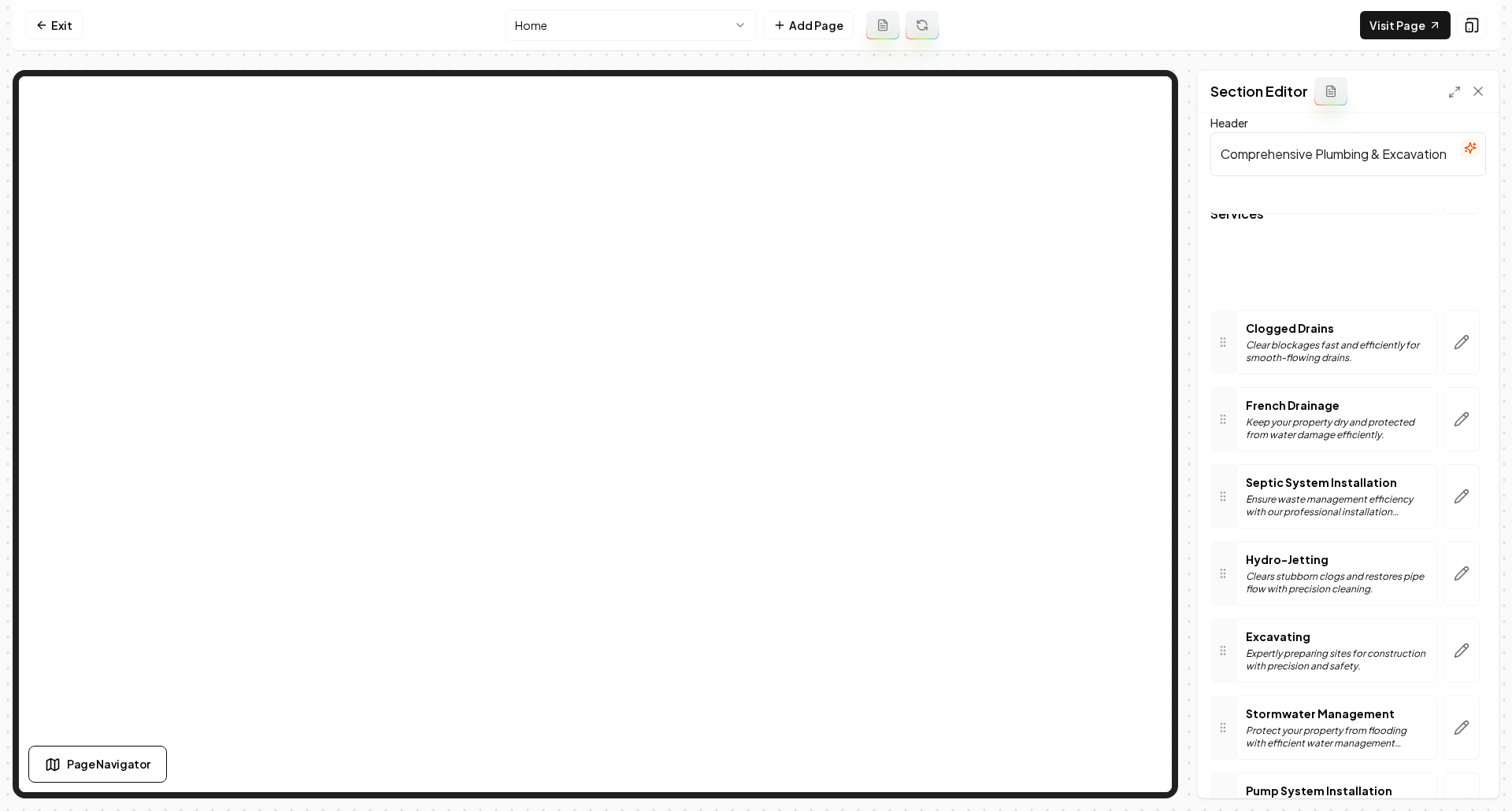
scroll to position [11, 0]
drag, startPoint x: 1227, startPoint y: 693, endPoint x: 1267, endPoint y: 499, distance: 198.1
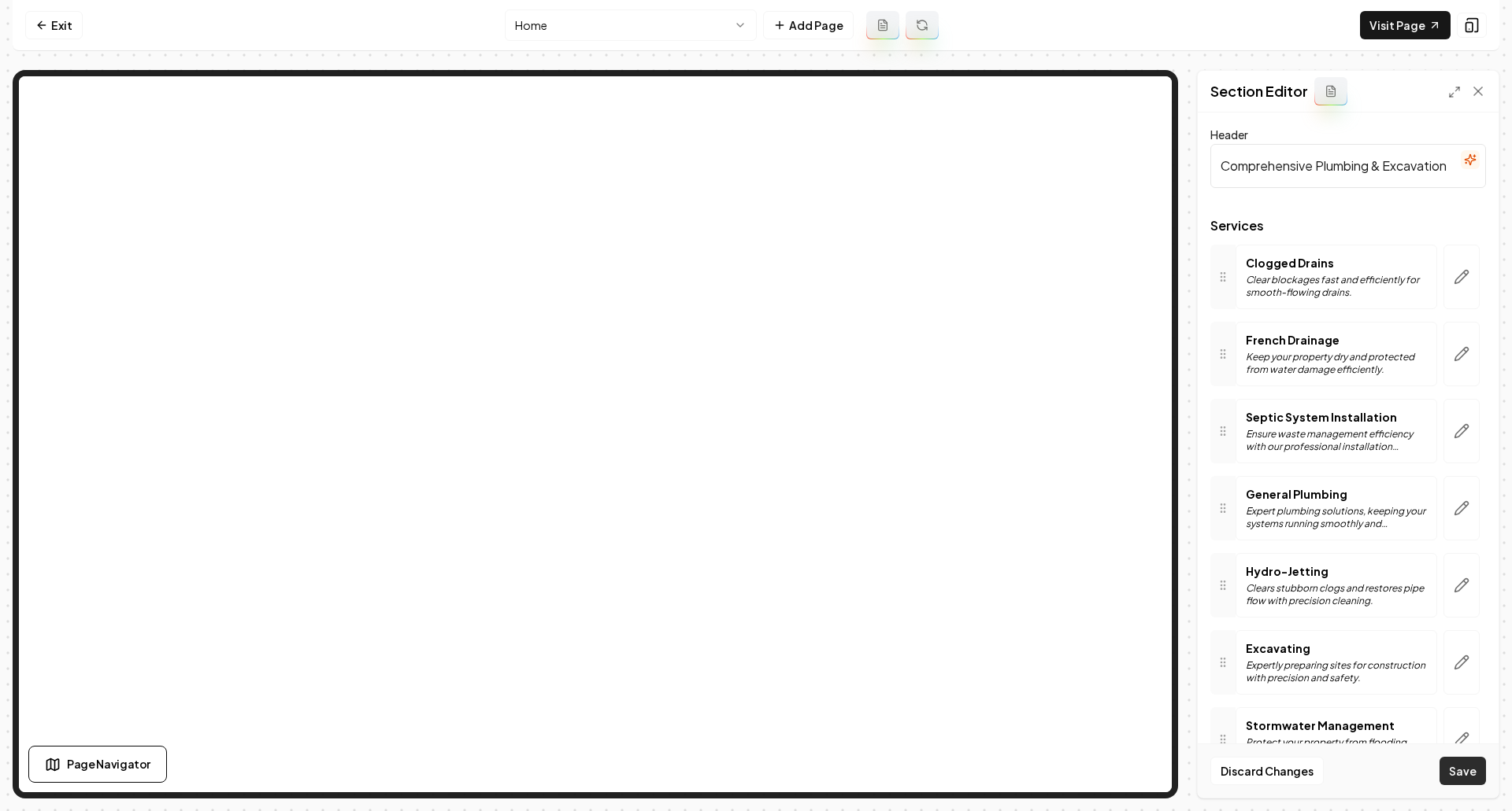
click at [1456, 773] on button "Save" at bounding box center [1462, 771] width 46 height 28
click at [1459, 521] on button "button" at bounding box center [1462, 508] width 36 height 64
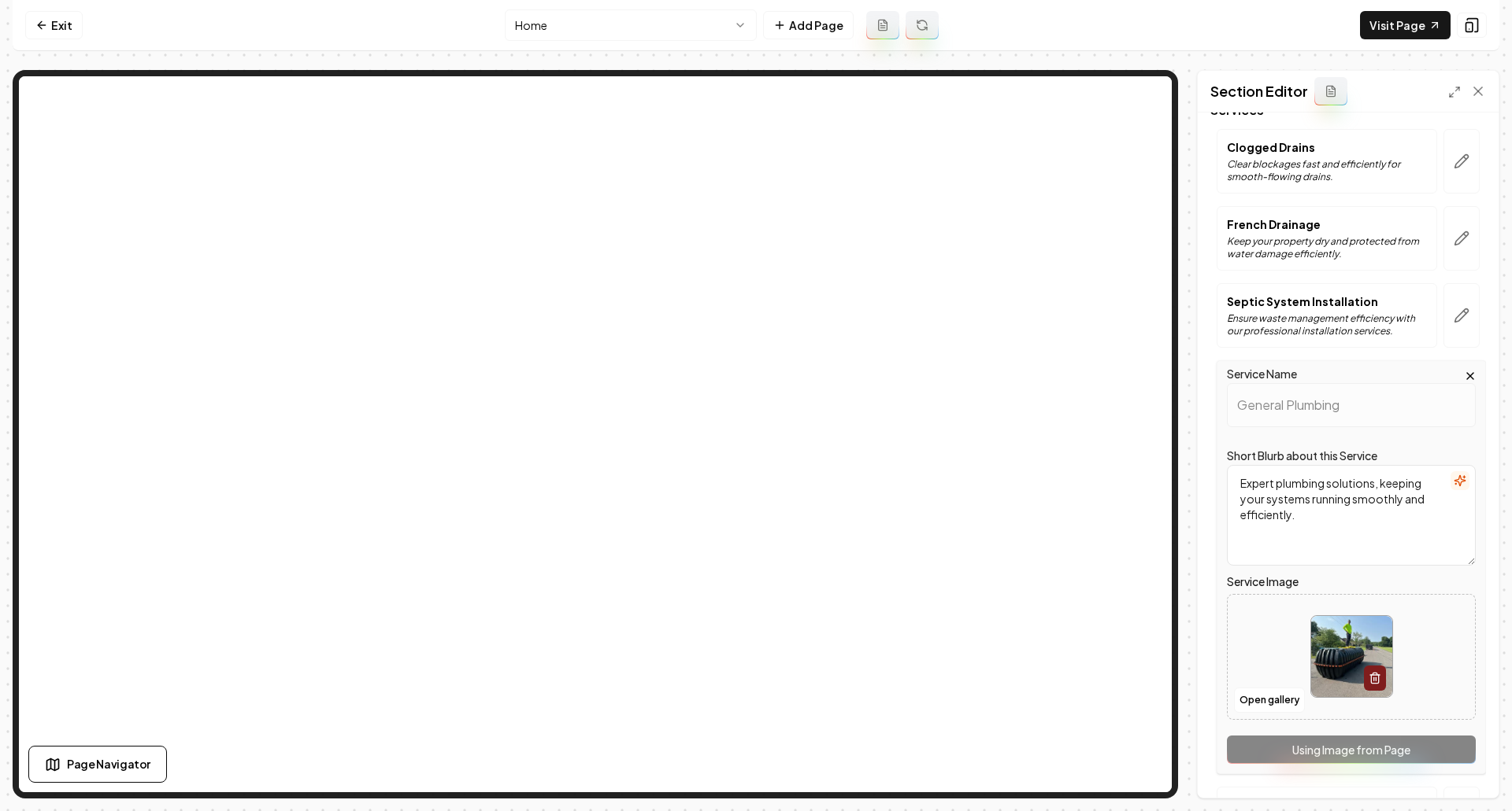
scroll to position [157, 0]
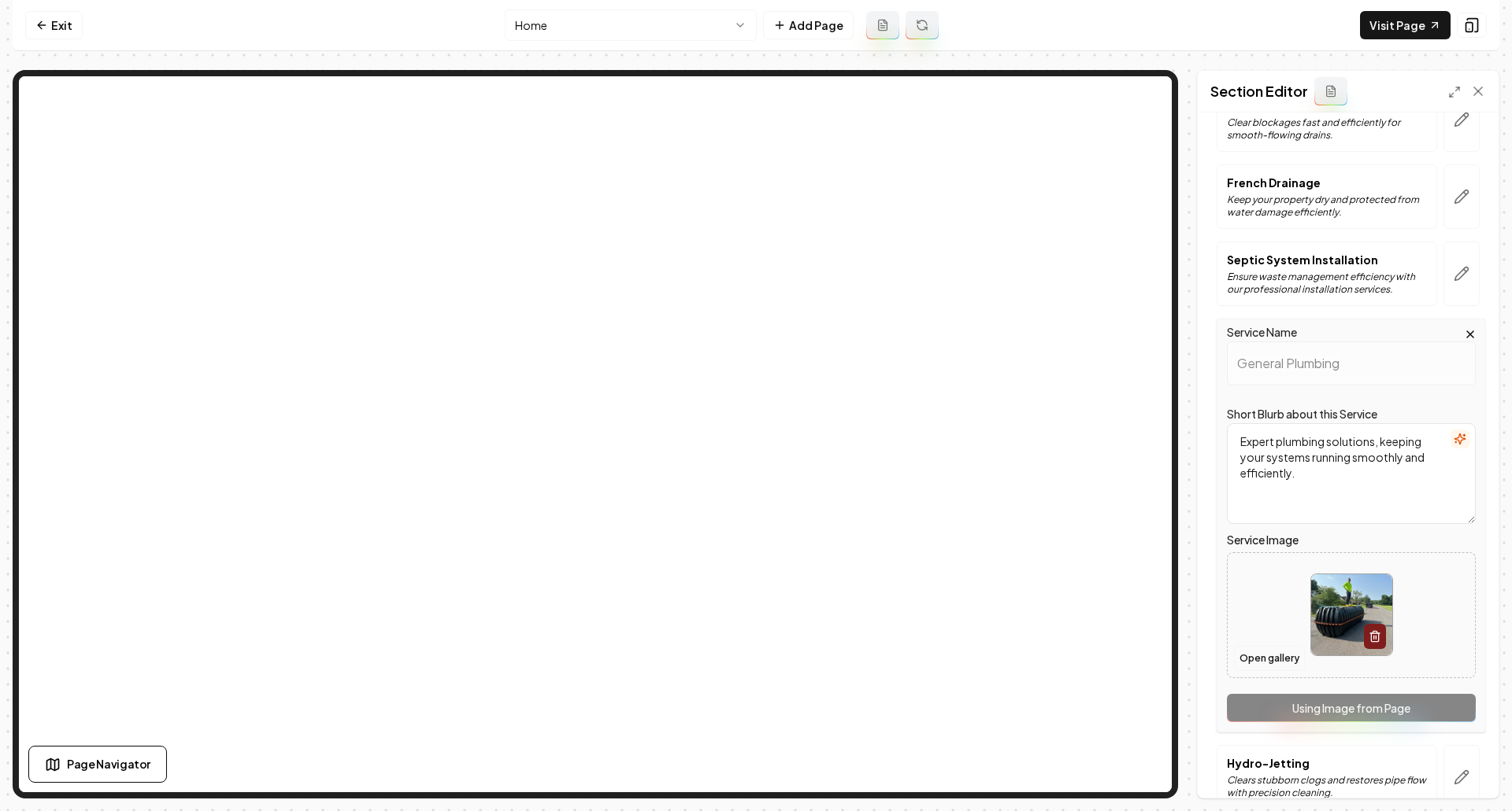
click at [1273, 656] on button "Open gallery" at bounding box center [1270, 659] width 71 height 25
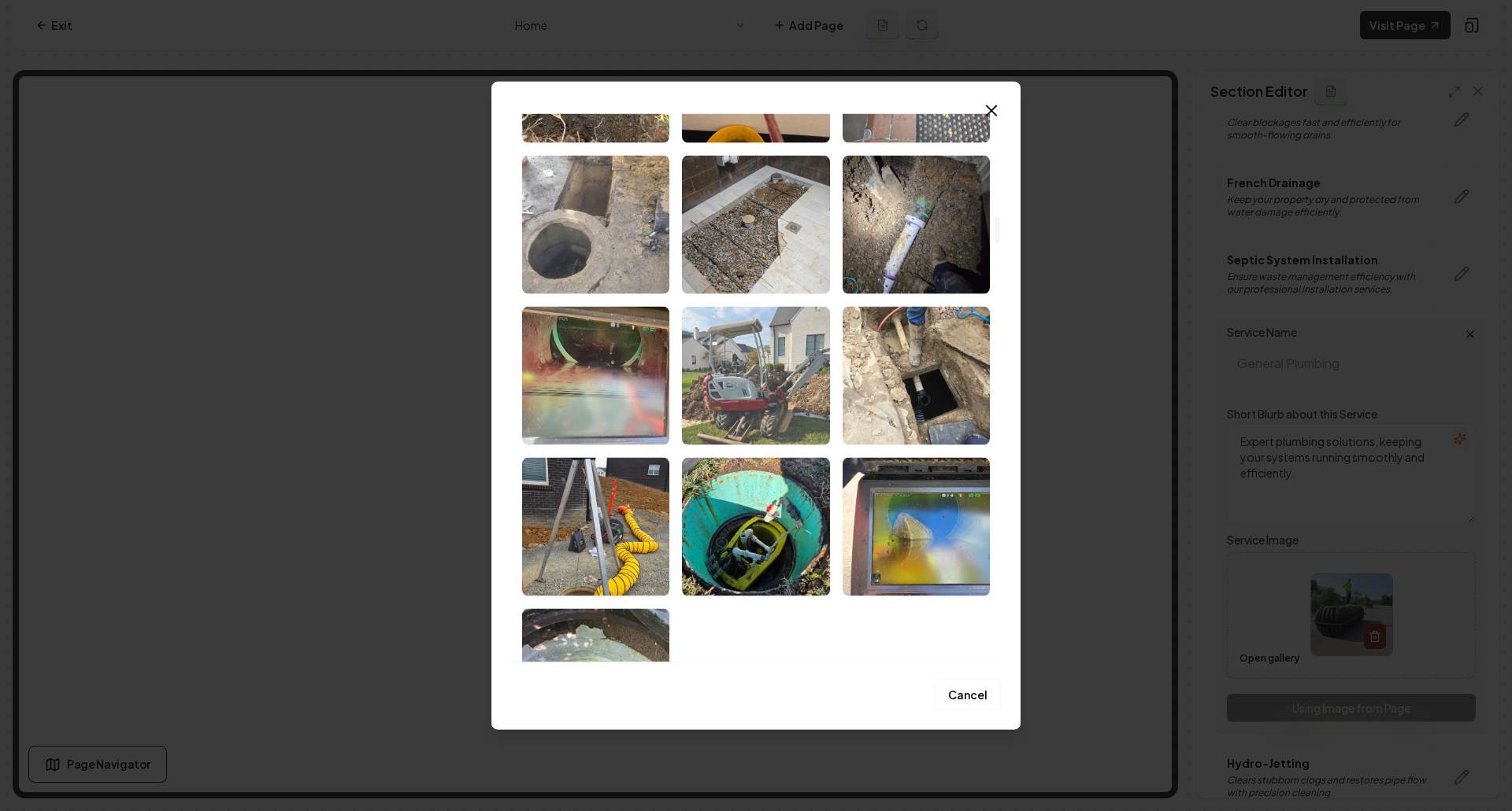
scroll to position [2125, 0]
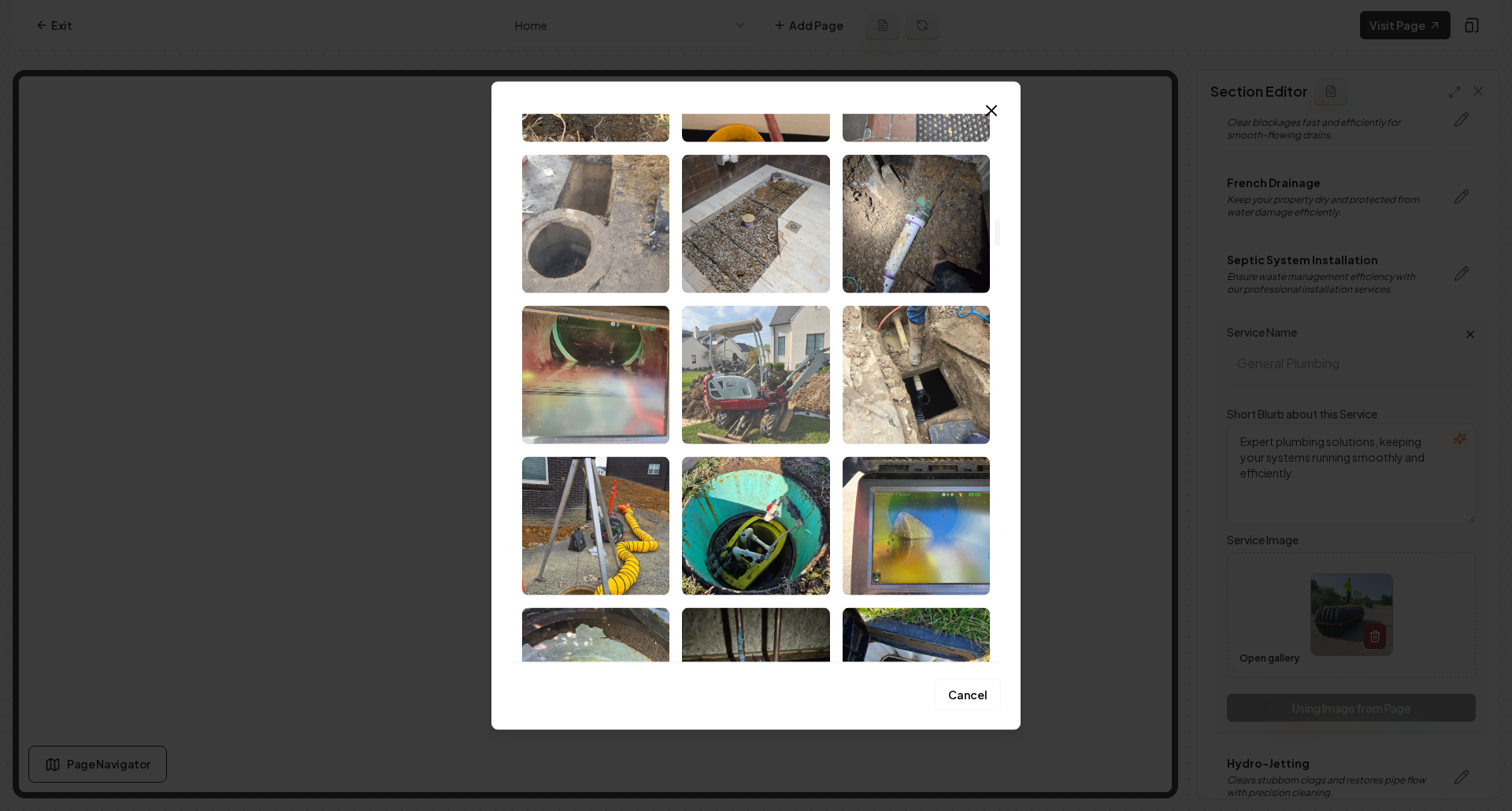
click at [787, 431] on img "Select image image_68c05e1d5c7cd75eb8a0865a.jpg" at bounding box center [755, 374] width 147 height 139
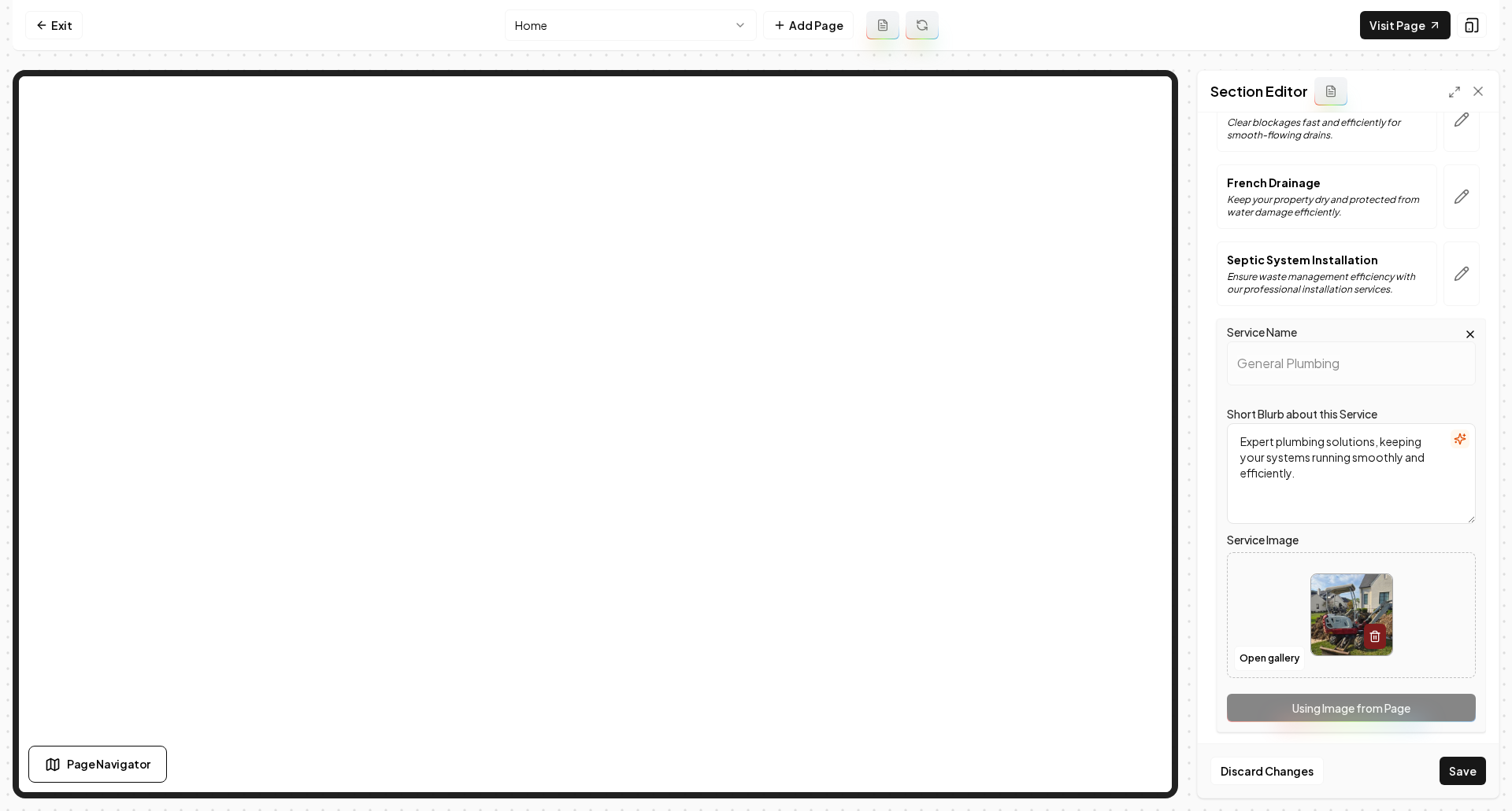
click at [1452, 777] on button "Save" at bounding box center [1462, 771] width 46 height 28
